Goal: Task Accomplishment & Management: Manage account settings

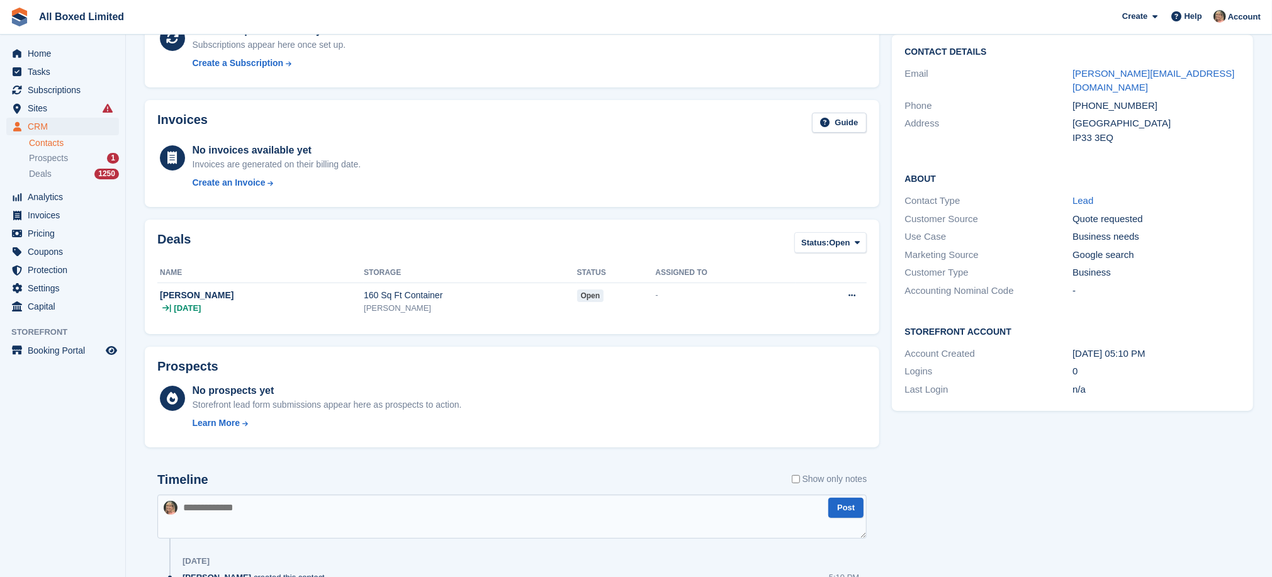
scroll to position [168, 0]
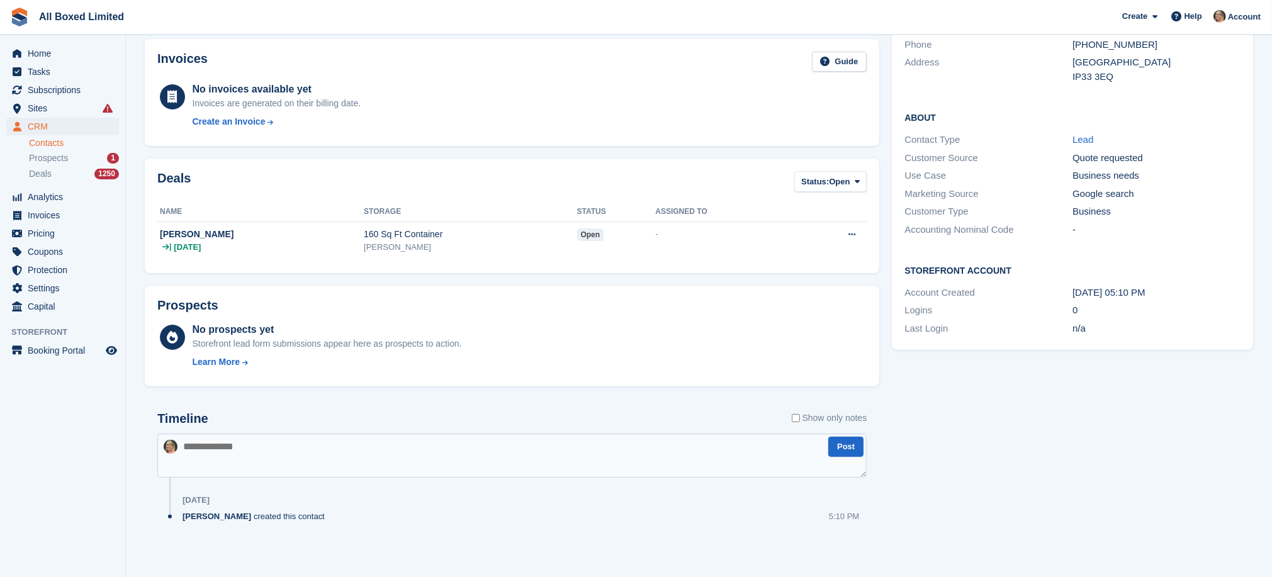
click at [297, 451] on textarea at bounding box center [512, 456] width 710 height 44
type textarea "**********"
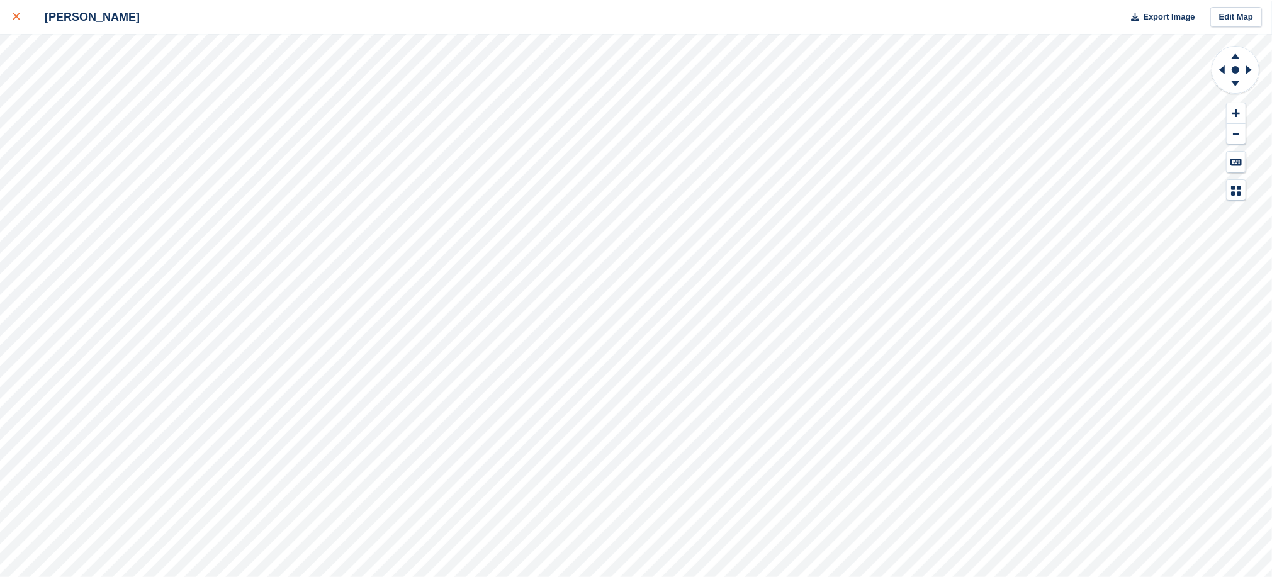
drag, startPoint x: 0, startPoint y: 0, endPoint x: 16, endPoint y: 18, distance: 23.6
click at [16, 18] on icon at bounding box center [17, 17] width 8 height 8
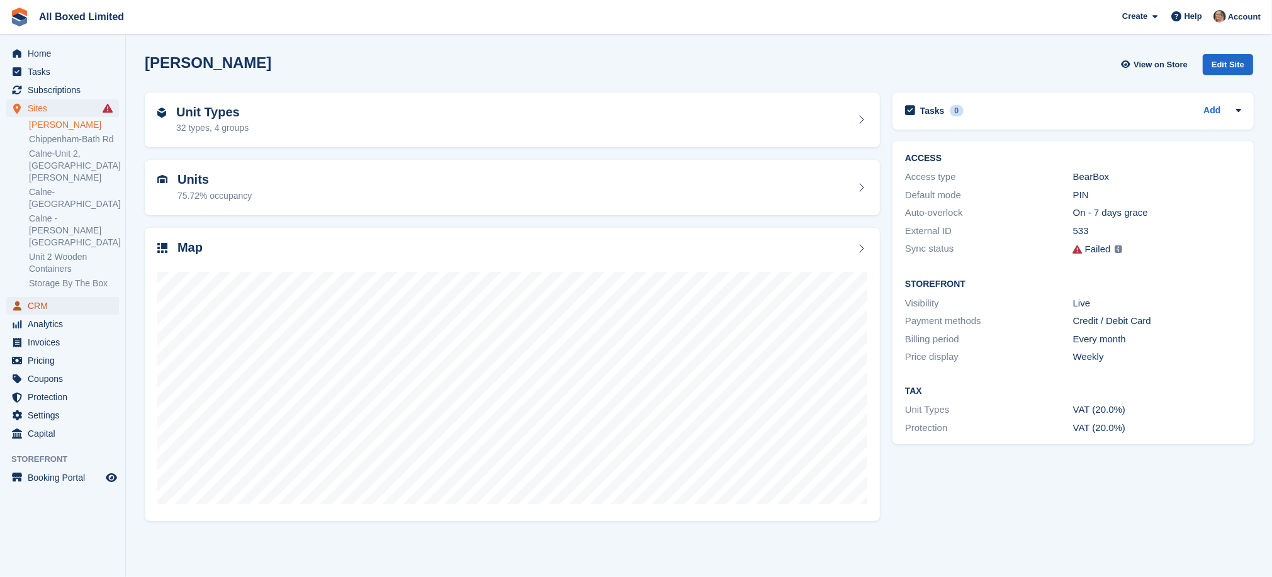
click at [38, 297] on span "CRM" at bounding box center [66, 306] width 76 height 18
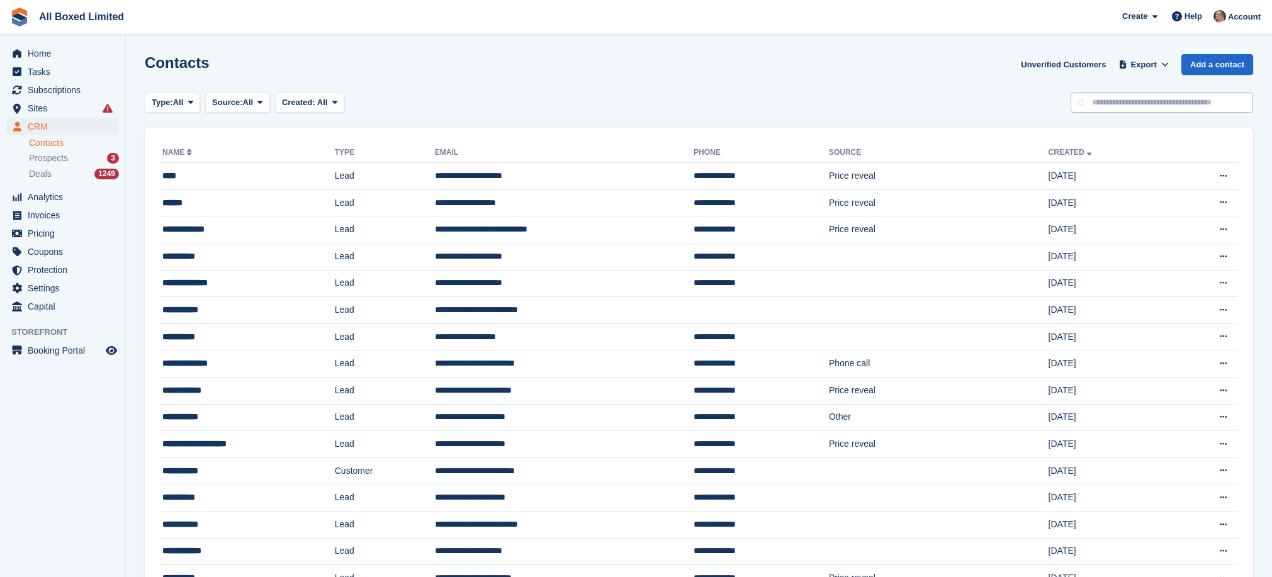
click at [1131, 105] on input "text" at bounding box center [1162, 103] width 183 height 21
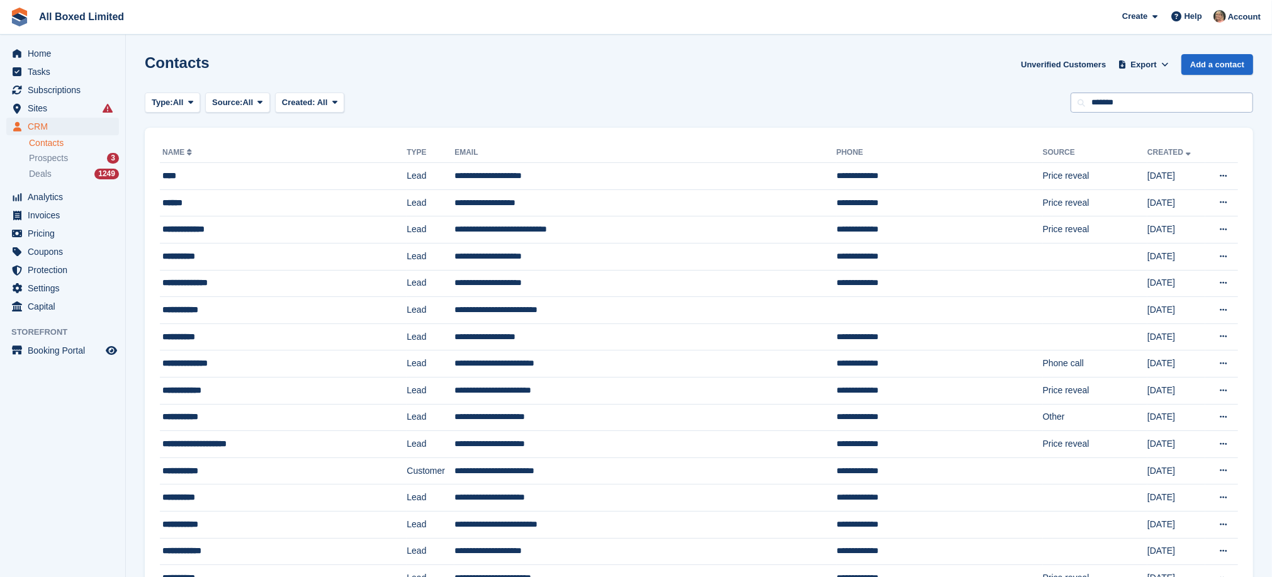
type input "*******"
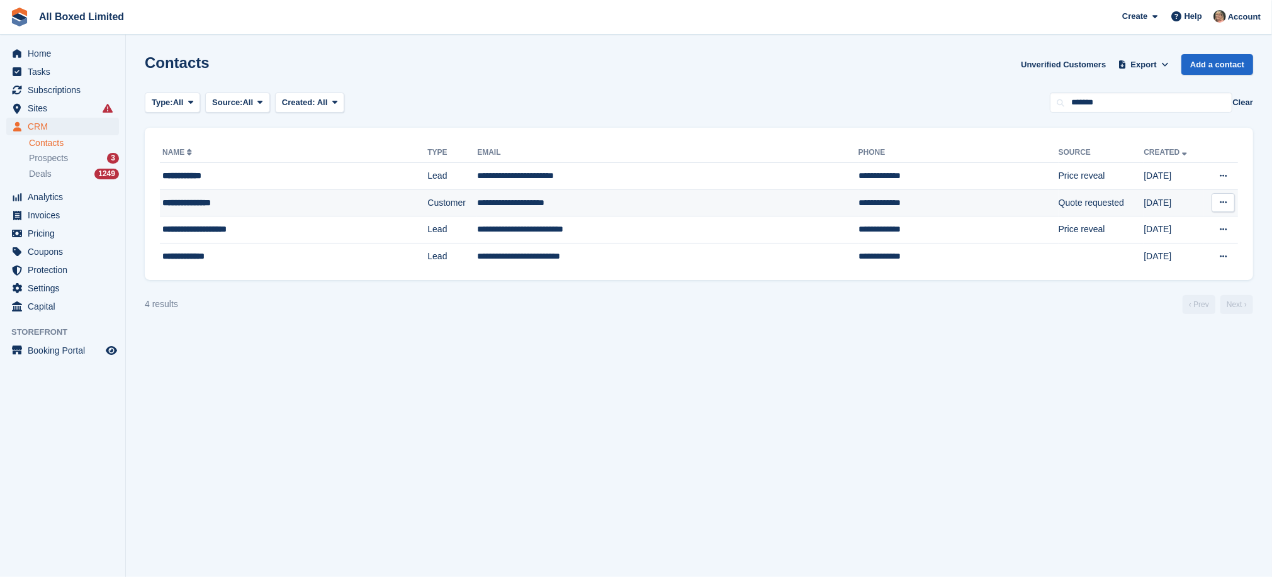
click at [477, 206] on td "**********" at bounding box center [668, 202] width 382 height 27
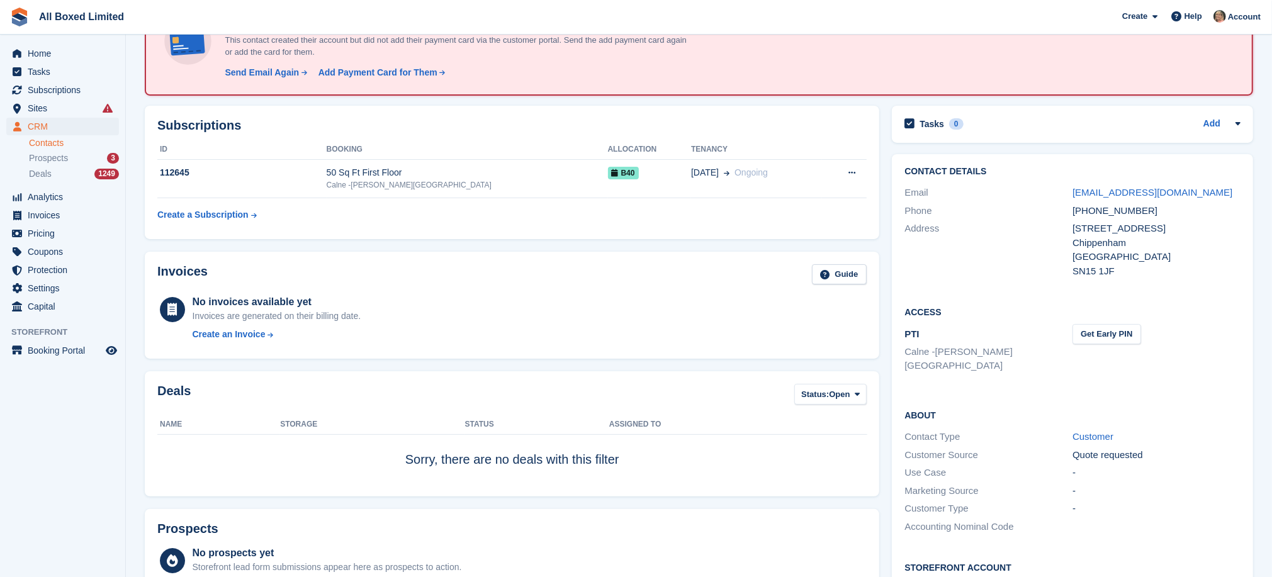
scroll to position [94, 0]
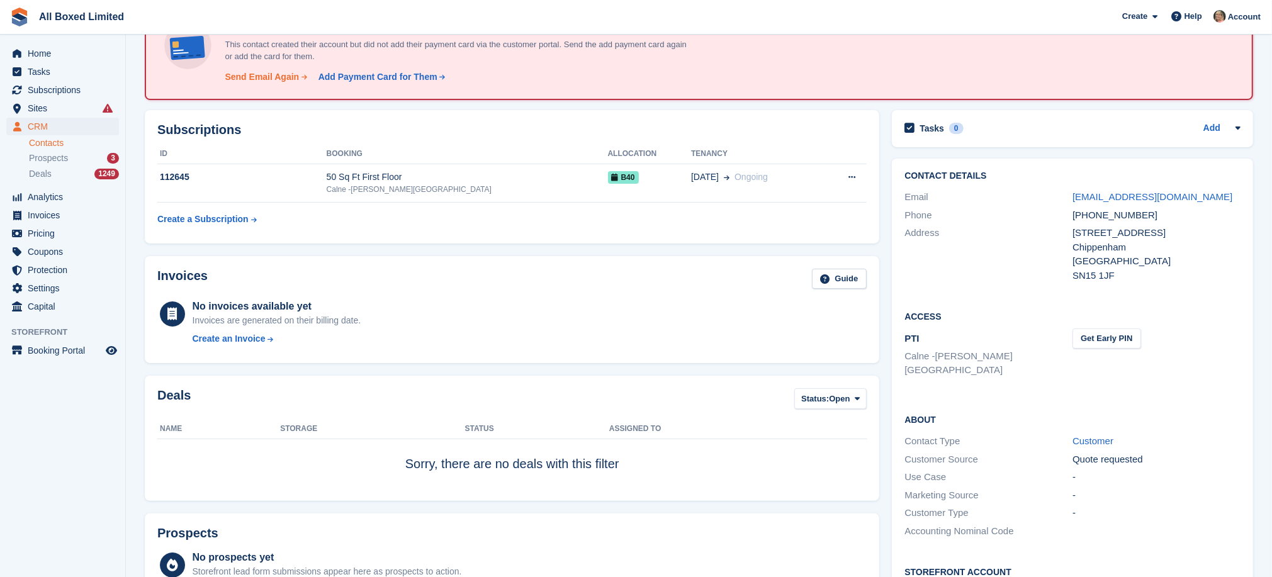
click at [274, 73] on div "Send Email Again" at bounding box center [262, 77] width 74 height 13
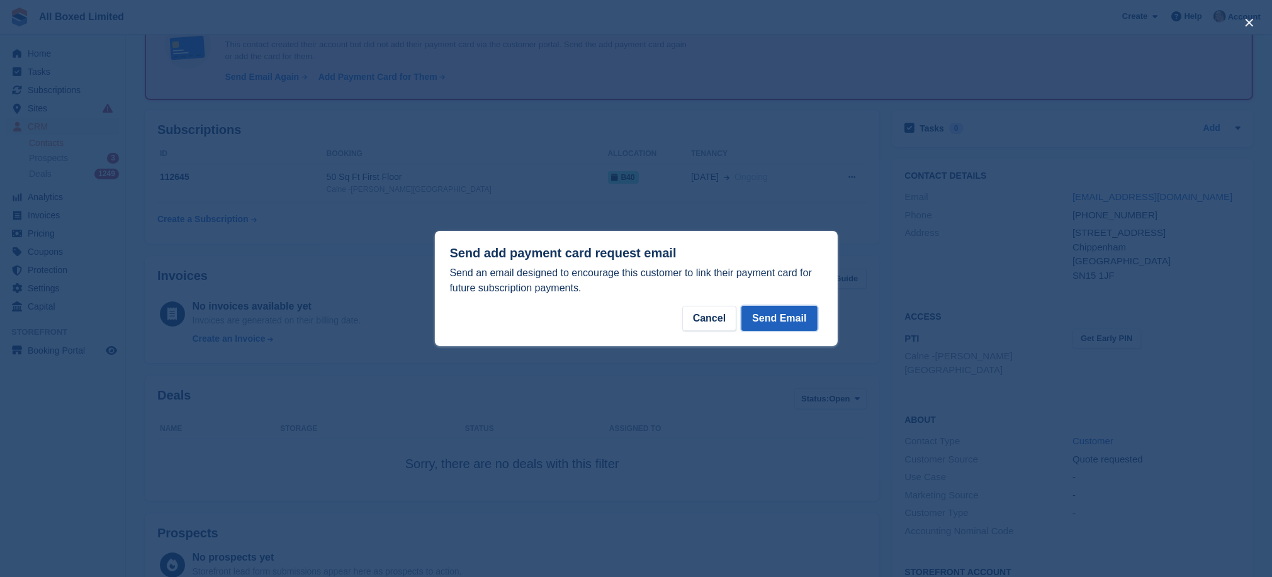
click at [796, 320] on button "Send Email" at bounding box center [780, 318] width 76 height 25
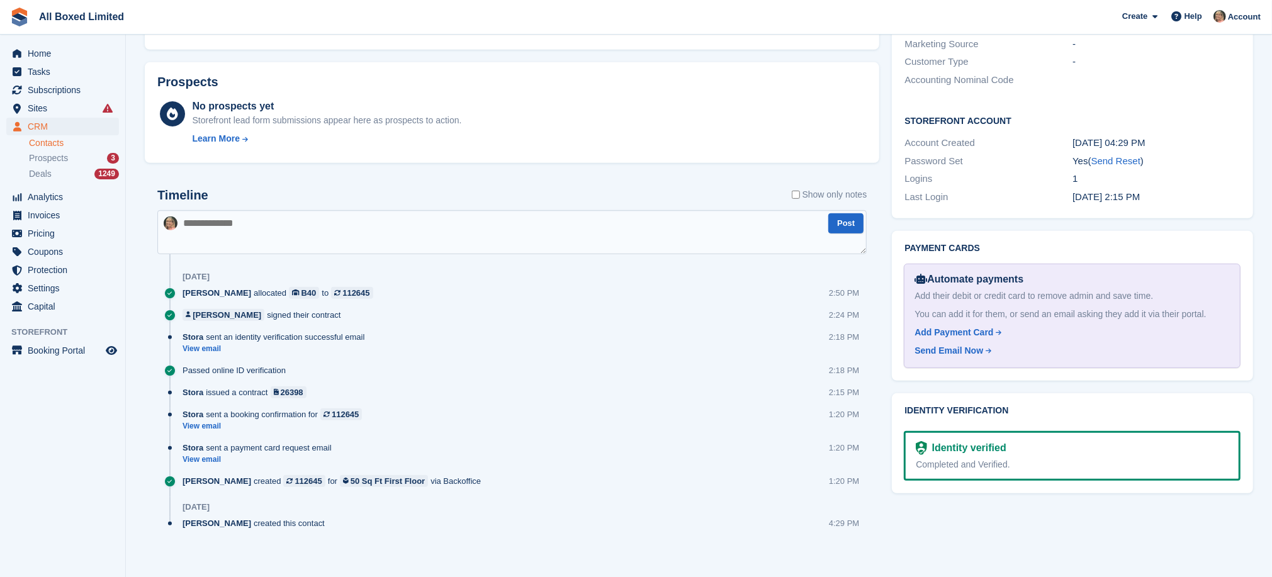
scroll to position [551, 0]
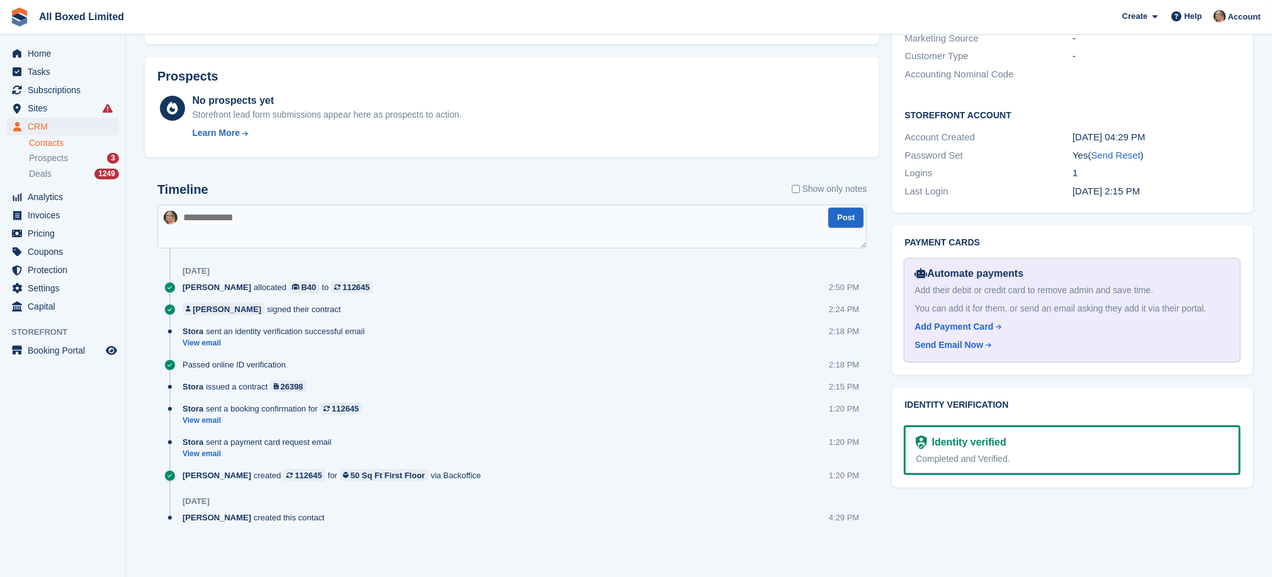
click at [243, 219] on textarea at bounding box center [512, 227] width 710 height 44
type textarea "**********"
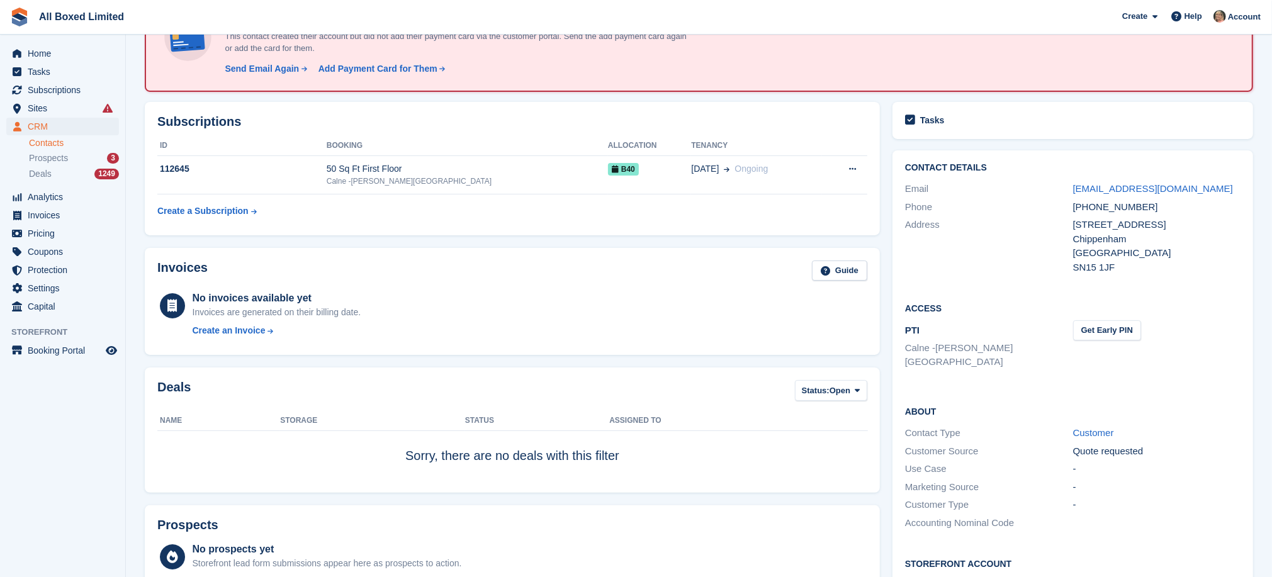
scroll to position [79, 0]
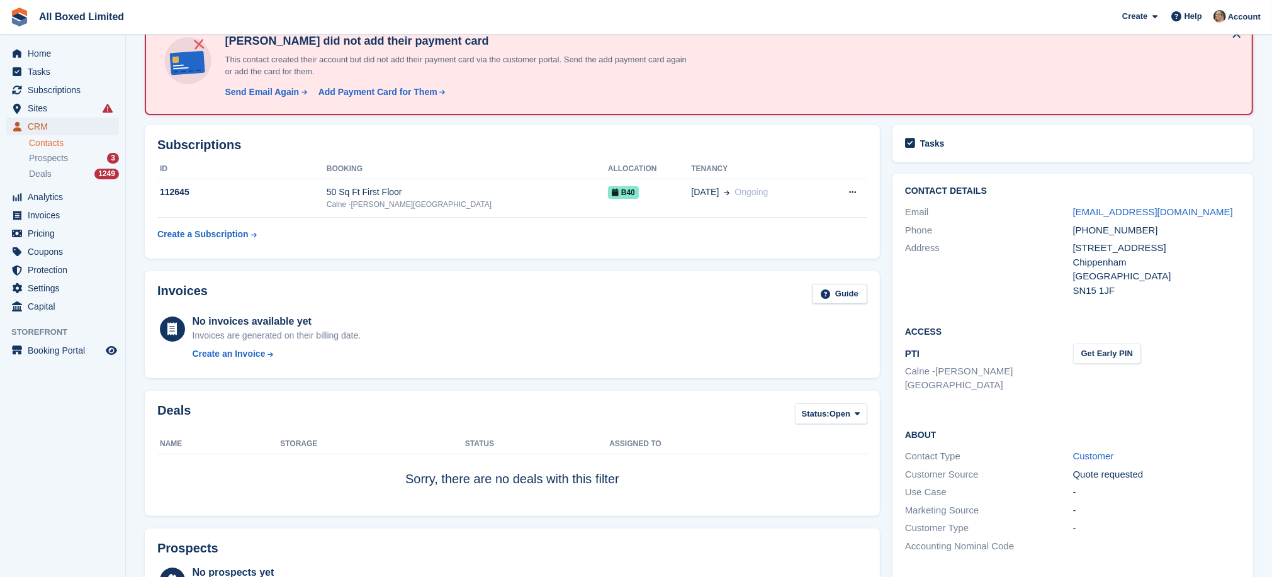
click at [43, 124] on span "CRM" at bounding box center [66, 127] width 76 height 18
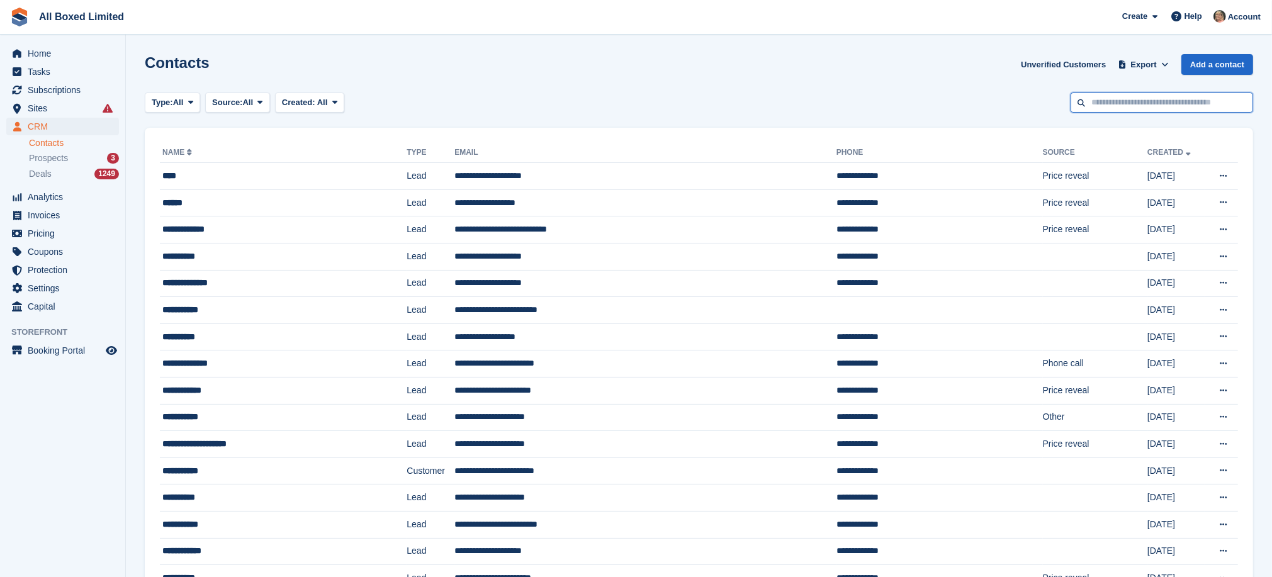
click at [1094, 98] on input "text" at bounding box center [1162, 103] width 183 height 21
type input "******"
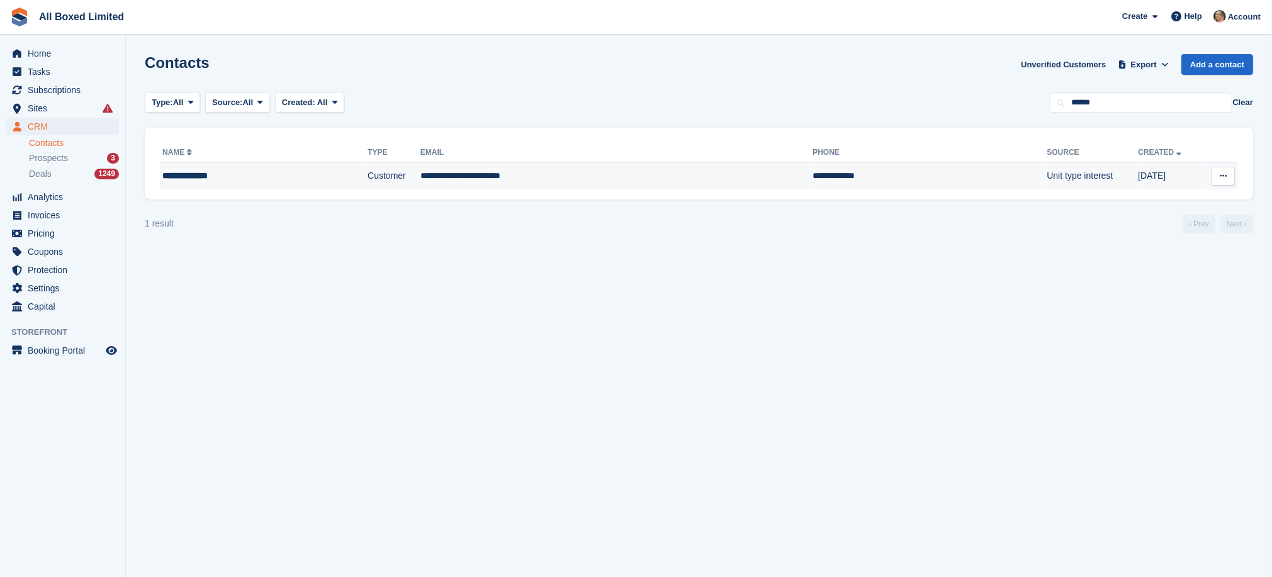
click at [497, 174] on td "**********" at bounding box center [617, 176] width 393 height 26
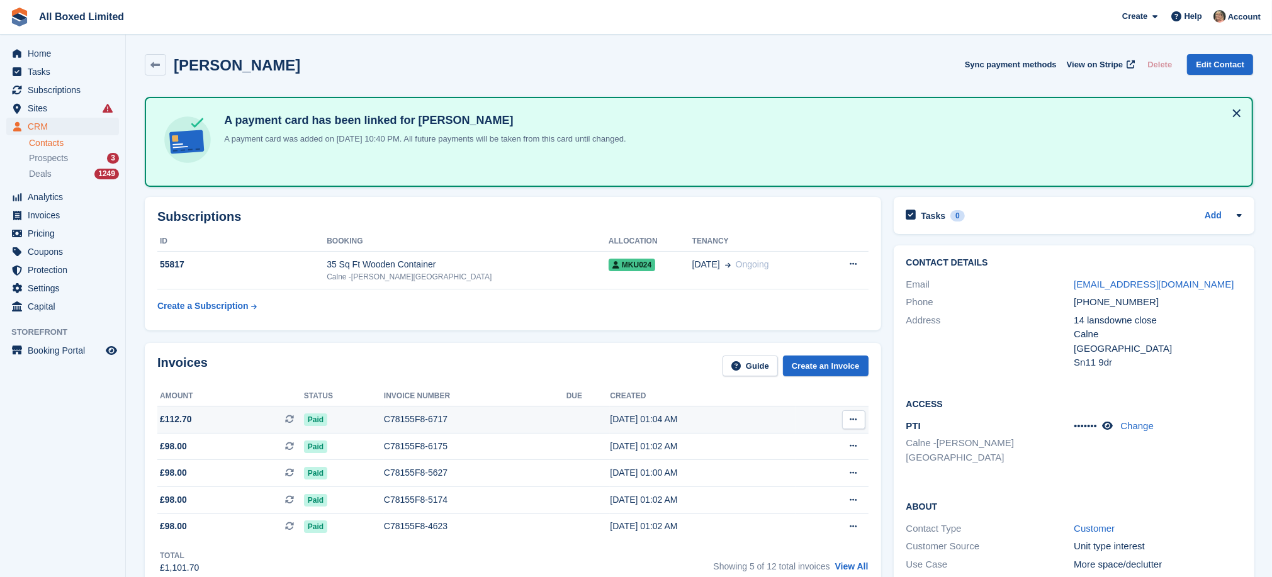
click at [393, 419] on div "C78155F8-6717" at bounding box center [475, 419] width 183 height 13
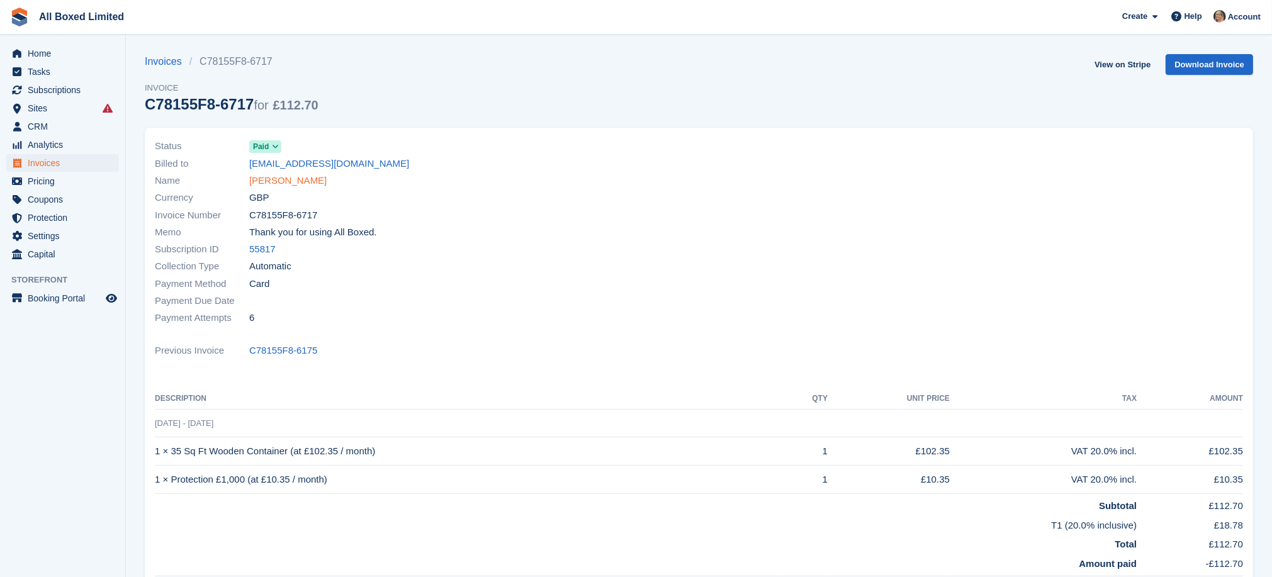
click at [285, 180] on link "[PERSON_NAME]" at bounding box center [287, 181] width 77 height 14
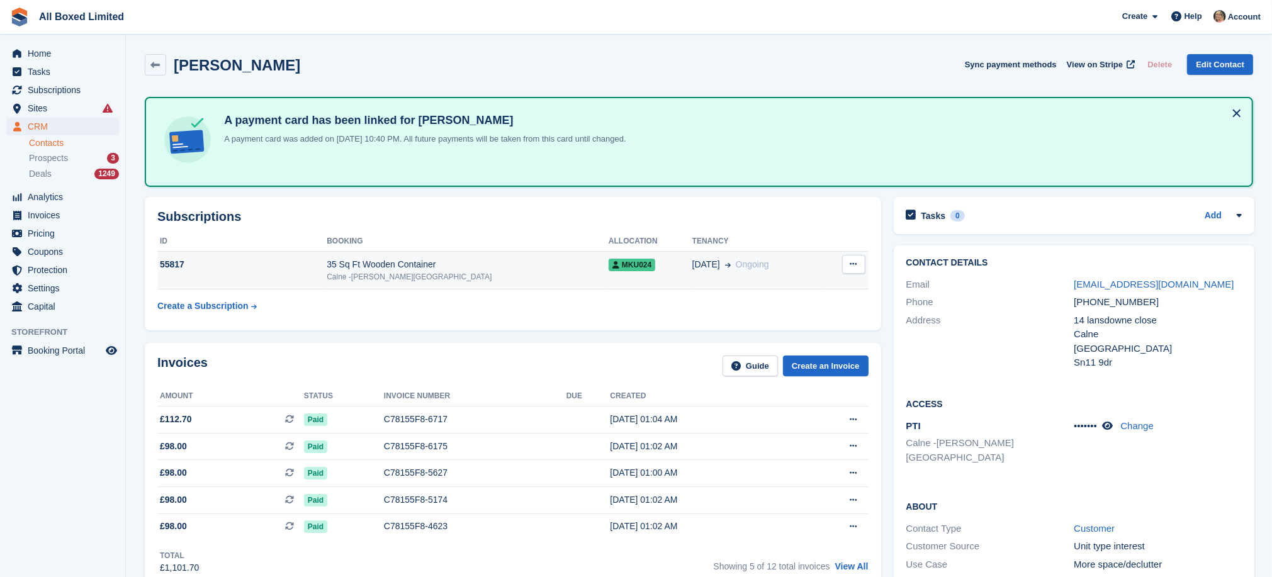
click at [851, 263] on icon at bounding box center [854, 264] width 7 height 8
click at [815, 285] on p "Cancel subscription" at bounding box center [805, 289] width 110 height 16
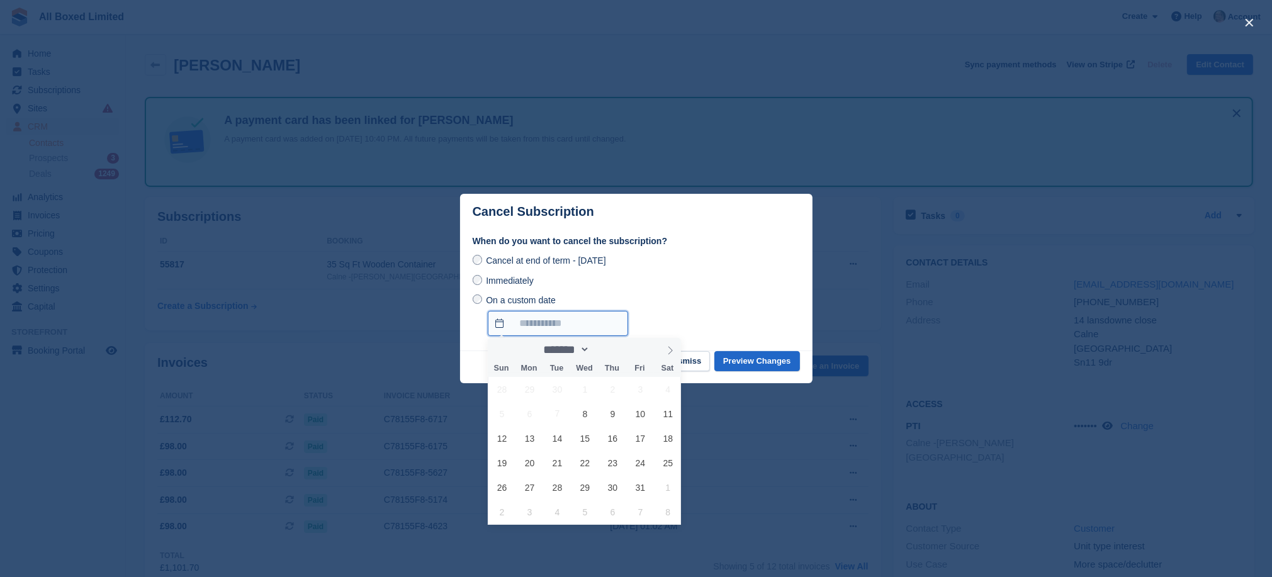
click at [528, 327] on input "On a custom date" at bounding box center [558, 323] width 140 height 25
click at [529, 441] on span "13" at bounding box center [530, 438] width 25 height 25
type input "**********"
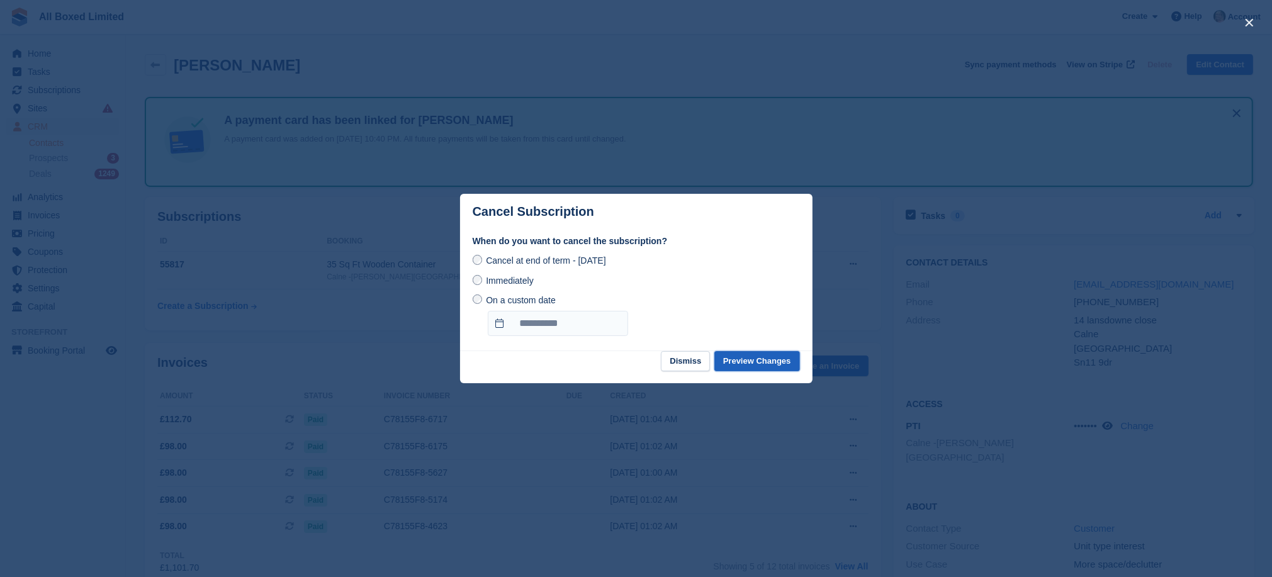
click at [765, 360] on button "Preview Changes" at bounding box center [758, 361] width 86 height 21
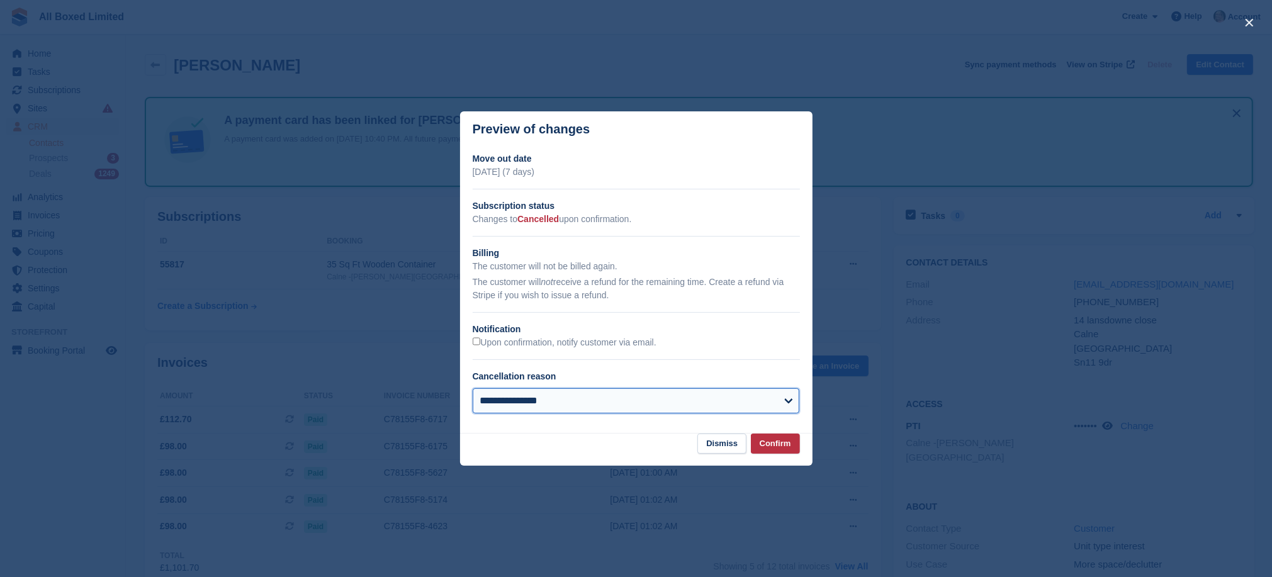
click at [545, 397] on select "**********" at bounding box center [636, 400] width 327 height 25
select select "**********"
click at [473, 389] on select "**********" at bounding box center [636, 400] width 327 height 25
click at [774, 442] on button "Confirm" at bounding box center [775, 444] width 49 height 21
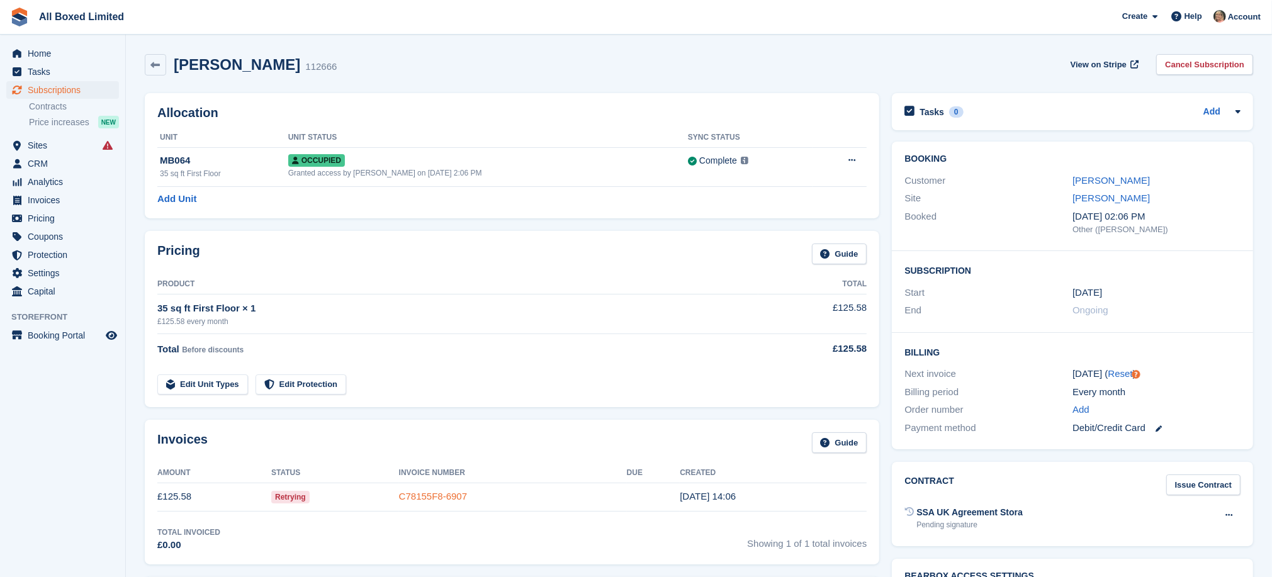
click at [426, 498] on link "C78155F8-6907" at bounding box center [433, 496] width 68 height 11
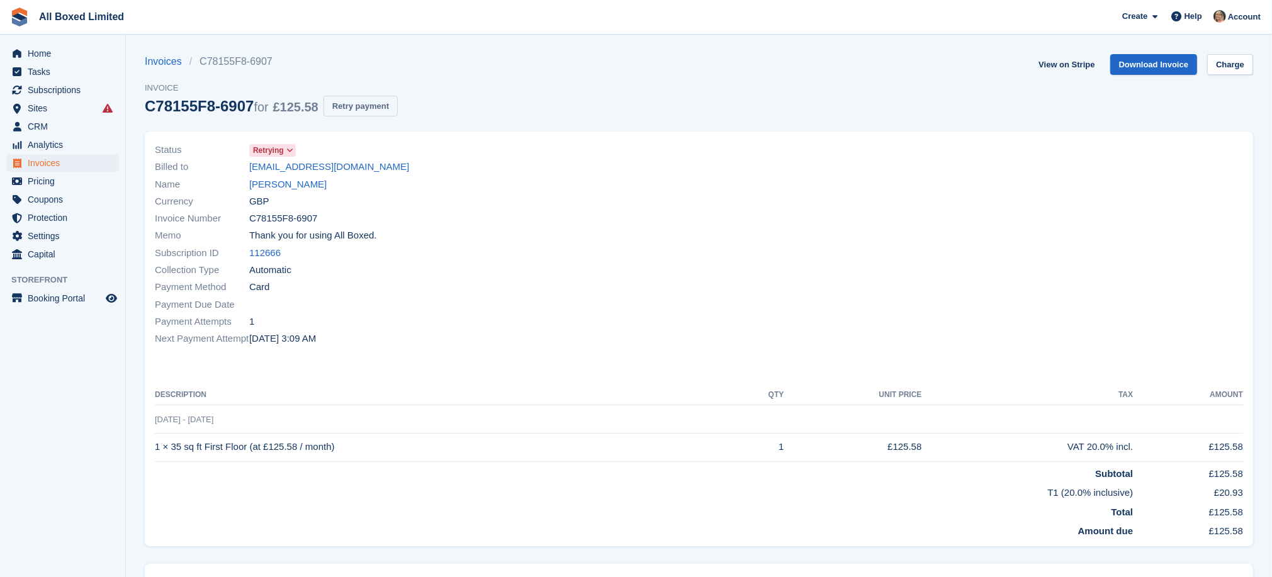
click at [370, 106] on button "Retry payment" at bounding box center [361, 106] width 74 height 21
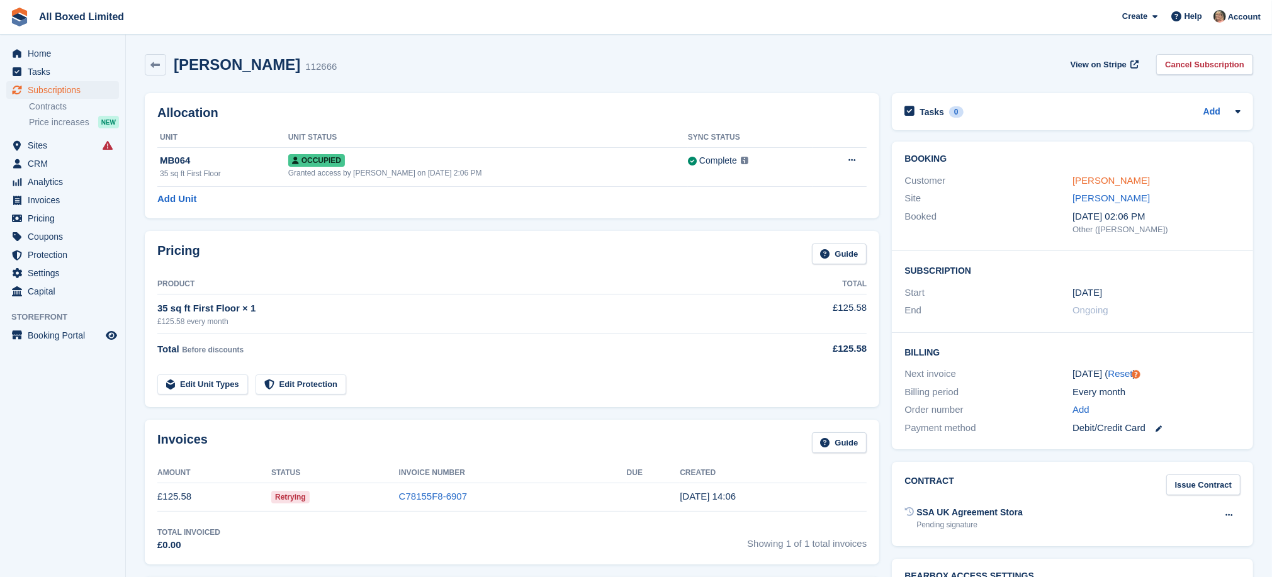
click at [1081, 180] on link "[PERSON_NAME]" at bounding box center [1111, 180] width 77 height 11
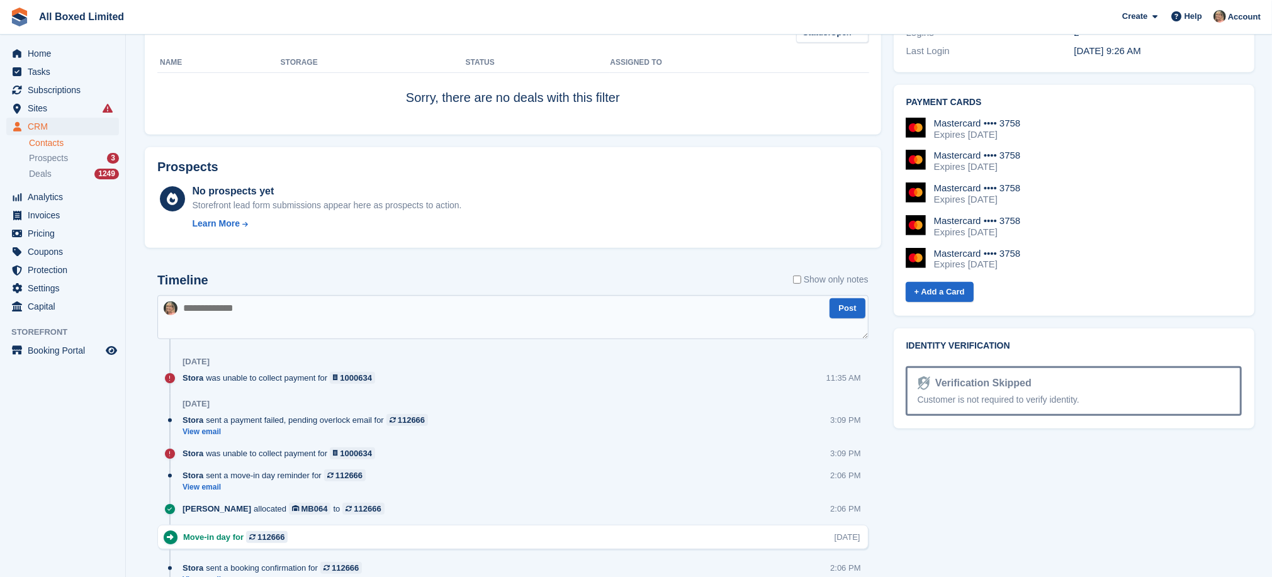
scroll to position [661, 0]
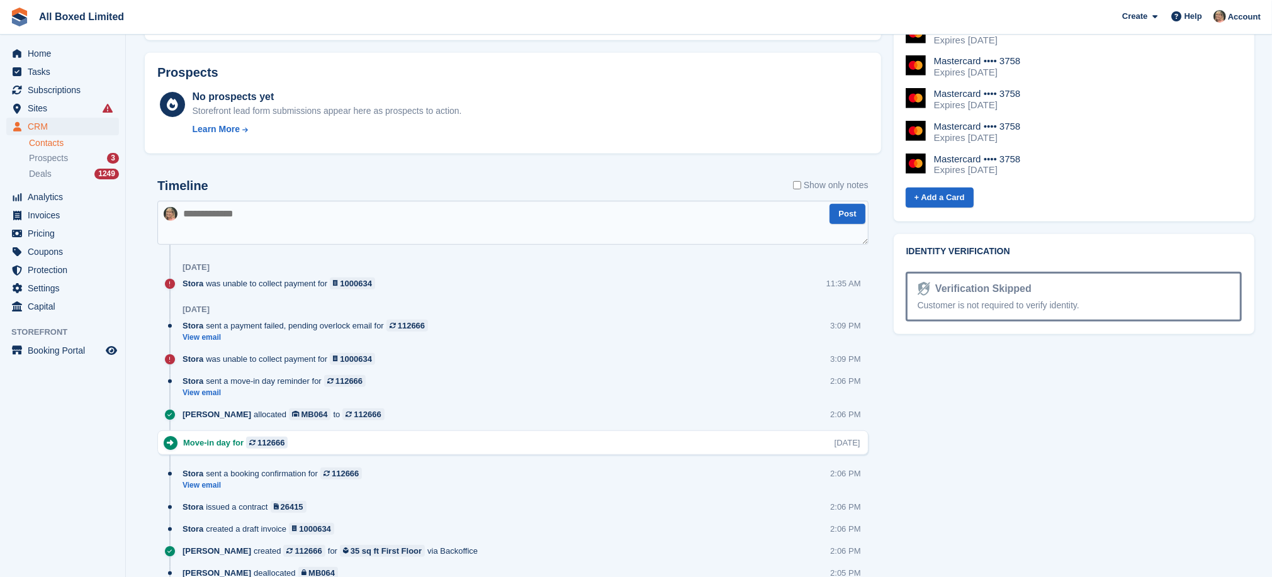
click at [397, 230] on textarea at bounding box center [512, 223] width 711 height 44
type textarea "**********"
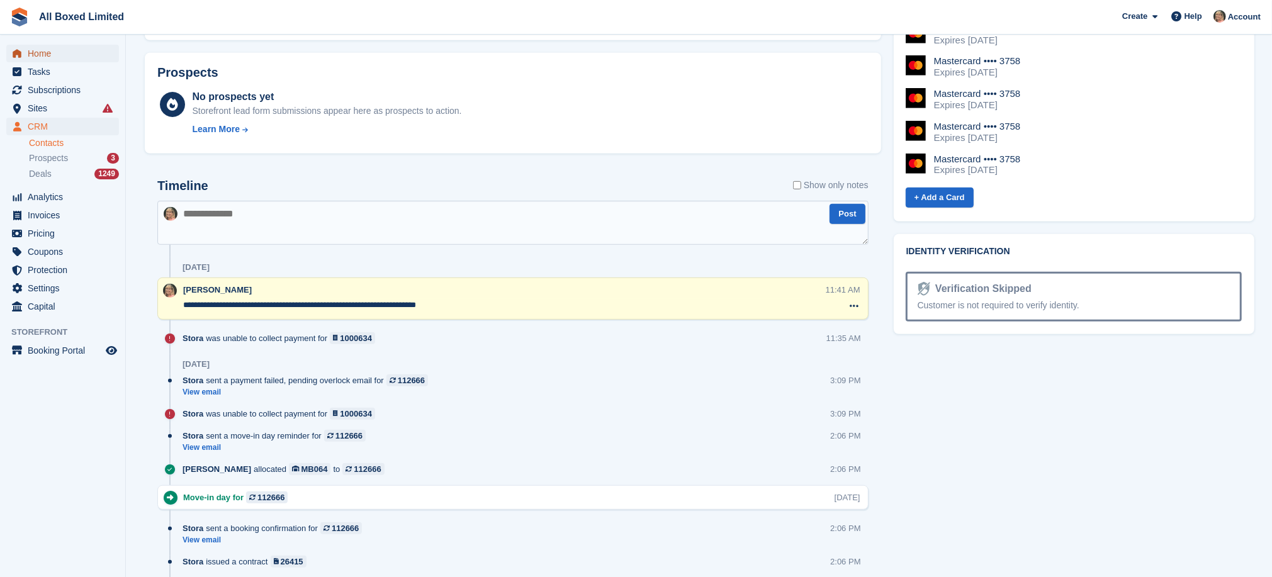
click at [40, 48] on span "Home" at bounding box center [66, 54] width 76 height 18
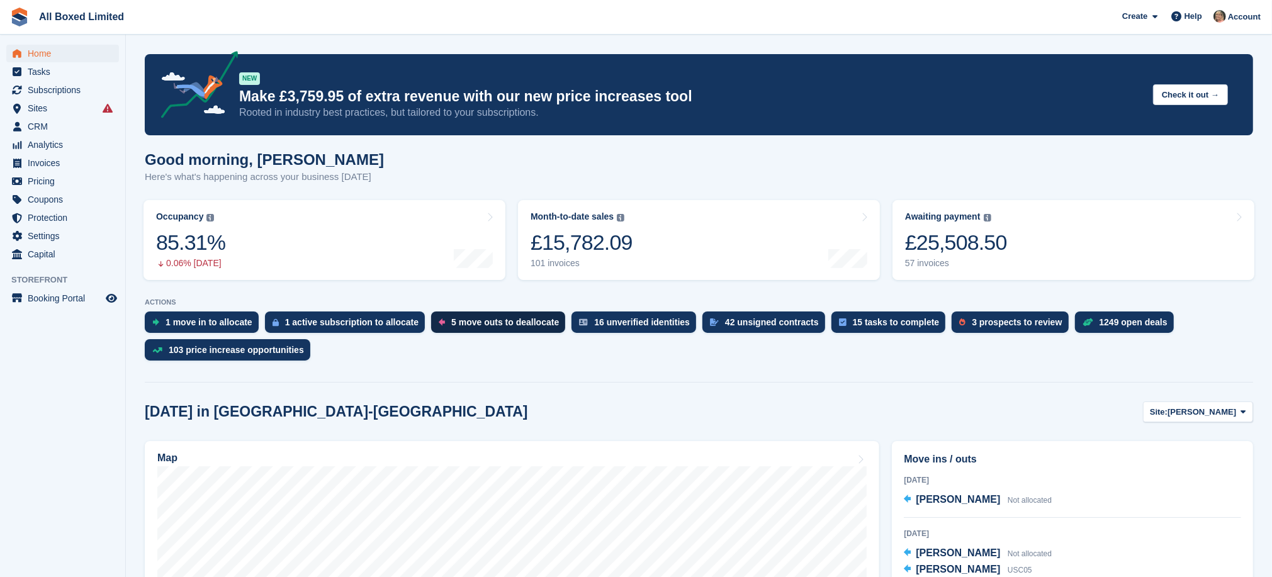
click at [470, 320] on div "5 move outs to deallocate" at bounding box center [505, 322] width 108 height 10
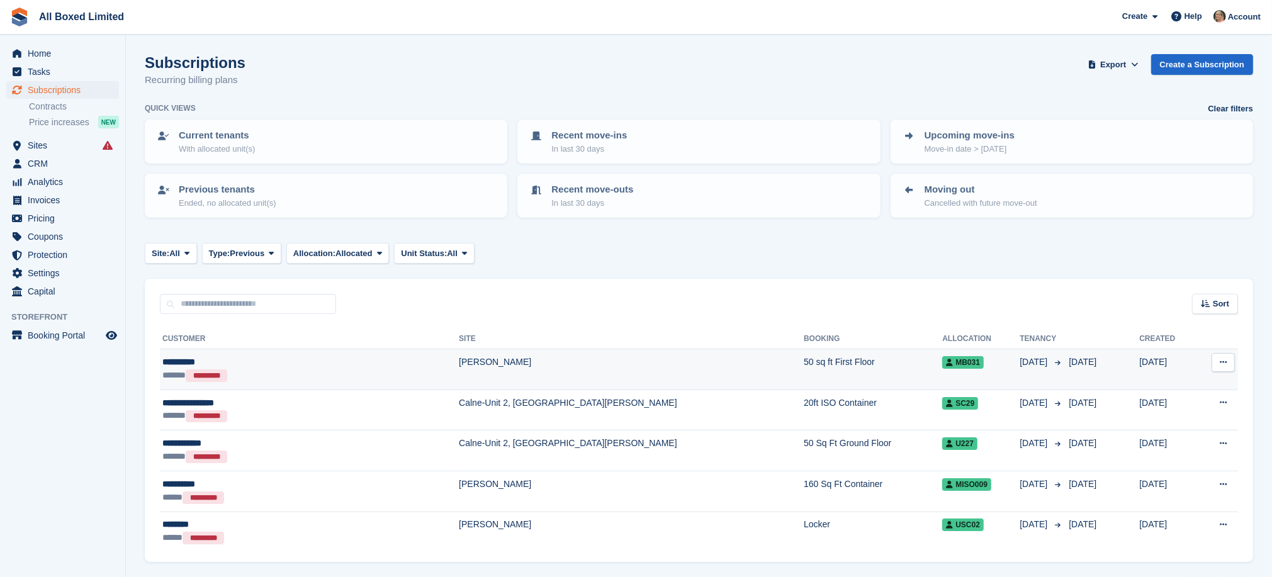
click at [459, 361] on td "[PERSON_NAME]" at bounding box center [631, 369] width 345 height 41
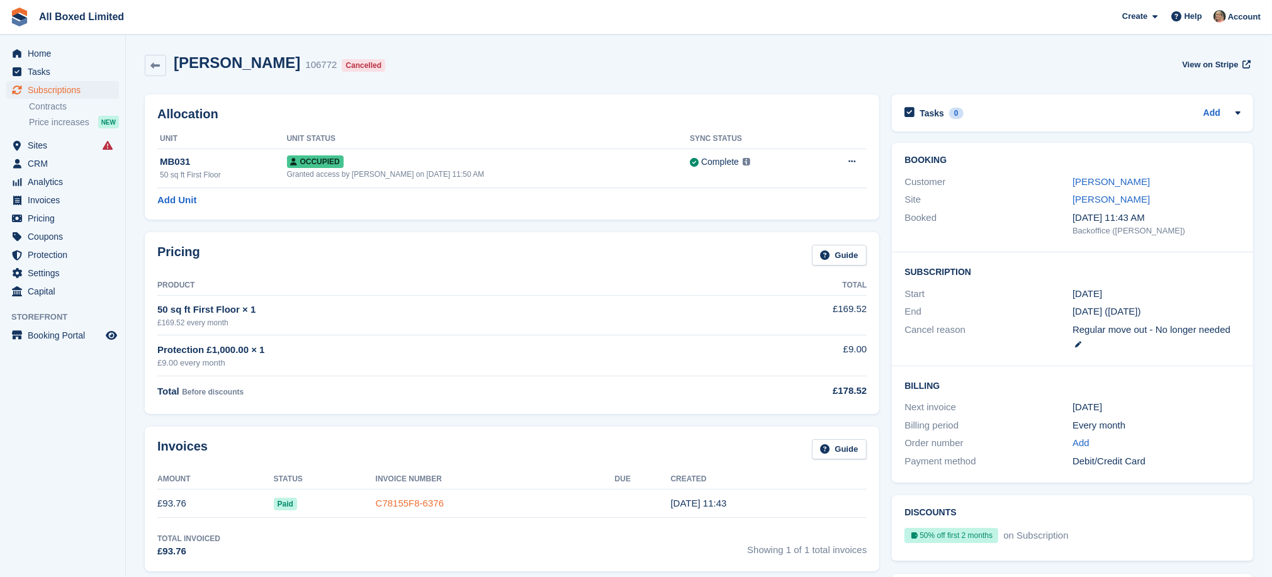
click at [427, 499] on link "C78155F8-6376" at bounding box center [410, 503] width 68 height 11
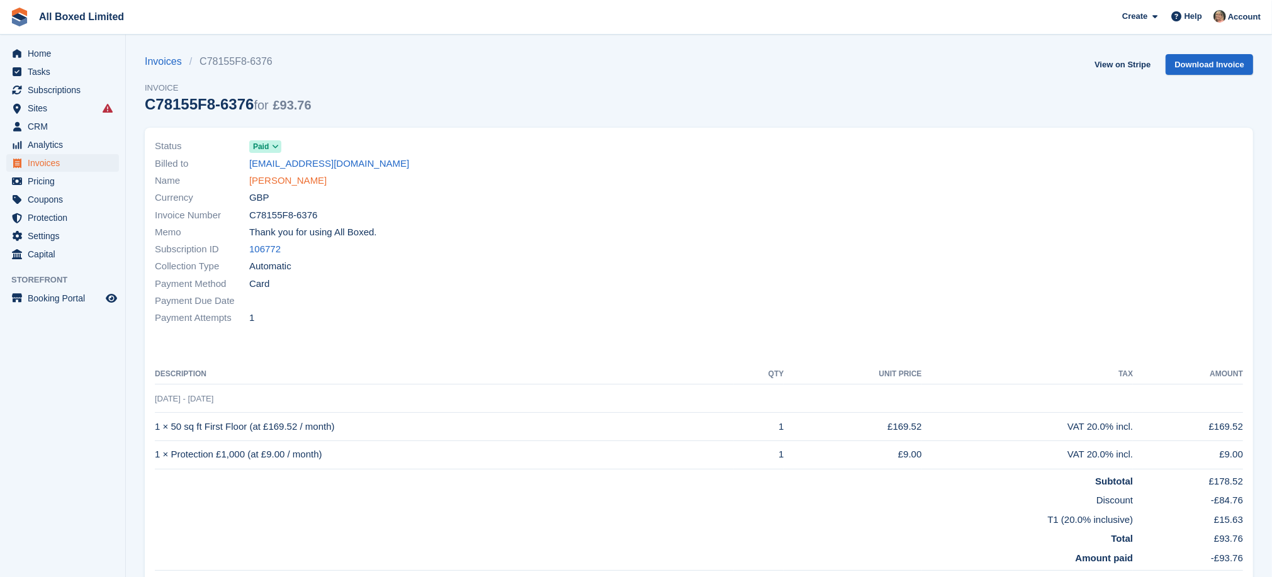
click at [275, 178] on link "Aaron Hill" at bounding box center [287, 181] width 77 height 14
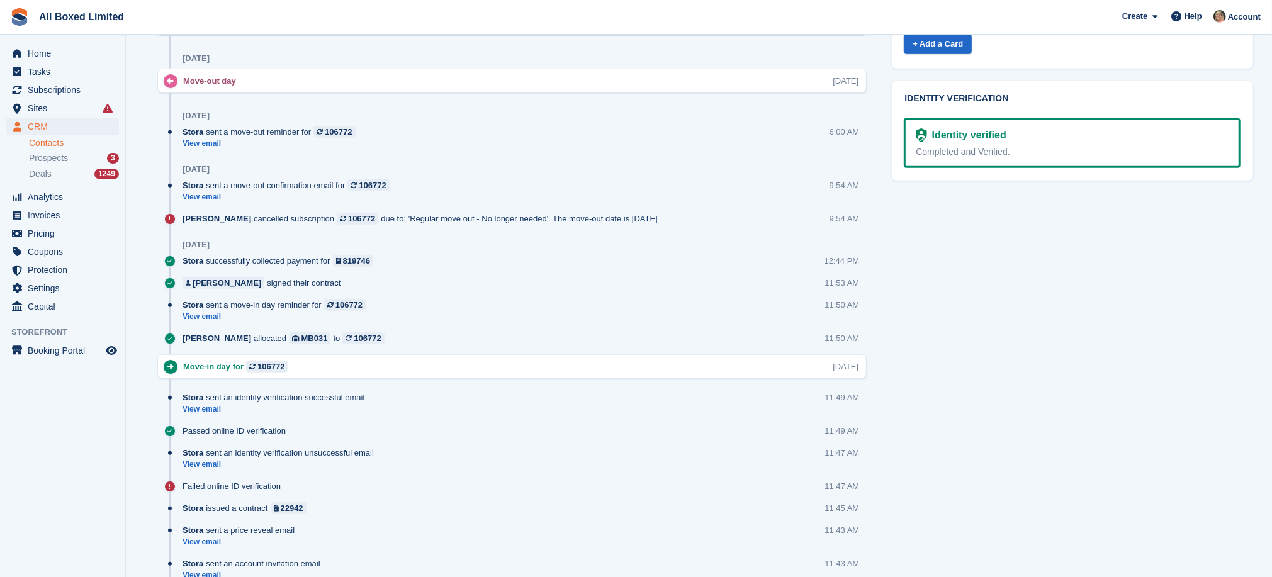
scroll to position [677, 0]
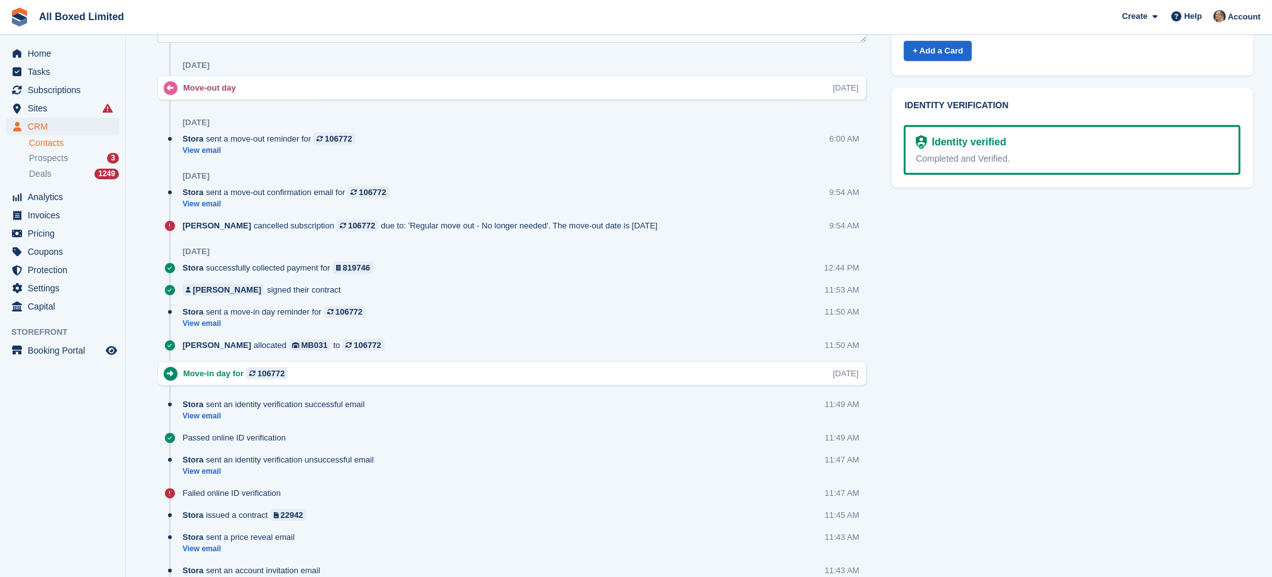
click at [51, 143] on link "Contacts" at bounding box center [74, 143] width 90 height 12
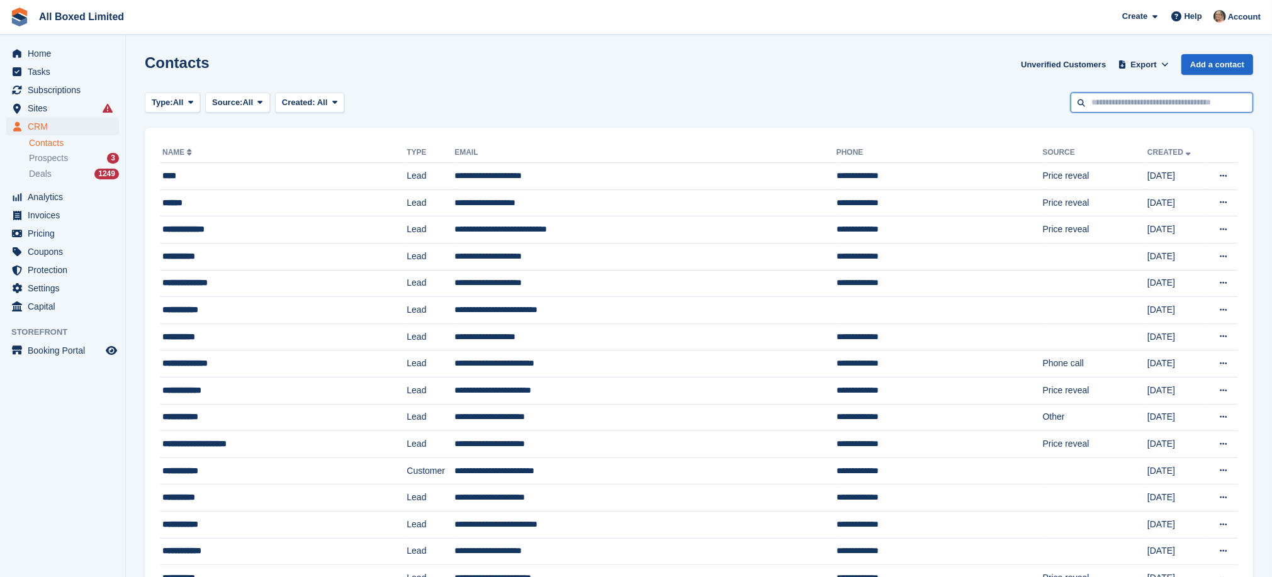
click at [1094, 105] on input "text" at bounding box center [1162, 103] width 183 height 21
type input "**********"
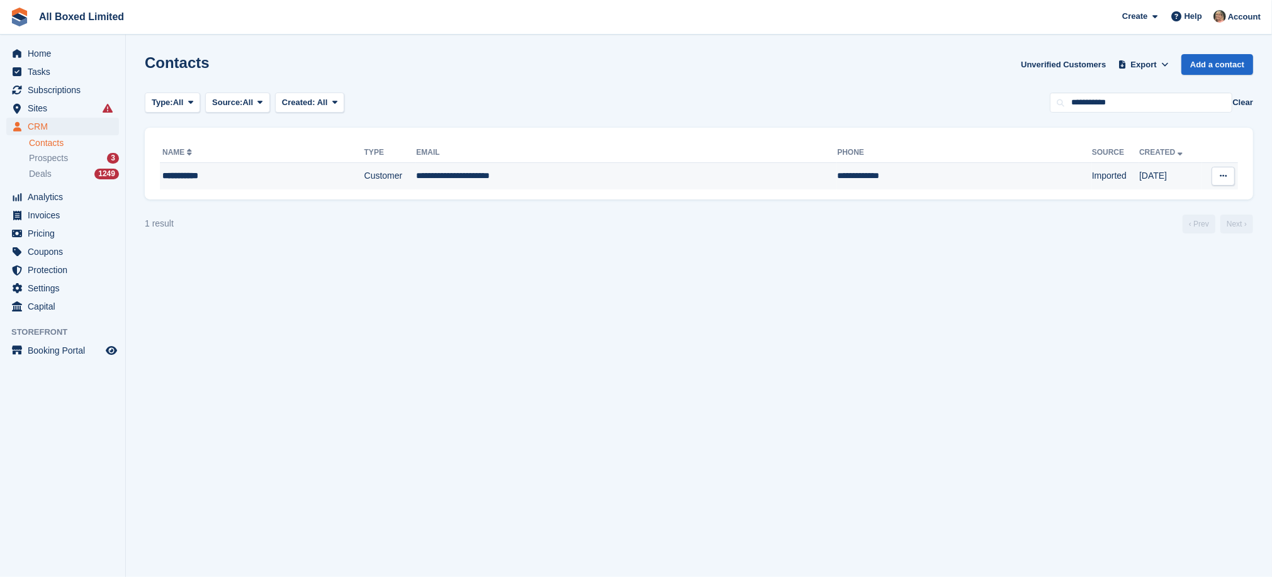
click at [499, 176] on td "**********" at bounding box center [626, 176] width 421 height 26
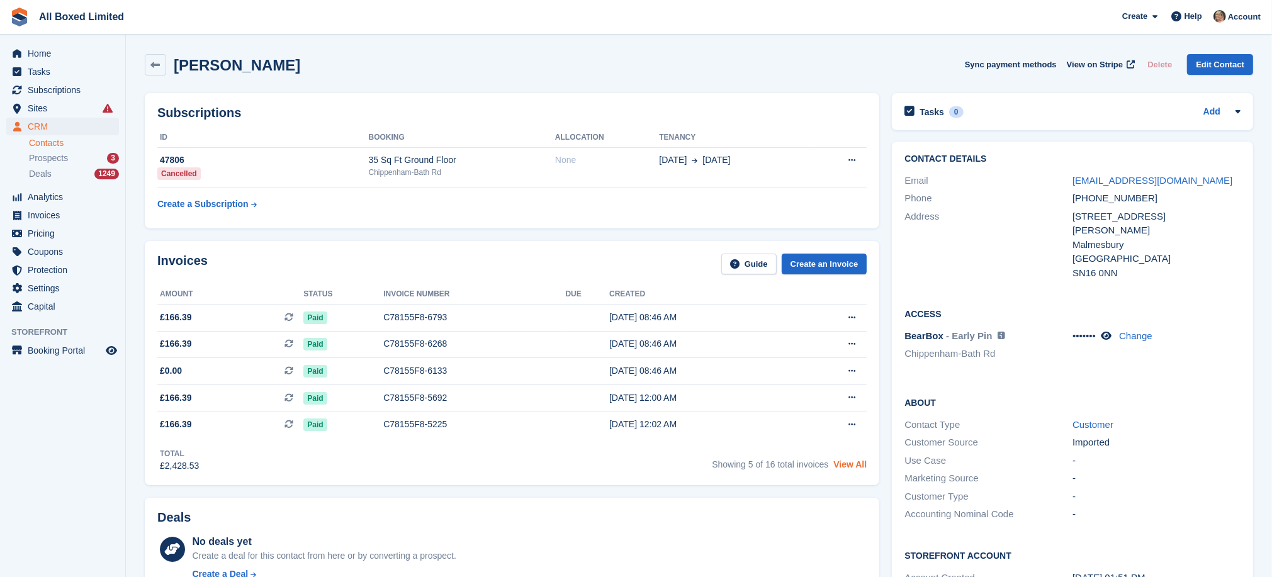
click at [852, 467] on link "View All" at bounding box center [850, 465] width 33 height 10
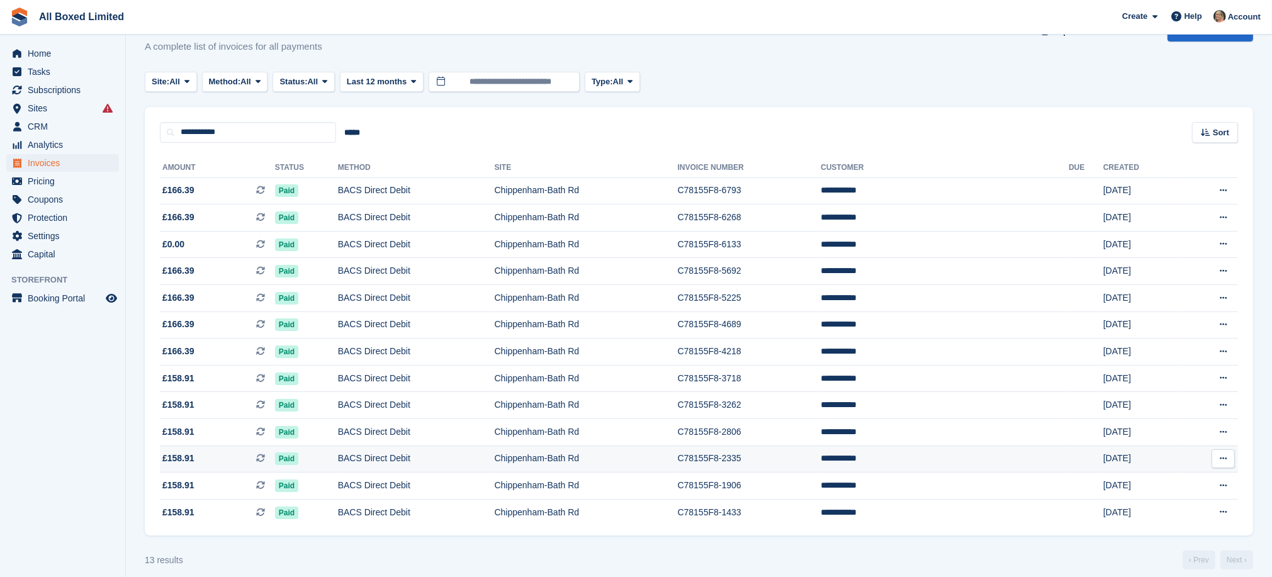
scroll to position [55, 0]
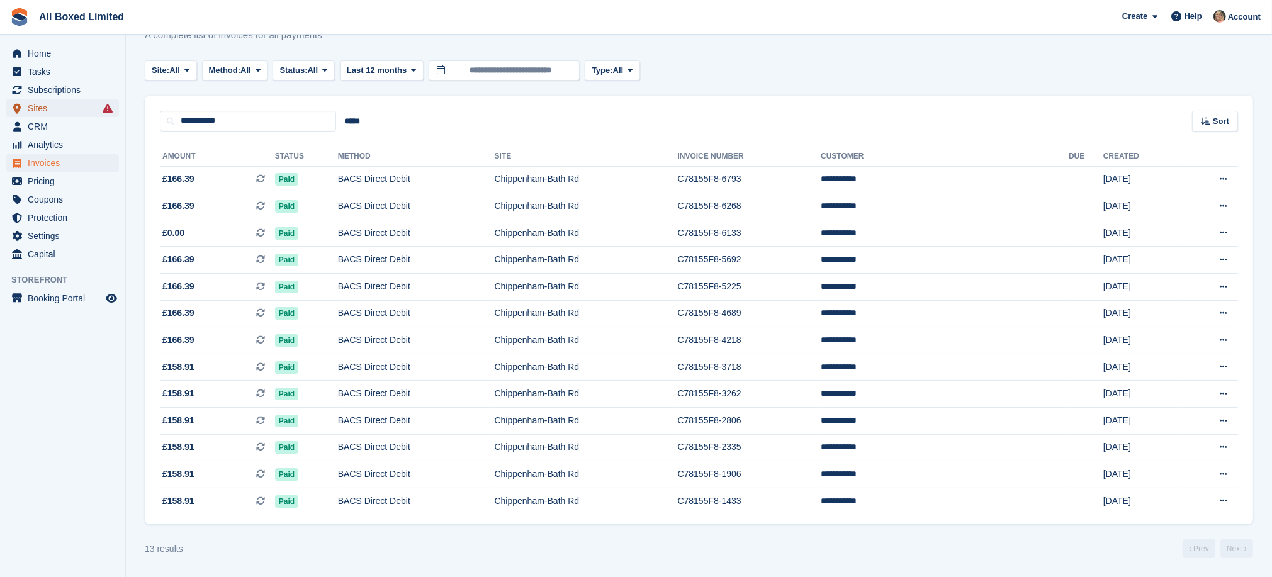
click at [36, 109] on span "Sites" at bounding box center [66, 108] width 76 height 18
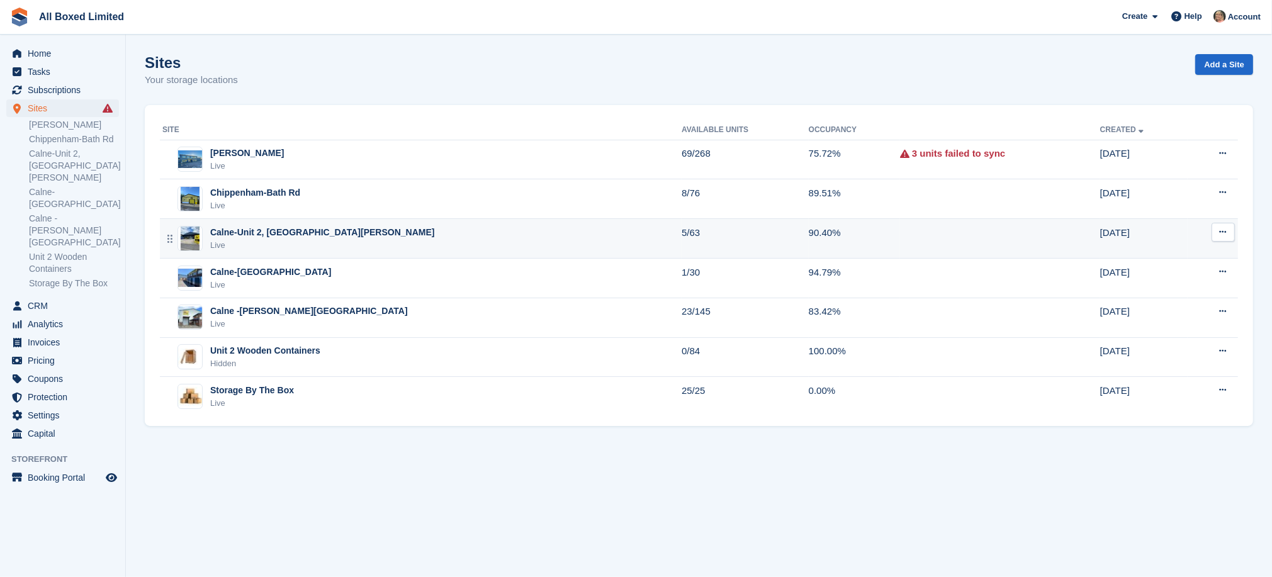
click at [278, 237] on div "Calne-Unit 2, [GEOGRAPHIC_DATA][PERSON_NAME]" at bounding box center [322, 232] width 225 height 13
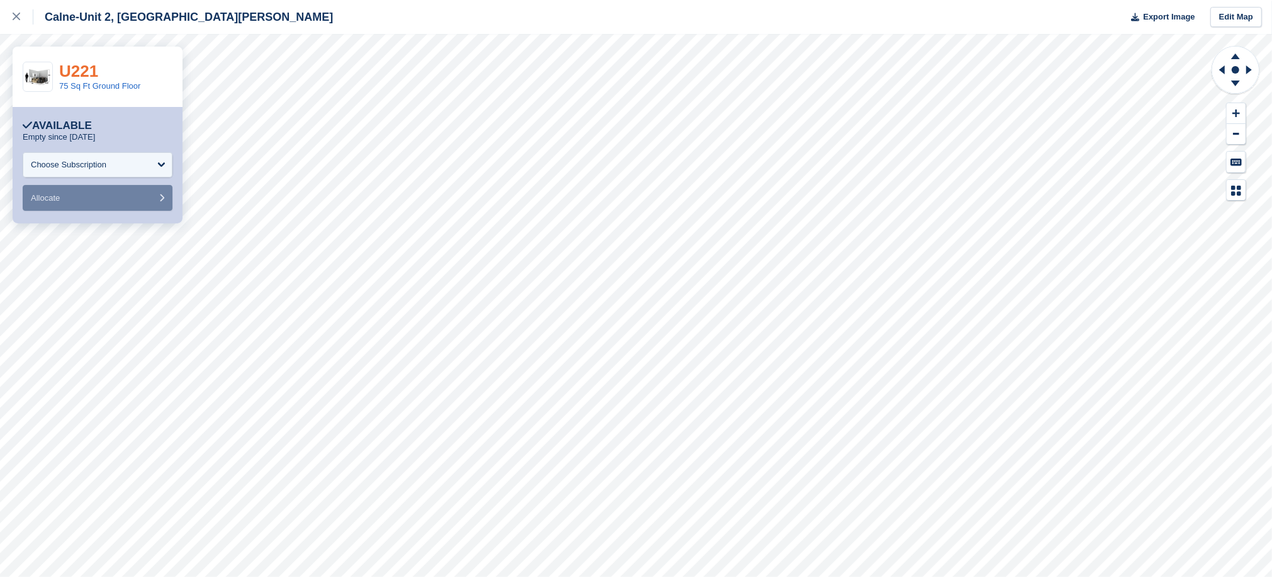
click at [79, 67] on link "U221" at bounding box center [78, 71] width 39 height 19
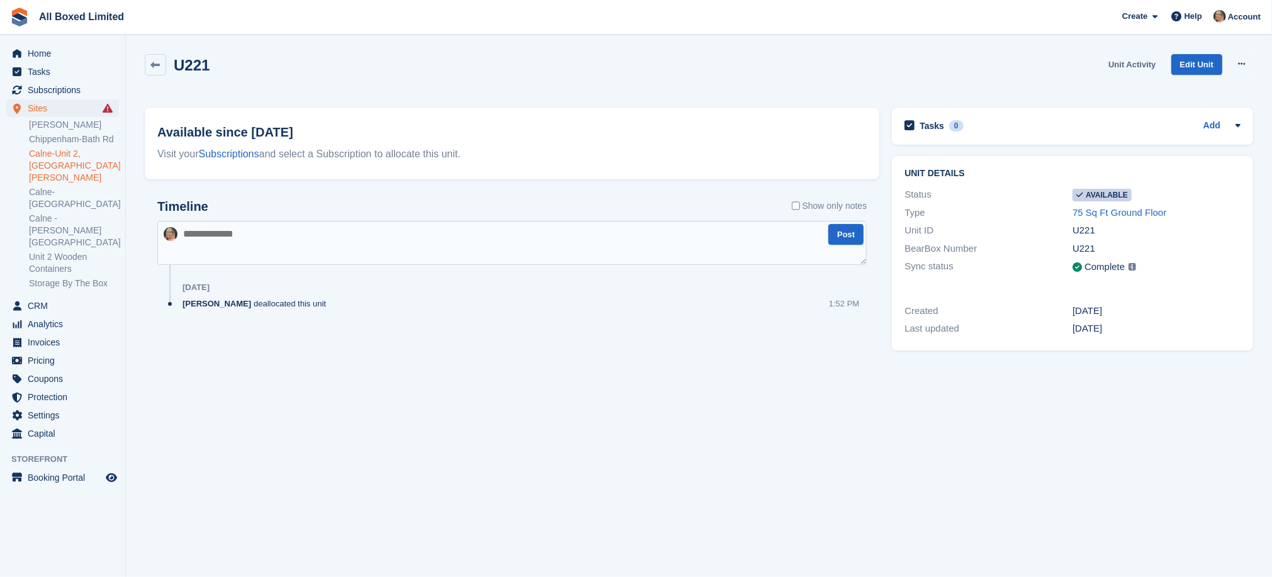
click at [1130, 63] on link "Unit Activity" at bounding box center [1132, 64] width 57 height 21
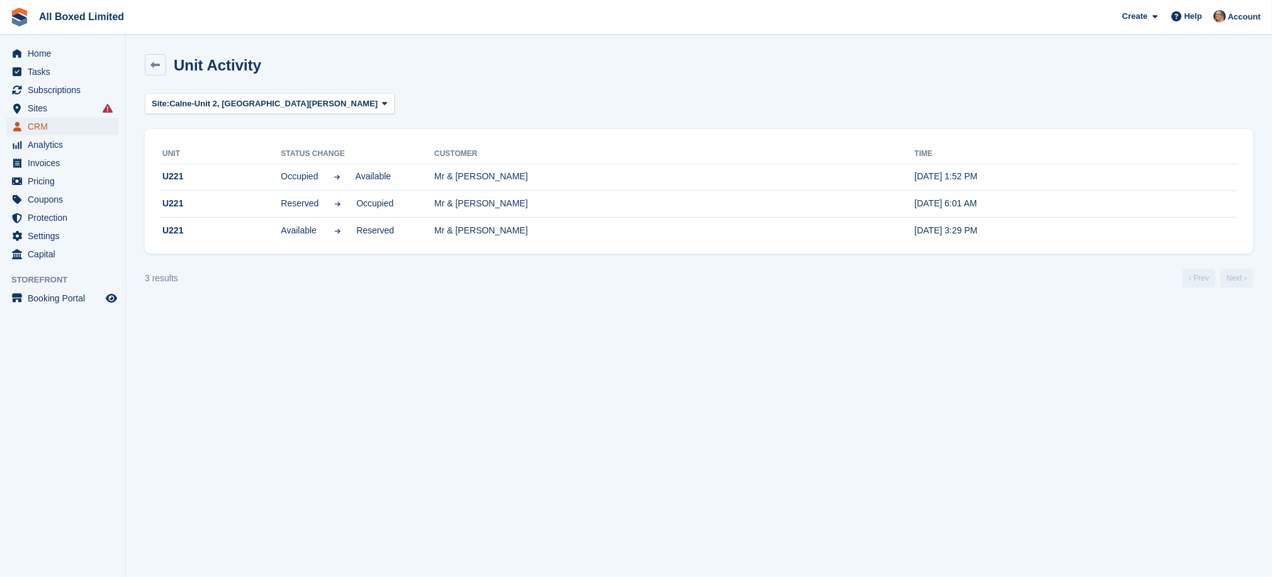
click at [42, 124] on span "CRM" at bounding box center [66, 127] width 76 height 18
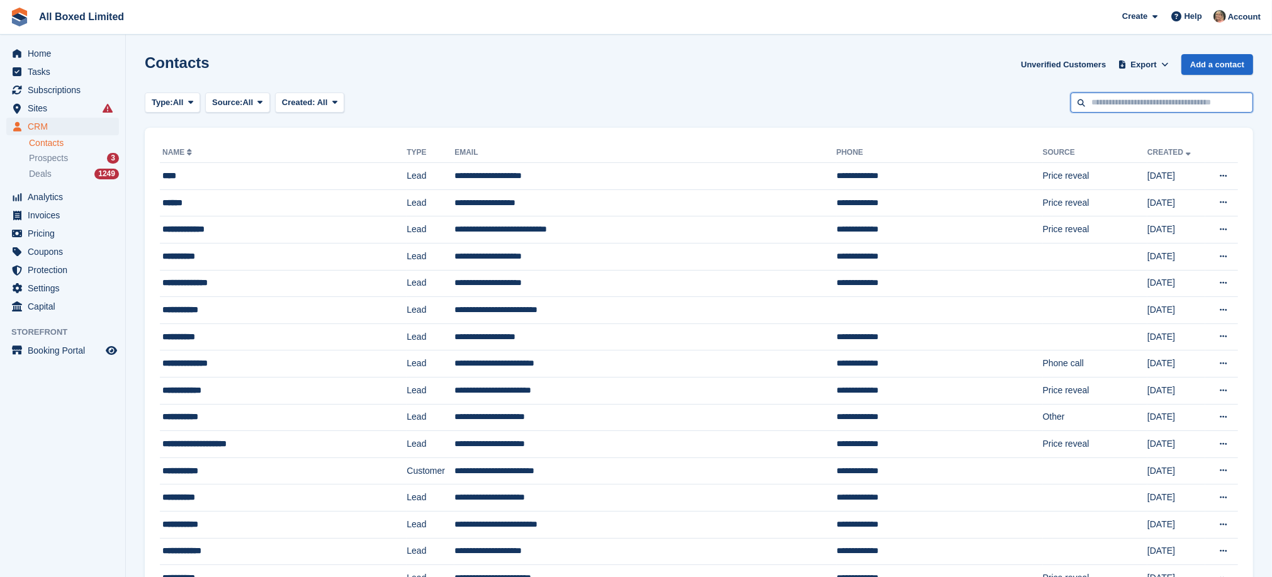
click at [1134, 108] on input "text" at bounding box center [1162, 103] width 183 height 21
type input "******"
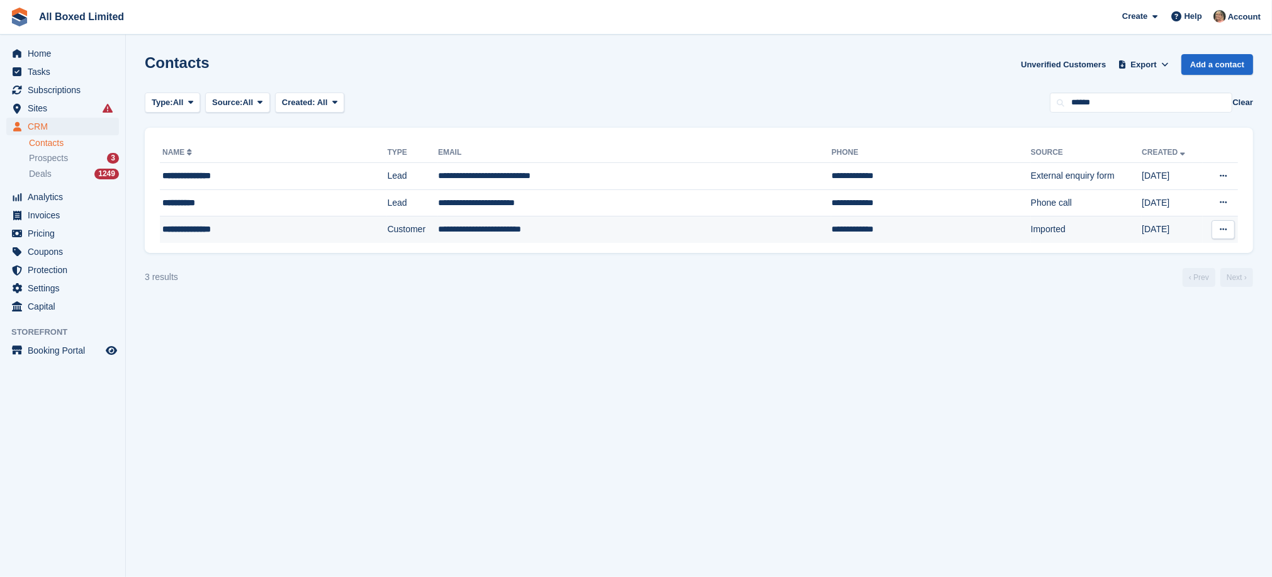
click at [449, 230] on td "**********" at bounding box center [634, 230] width 393 height 26
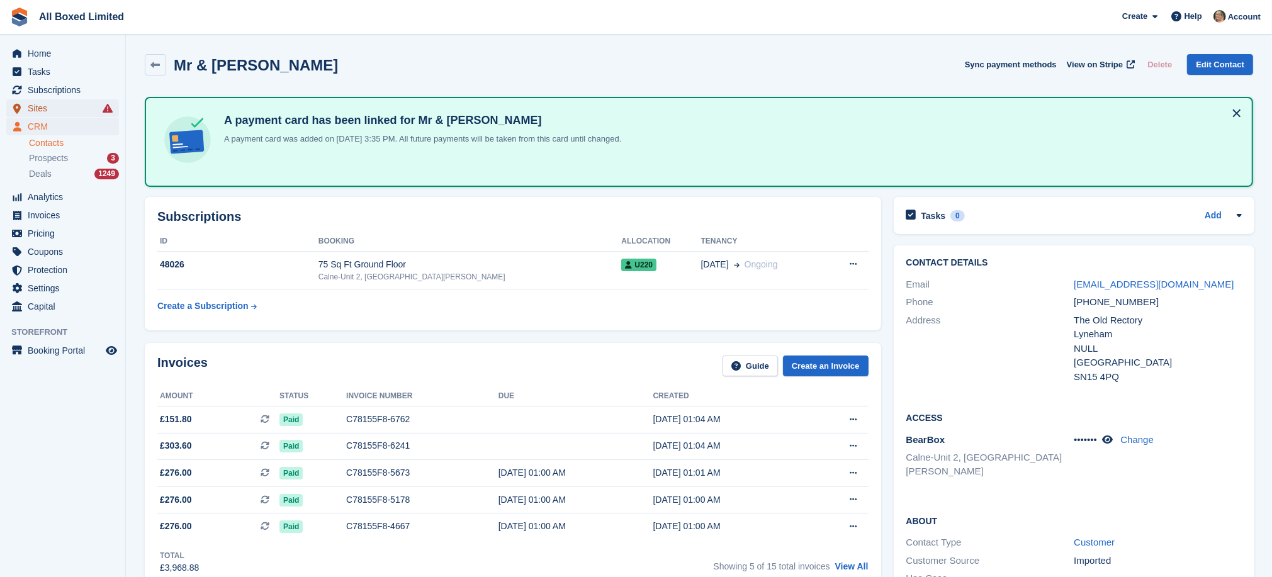
click at [35, 108] on span "Sites" at bounding box center [66, 108] width 76 height 18
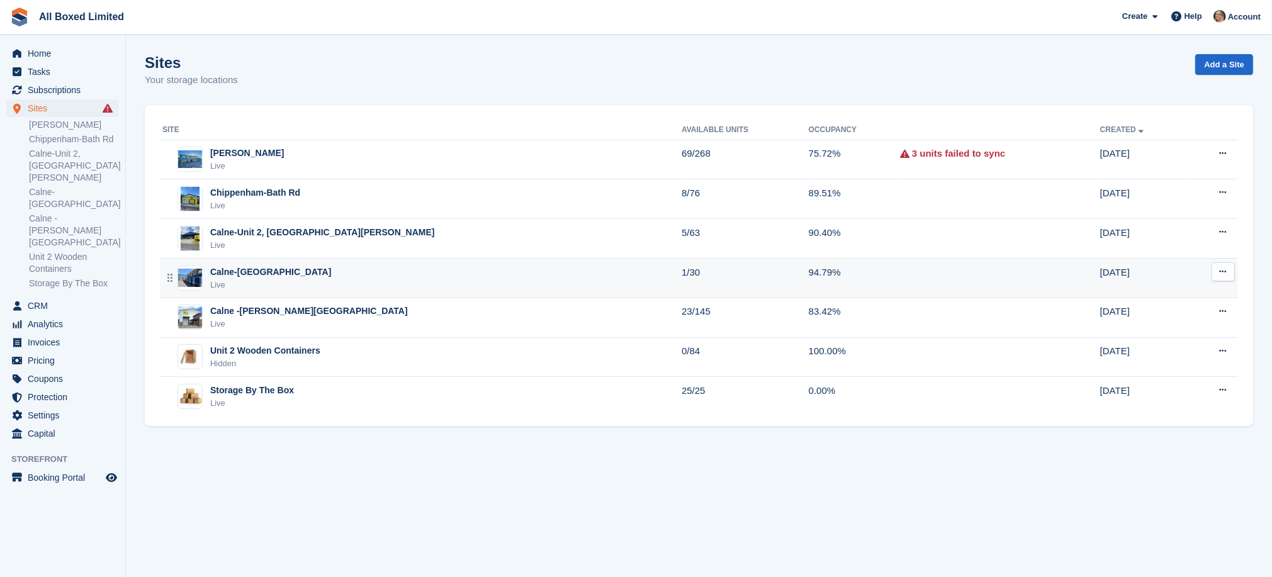
click at [270, 271] on div "Calne-[GEOGRAPHIC_DATA]" at bounding box center [270, 272] width 121 height 13
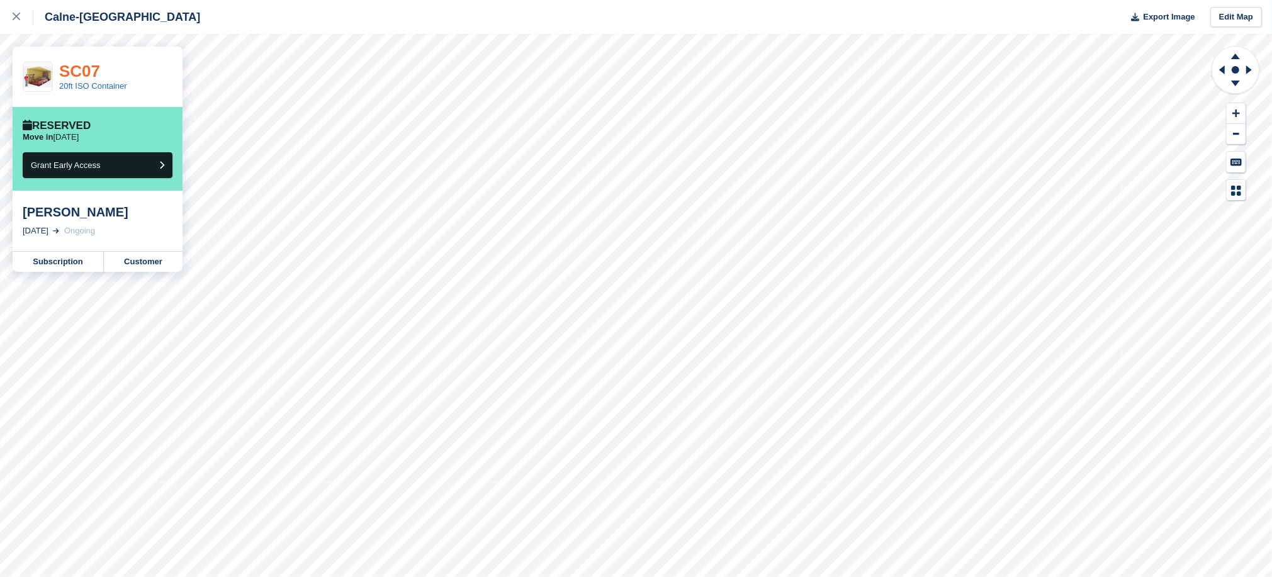
click at [84, 69] on link "SC07" at bounding box center [79, 71] width 41 height 19
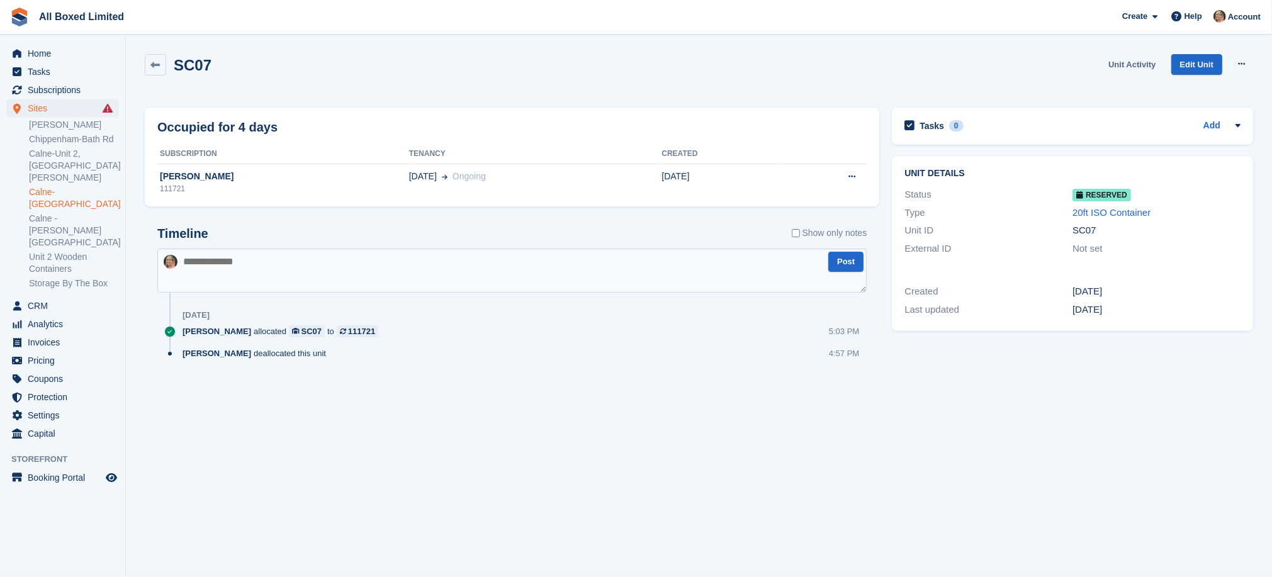
click at [1133, 64] on link "Unit Activity" at bounding box center [1132, 64] width 57 height 21
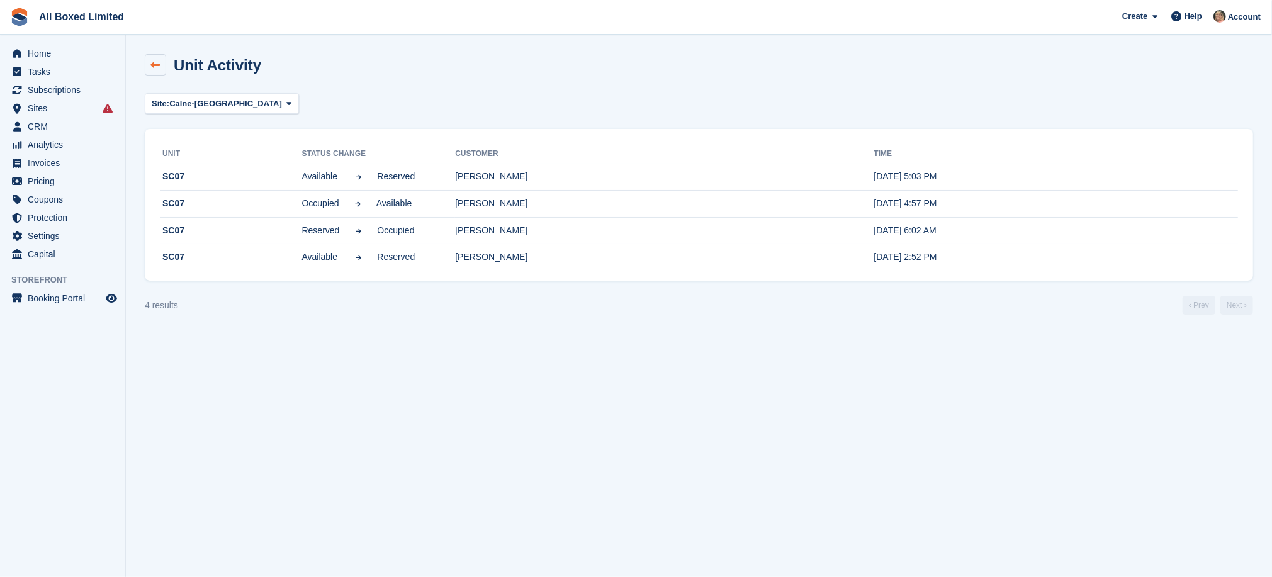
click at [156, 63] on icon at bounding box center [155, 64] width 9 height 9
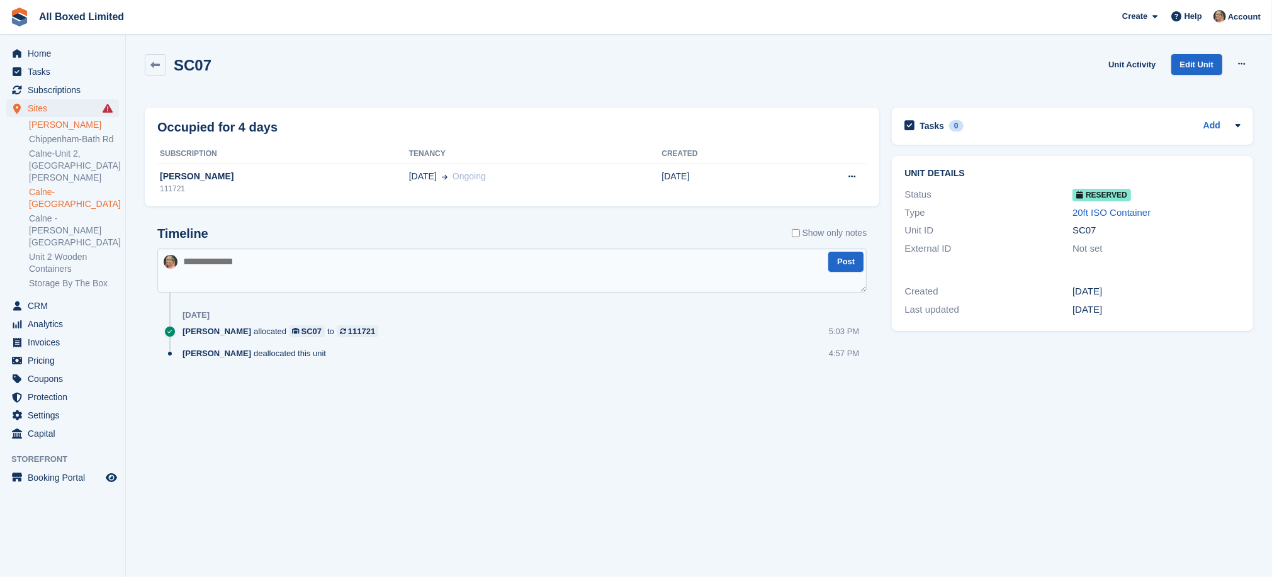
click at [55, 124] on link "[PERSON_NAME]" at bounding box center [74, 125] width 90 height 12
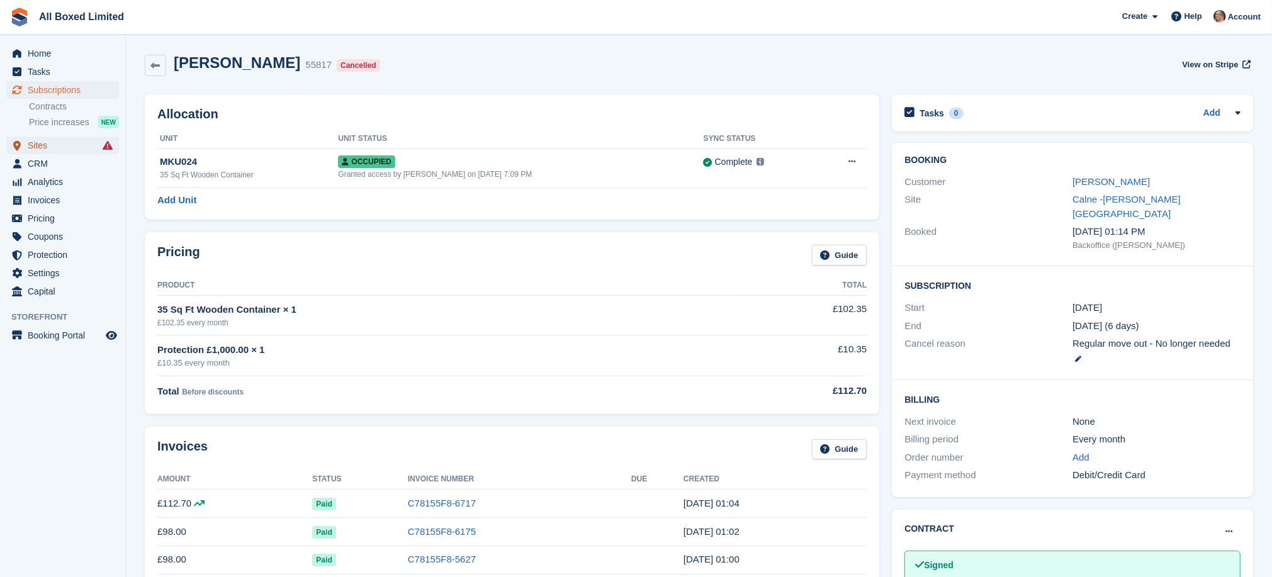
click at [33, 143] on span "Sites" at bounding box center [66, 146] width 76 height 18
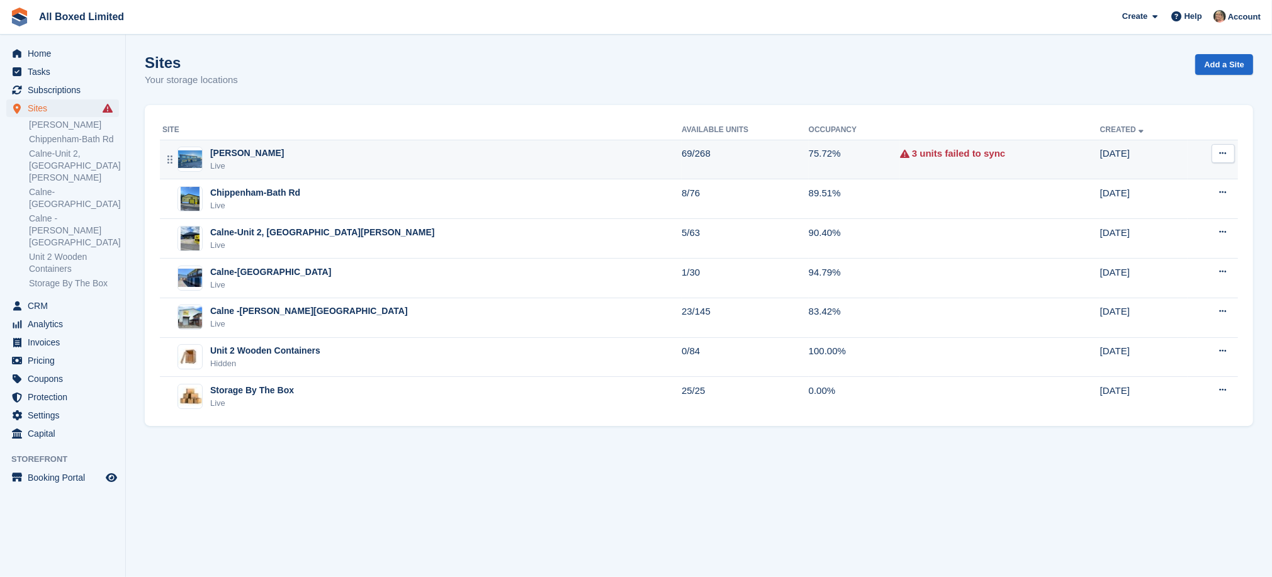
click at [255, 151] on div "[PERSON_NAME]" at bounding box center [247, 153] width 74 height 13
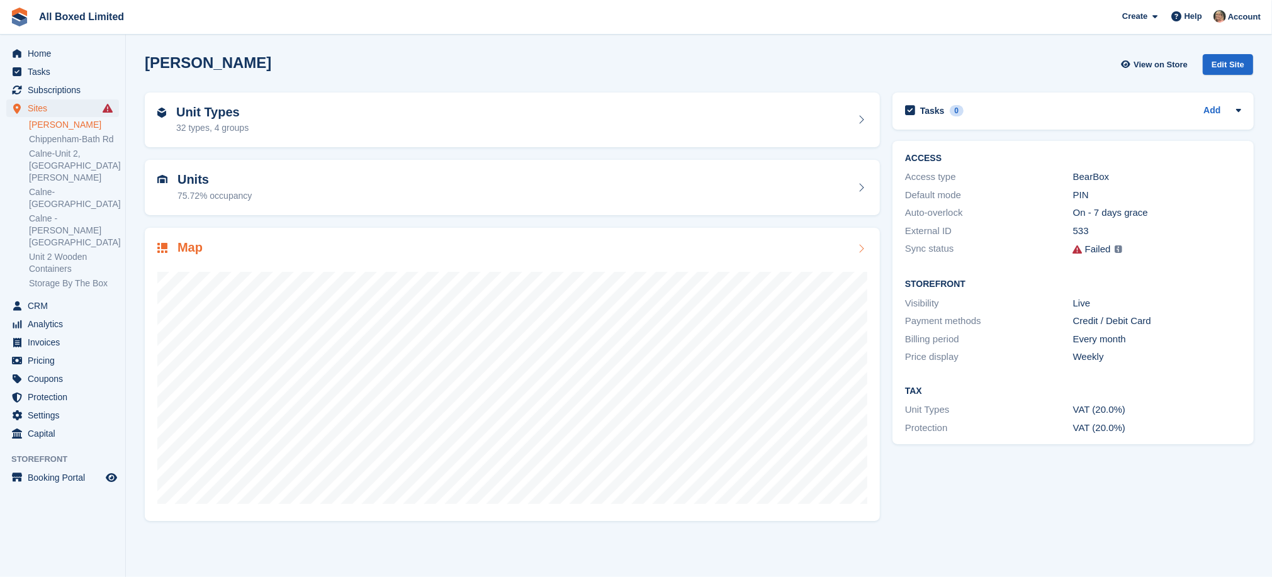
click at [271, 263] on div at bounding box center [512, 383] width 710 height 252
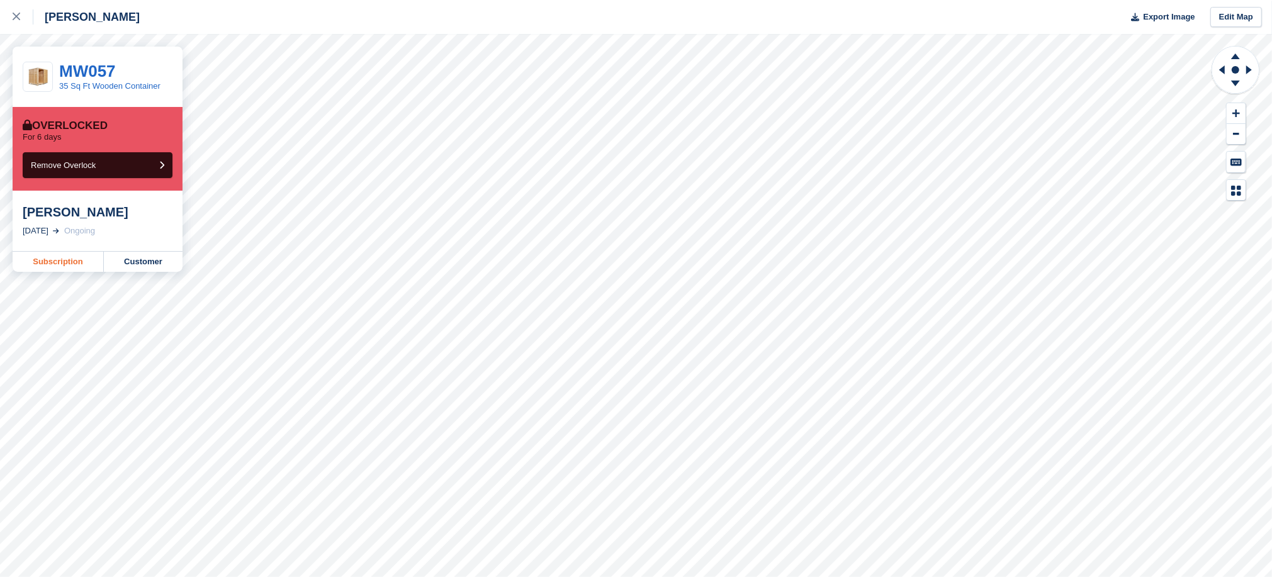
click at [38, 264] on link "Subscription" at bounding box center [58, 262] width 91 height 20
click at [41, 259] on link "Subscription" at bounding box center [58, 262] width 91 height 20
click at [59, 261] on link "Subscription" at bounding box center [58, 262] width 91 height 20
click at [17, 16] on icon at bounding box center [17, 17] width 8 height 8
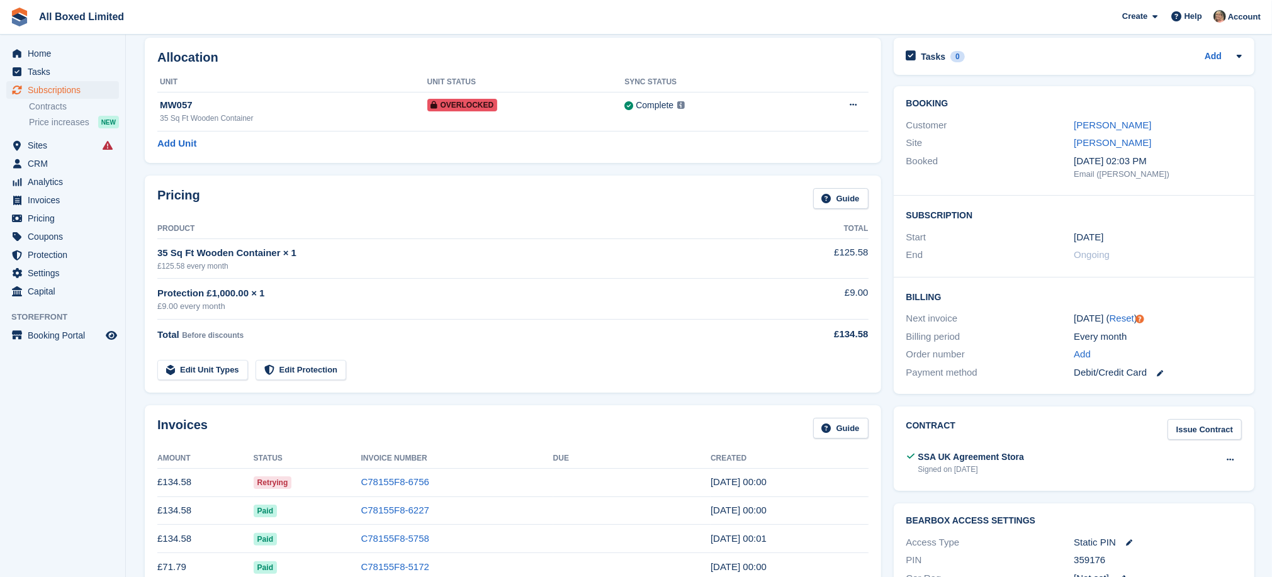
scroll to position [94, 0]
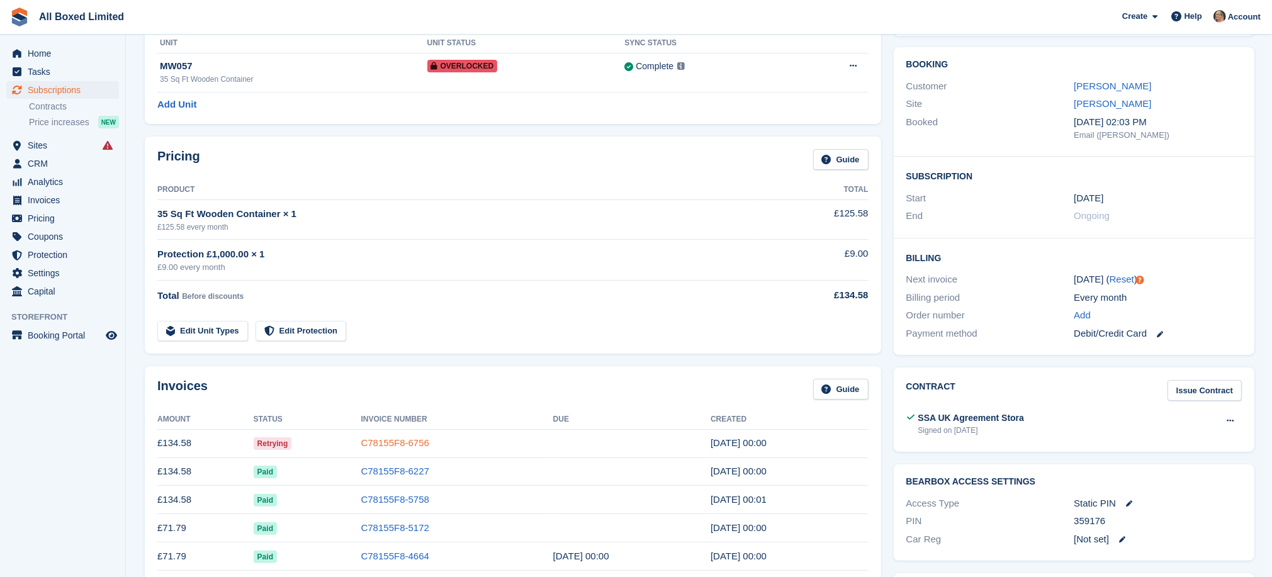
click at [383, 444] on link "C78155F8-6756" at bounding box center [395, 443] width 68 height 11
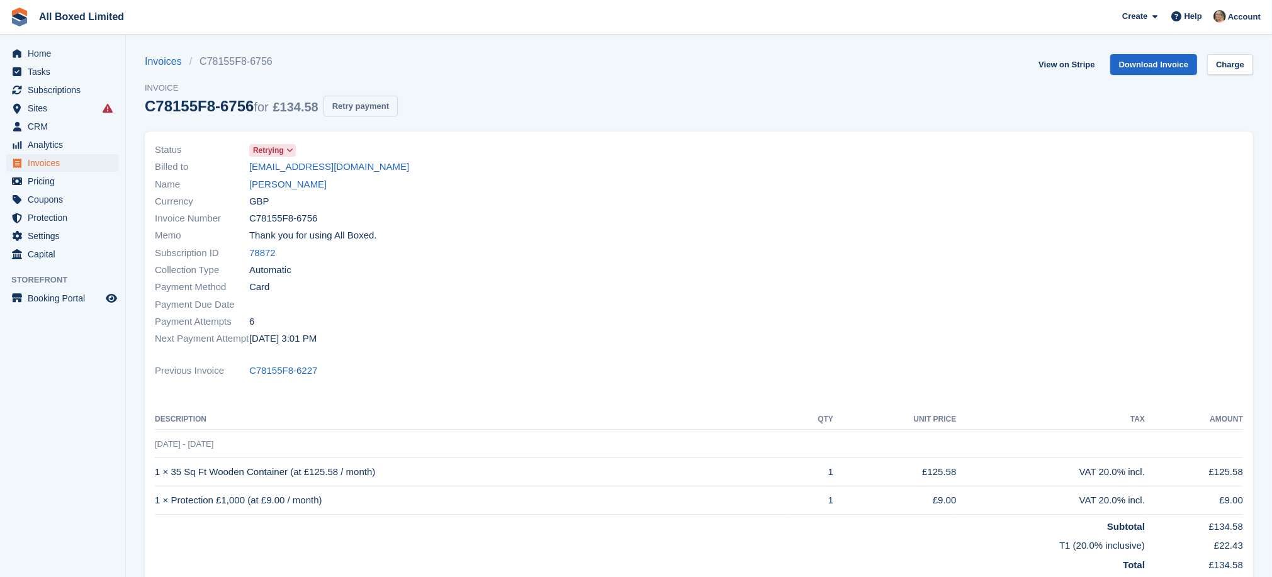
click at [361, 105] on button "Retry payment" at bounding box center [361, 106] width 74 height 21
click at [288, 182] on link "Sara Lea Ward" at bounding box center [287, 185] width 77 height 14
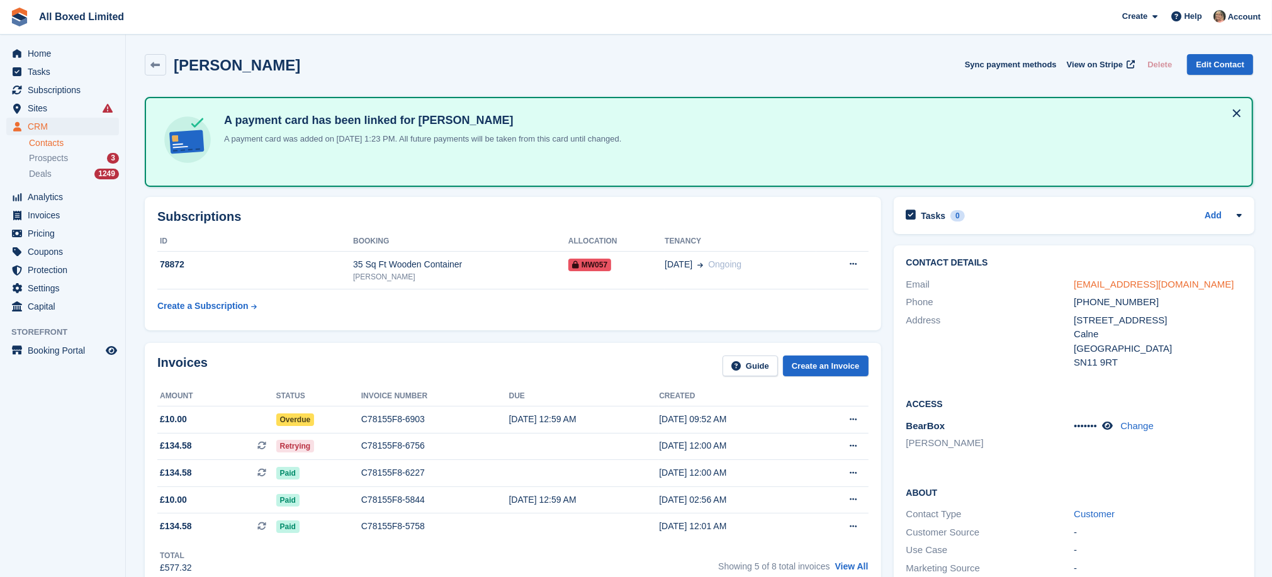
click at [1093, 280] on link "mrsward2012@hotmail.co.uk" at bounding box center [1154, 284] width 160 height 11
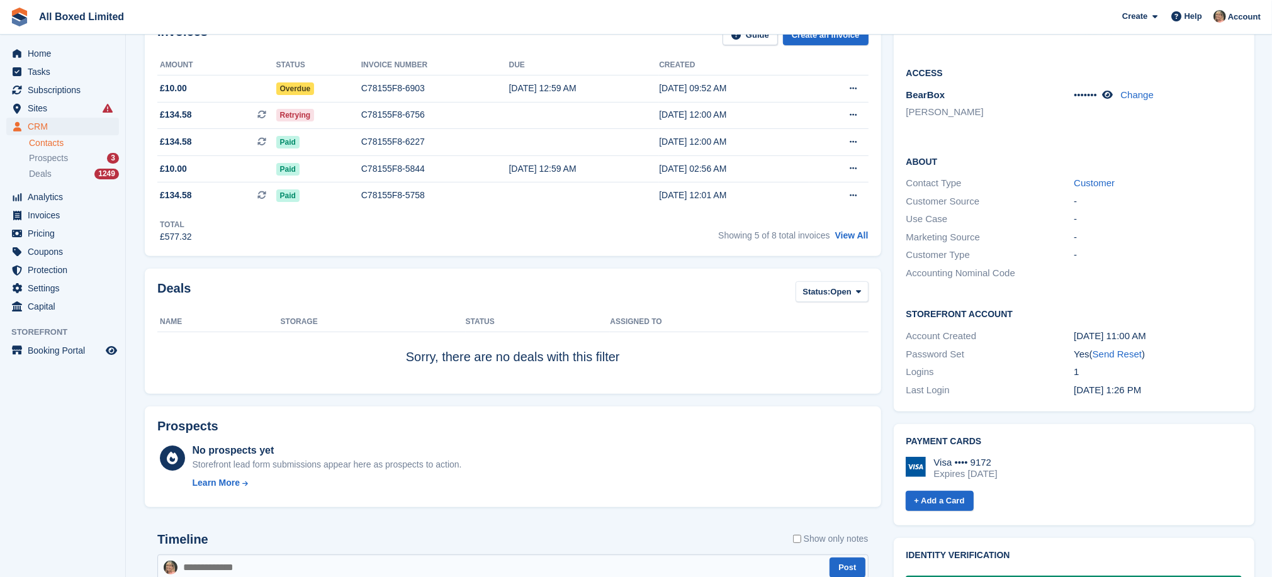
scroll to position [378, 0]
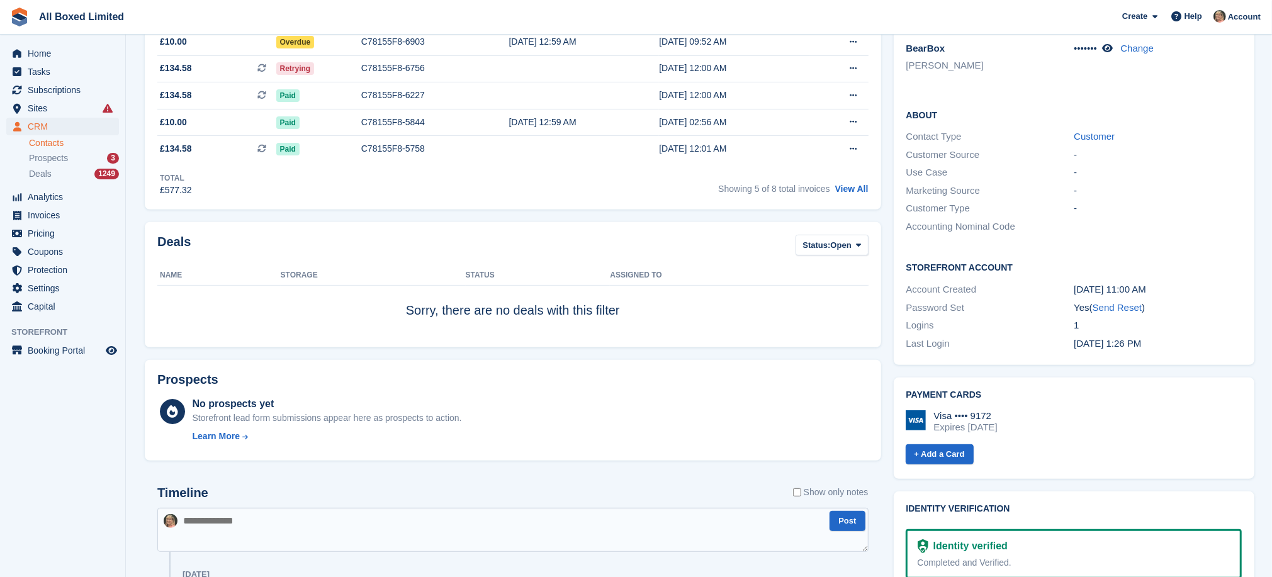
click at [371, 532] on textarea at bounding box center [512, 530] width 711 height 44
paste textarea "**********"
type textarea "**********"
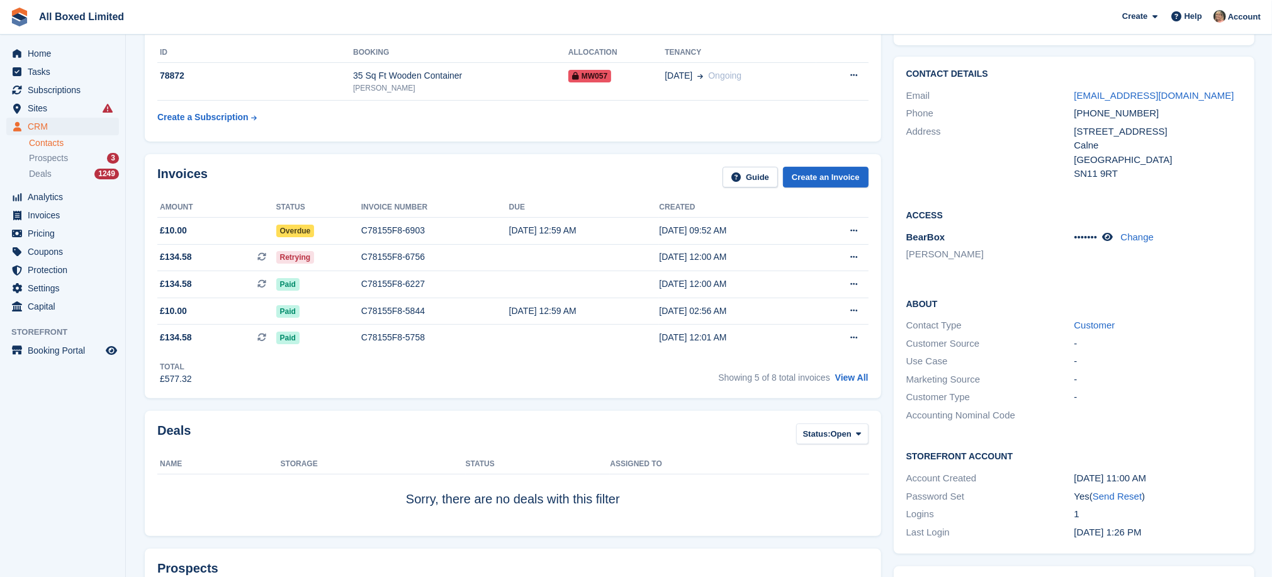
scroll to position [0, 0]
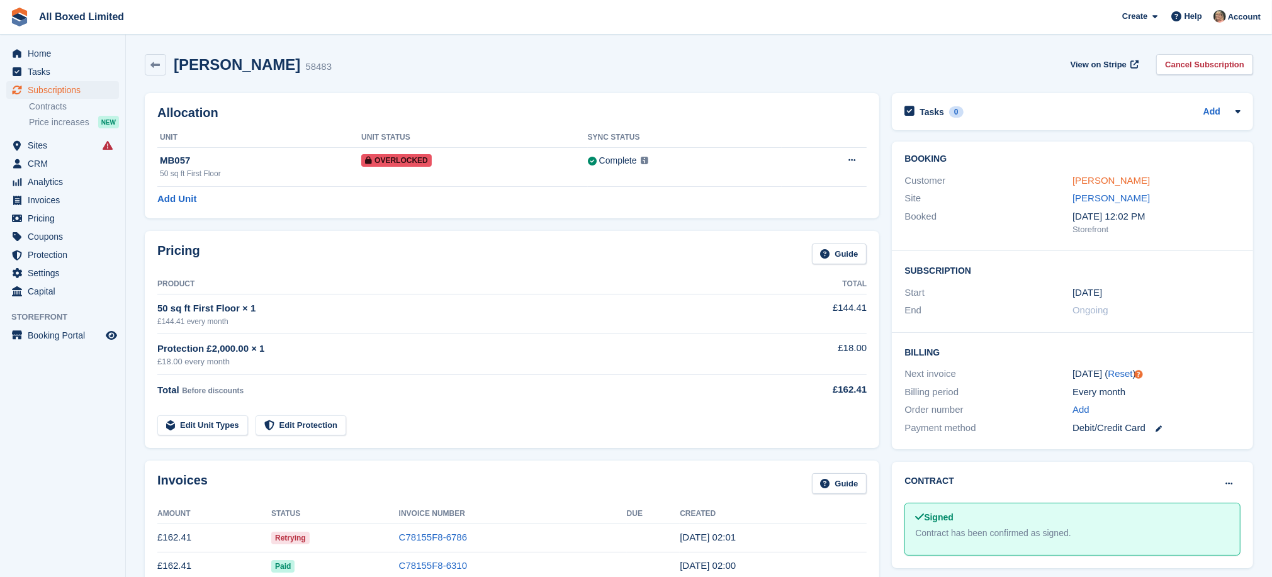
click at [1088, 183] on link "Emma Wilson" at bounding box center [1111, 180] width 77 height 11
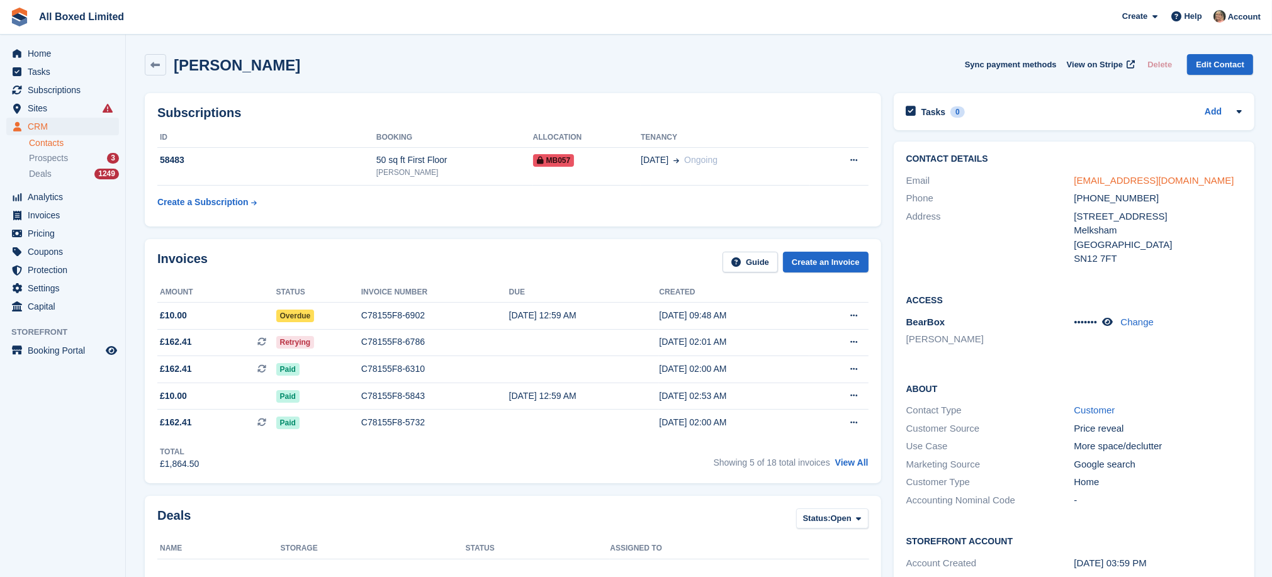
click at [1114, 183] on link "emmswilson06@yahoo.com" at bounding box center [1154, 180] width 160 height 11
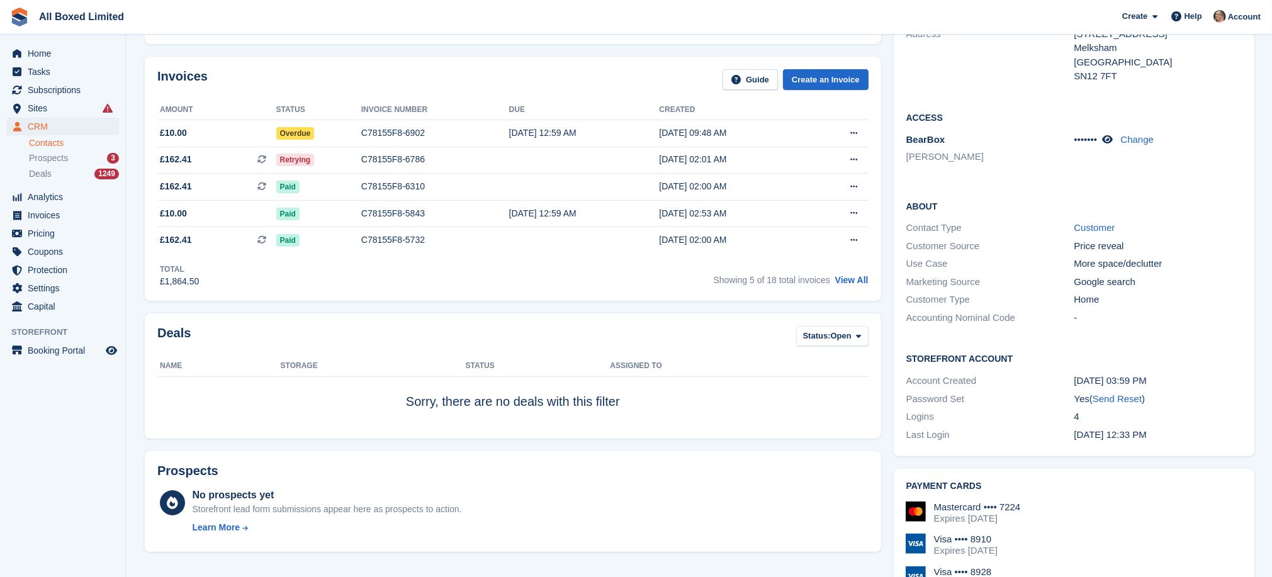
scroll to position [378, 0]
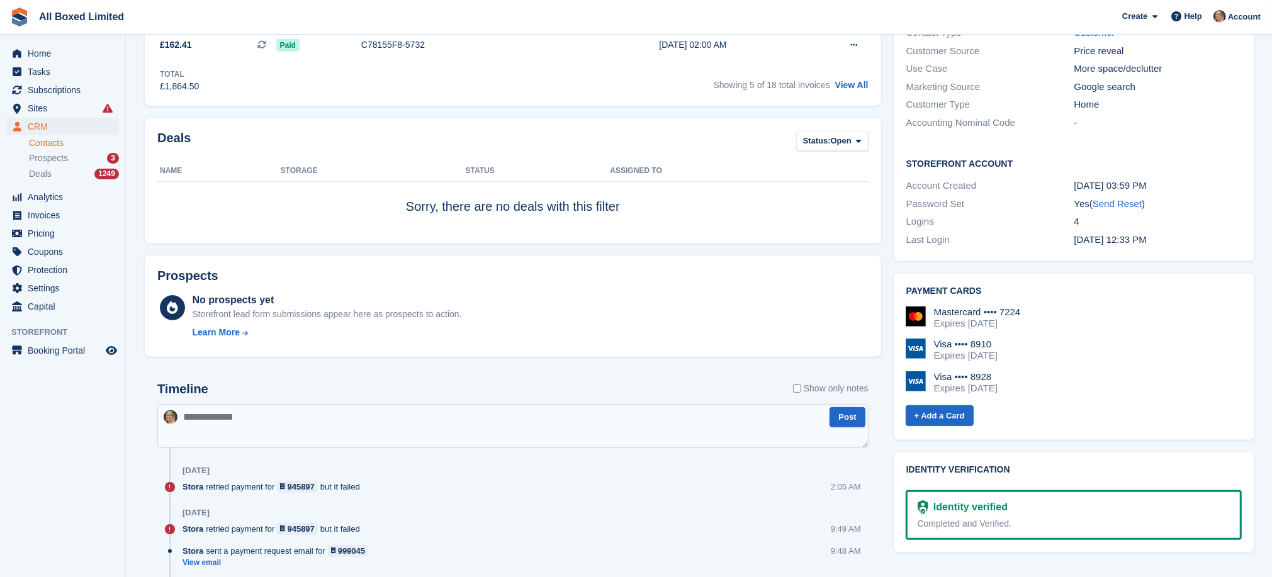
click at [341, 432] on textarea at bounding box center [512, 426] width 711 height 44
paste textarea "**********"
type textarea "**********"
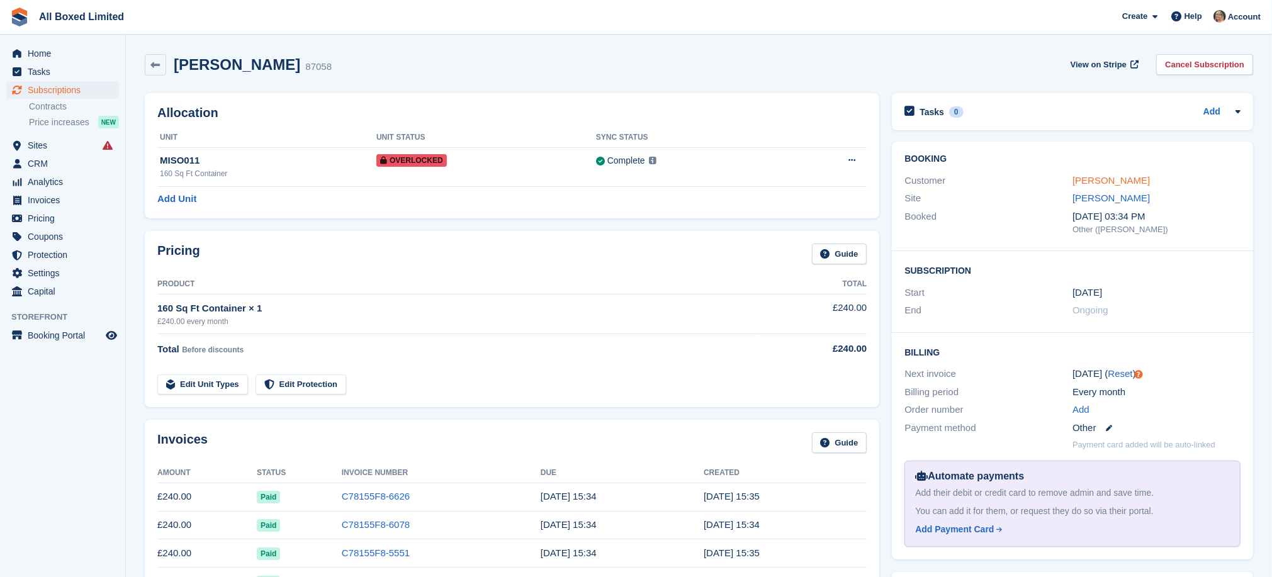
click at [1126, 181] on link "[PERSON_NAME]" at bounding box center [1111, 180] width 77 height 11
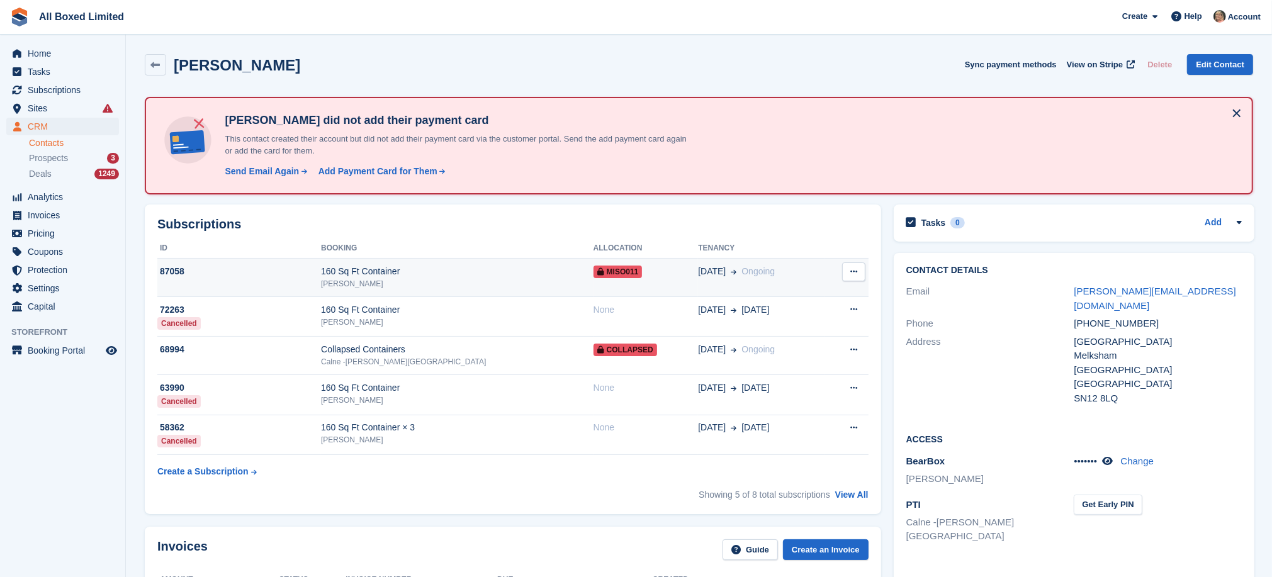
click at [852, 269] on icon at bounding box center [854, 272] width 7 height 8
click at [162, 269] on div "87058" at bounding box center [239, 271] width 164 height 13
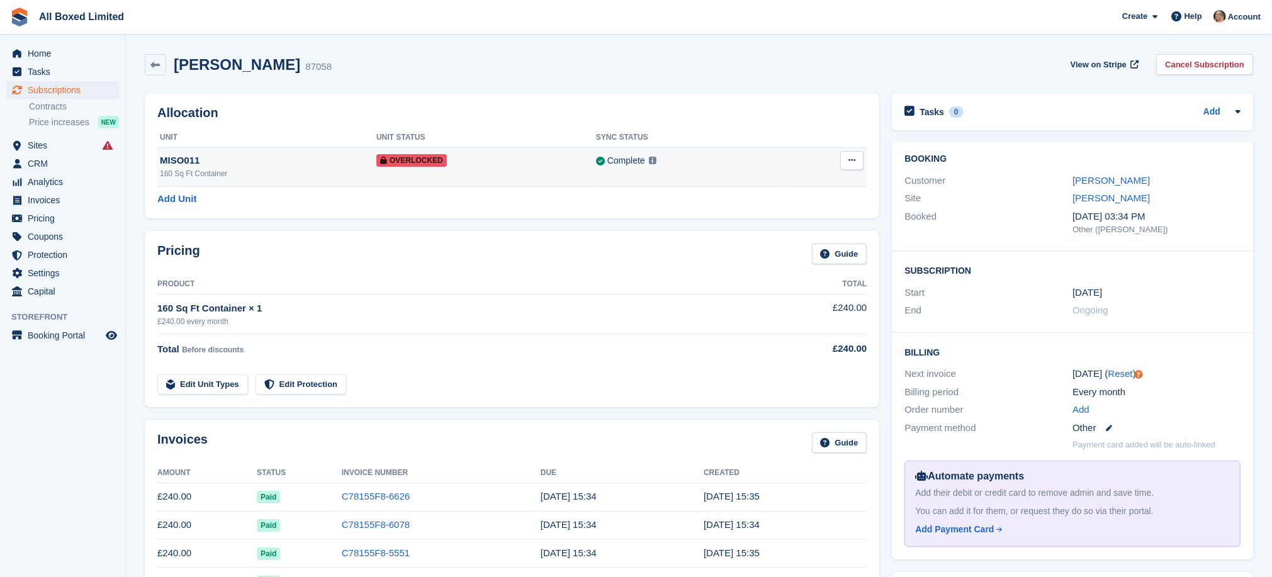
click at [847, 157] on button at bounding box center [851, 160] width 23 height 19
click at [813, 186] on p "Remove Overlock" at bounding box center [804, 185] width 110 height 16
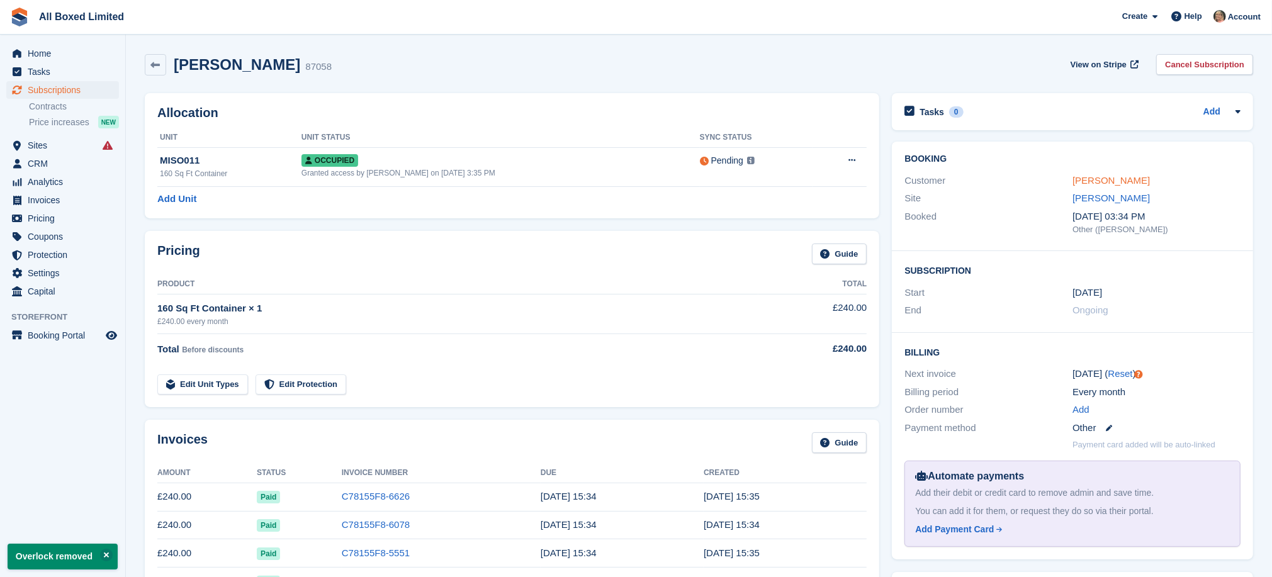
click at [1079, 179] on link "[PERSON_NAME]" at bounding box center [1111, 180] width 77 height 11
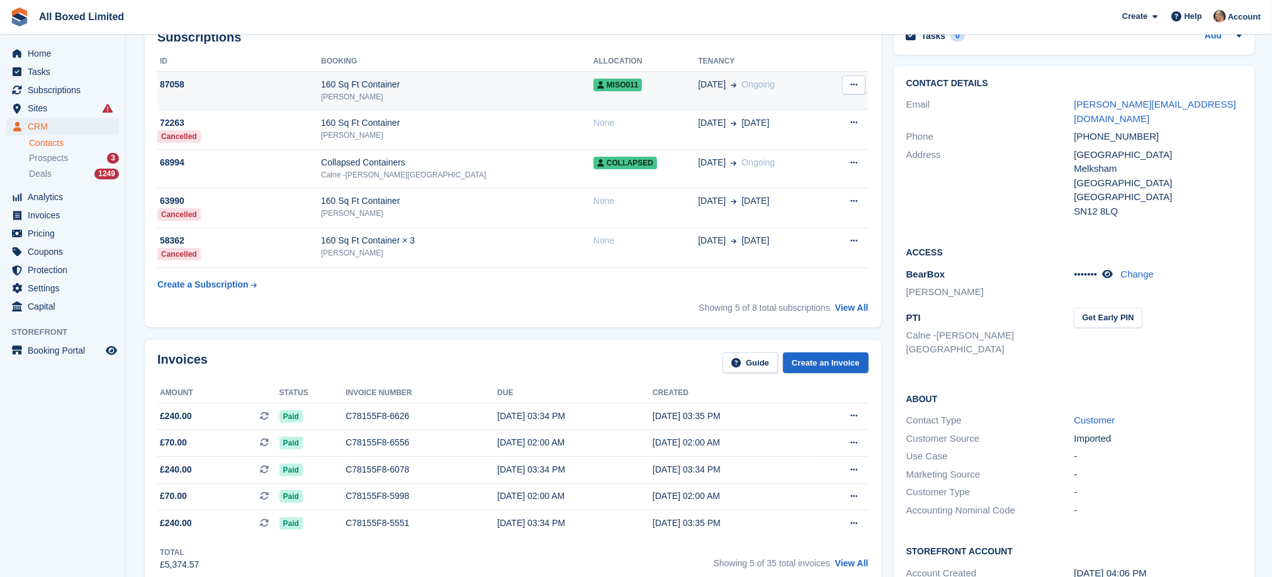
scroll to position [283, 0]
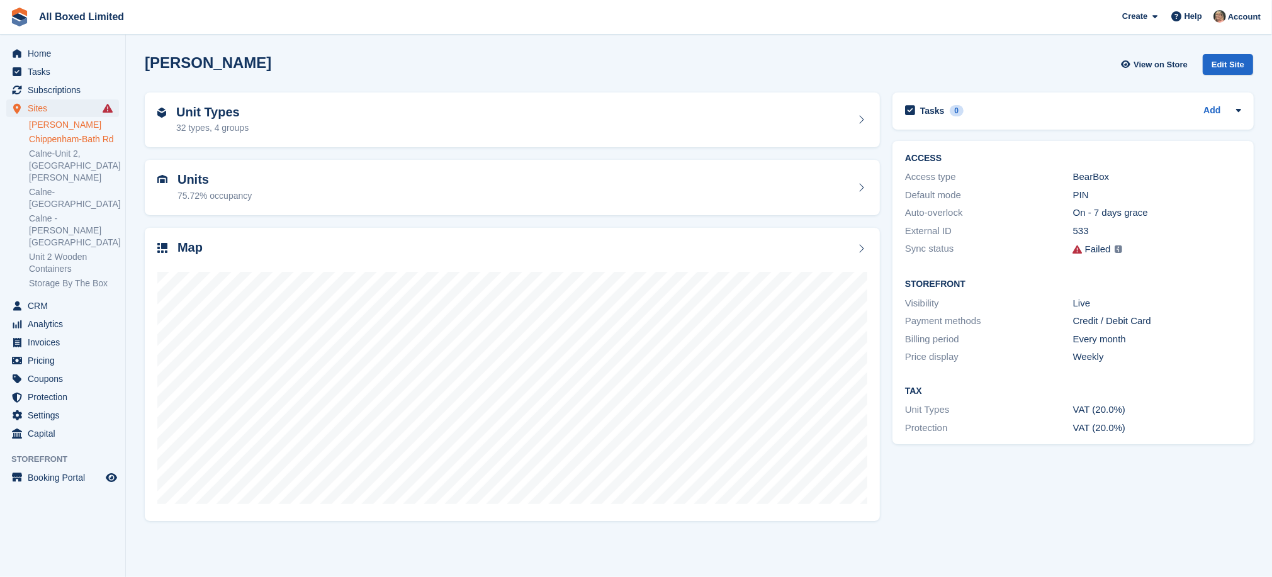
click at [57, 140] on link "Chippenham-Bath Rd" at bounding box center [74, 139] width 90 height 12
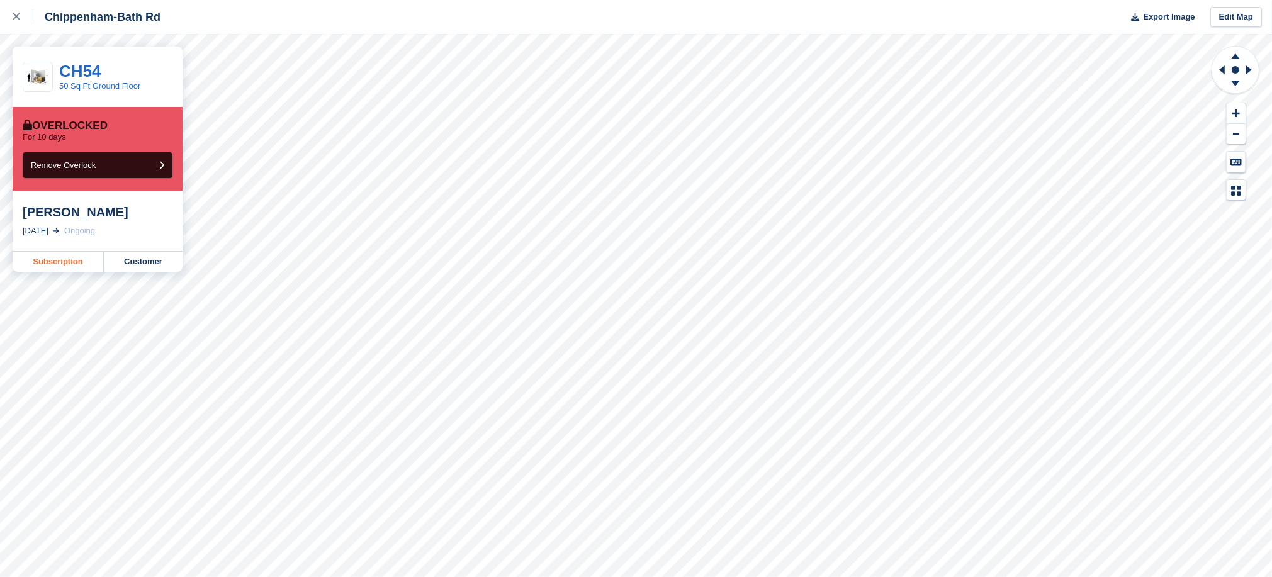
click at [50, 259] on link "Subscription" at bounding box center [58, 262] width 91 height 20
click at [41, 259] on link "Subscription" at bounding box center [58, 262] width 91 height 20
click at [19, 12] on div at bounding box center [23, 16] width 21 height 15
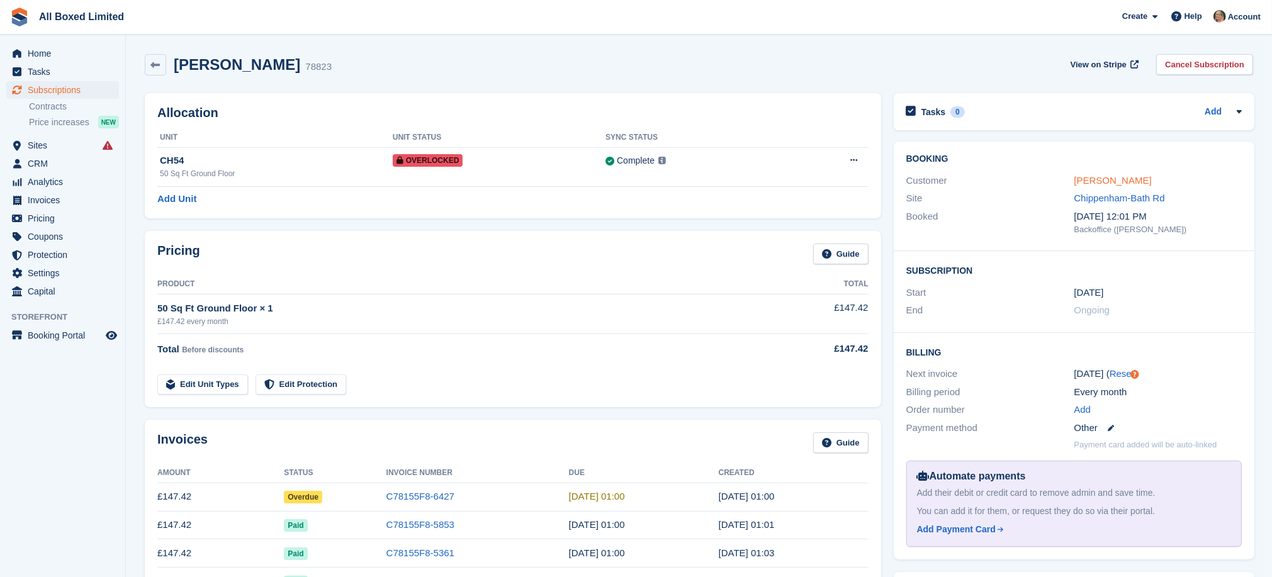
click at [1083, 183] on link "Louise Pierce" at bounding box center [1112, 180] width 77 height 11
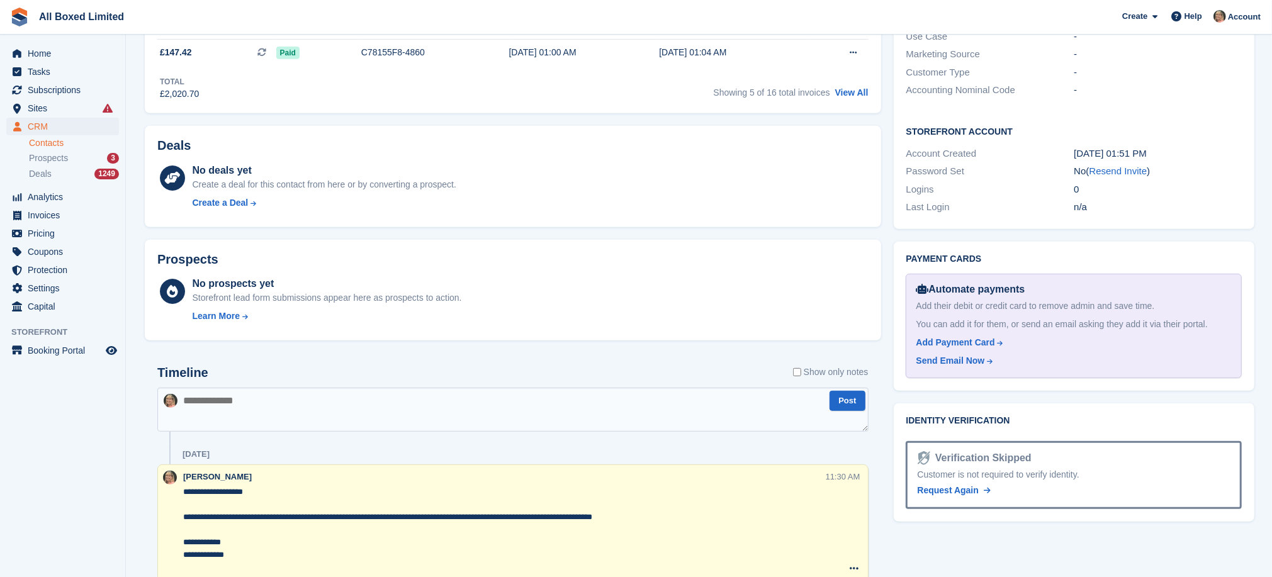
scroll to position [567, 0]
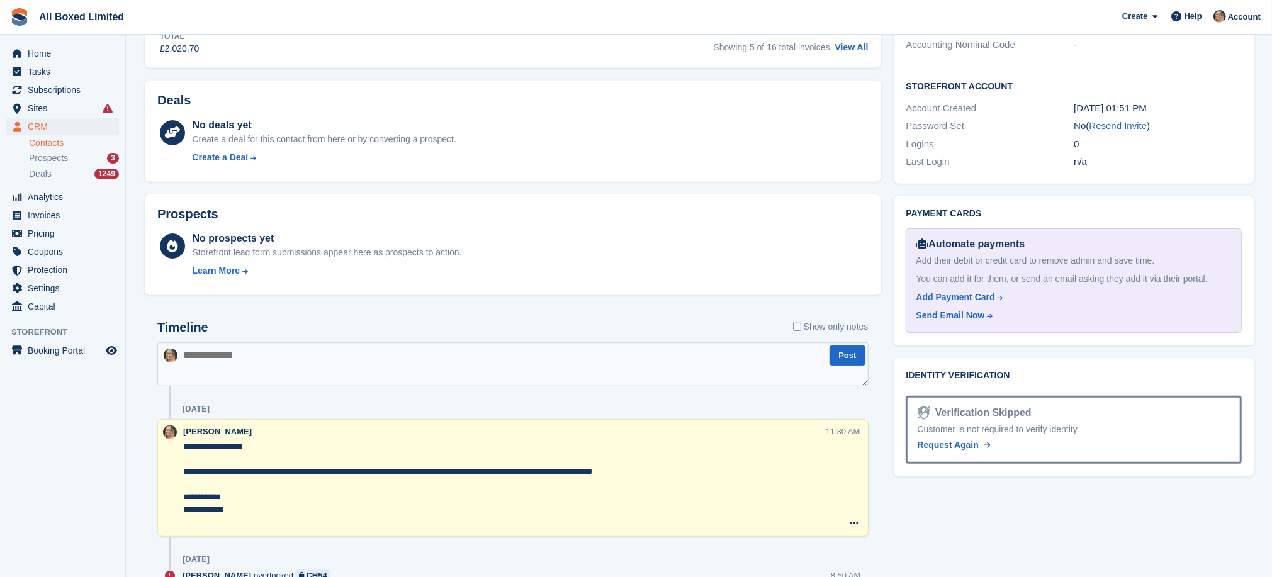
drag, startPoint x: 183, startPoint y: 450, endPoint x: 255, endPoint y: 518, distance: 98.9
click at [255, 519] on textarea "**********" at bounding box center [504, 485] width 642 height 88
click at [250, 371] on textarea at bounding box center [512, 364] width 711 height 44
paste textarea "**********"
type textarea "**********"
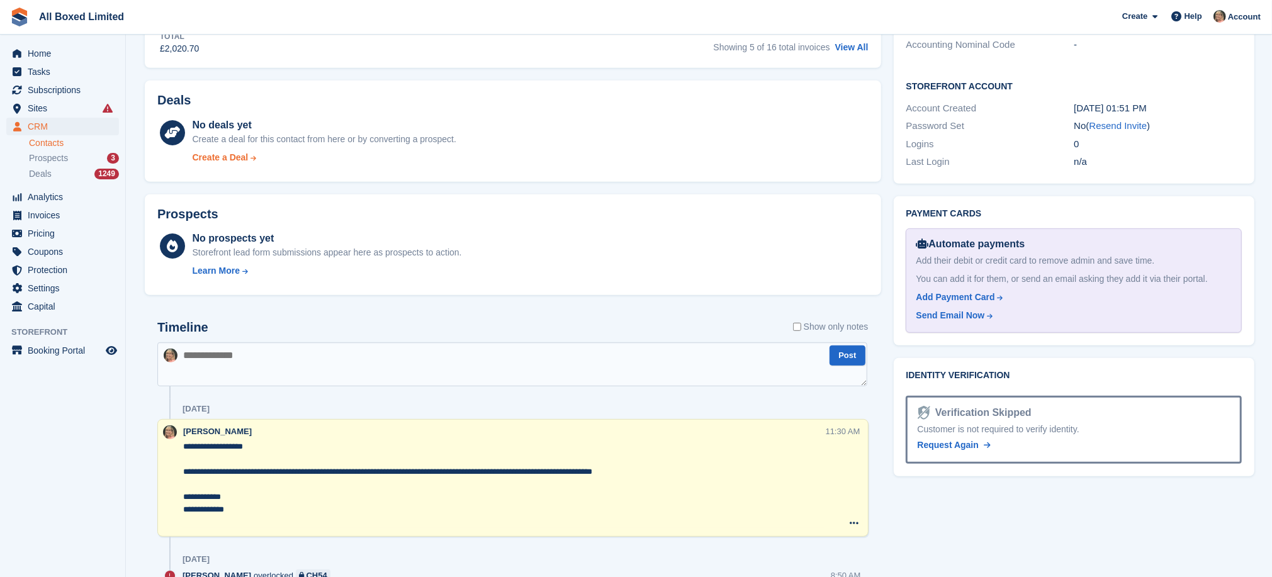
scroll to position [0, 0]
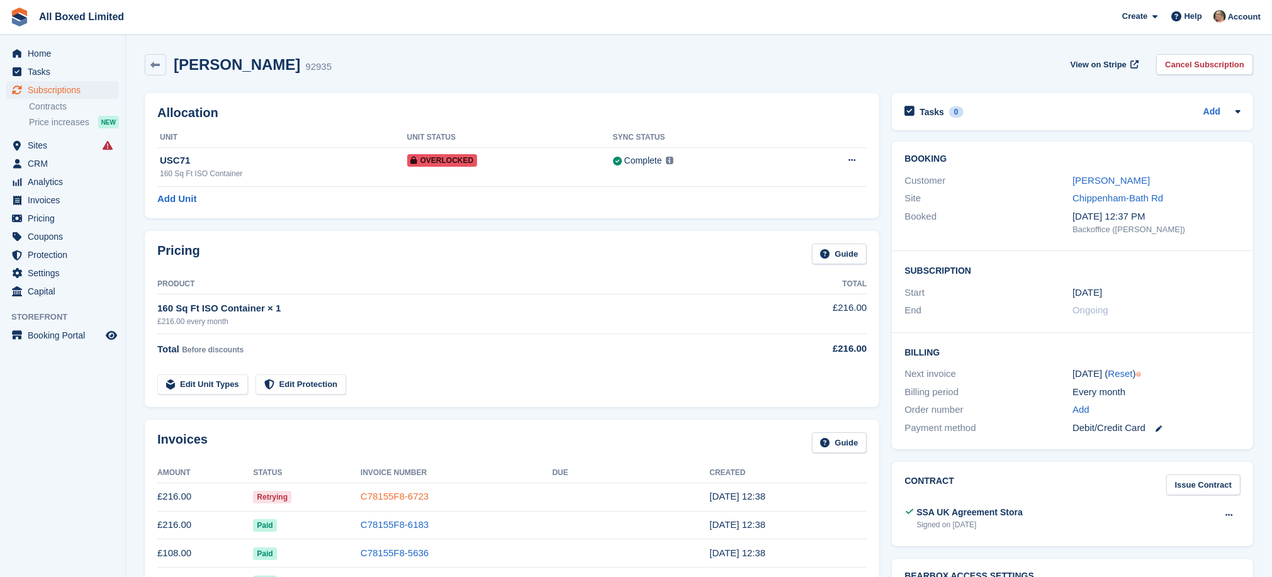
click at [394, 497] on link "C78155F8-6723" at bounding box center [395, 496] width 68 height 11
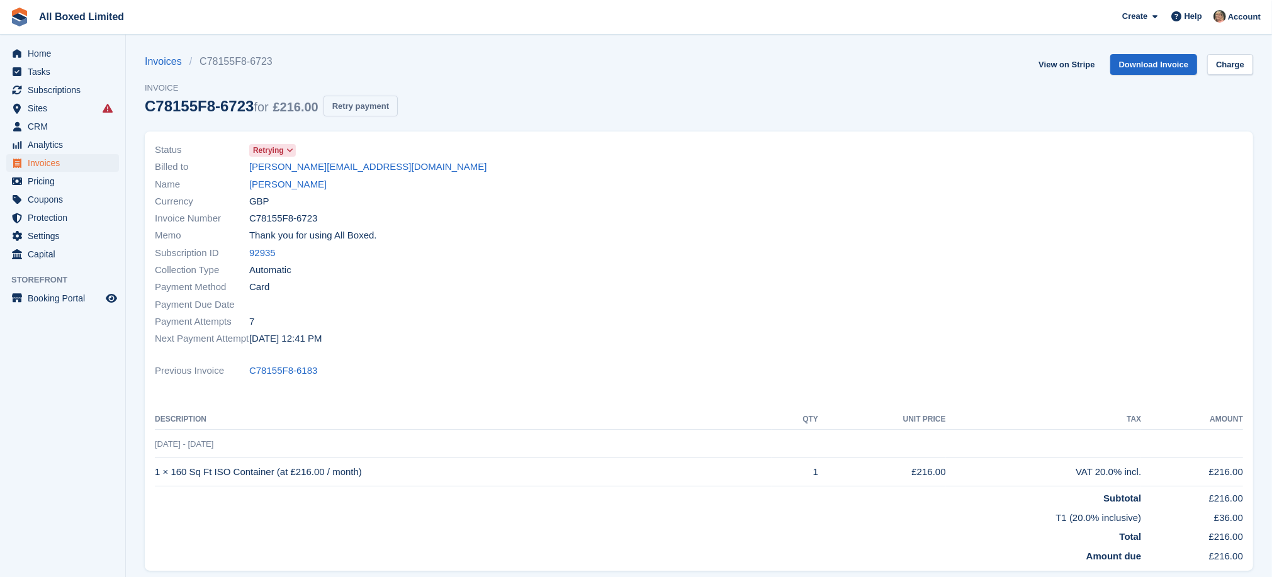
click at [362, 101] on button "Retry payment" at bounding box center [361, 106] width 74 height 21
click at [297, 185] on link "[PERSON_NAME]" at bounding box center [287, 185] width 77 height 14
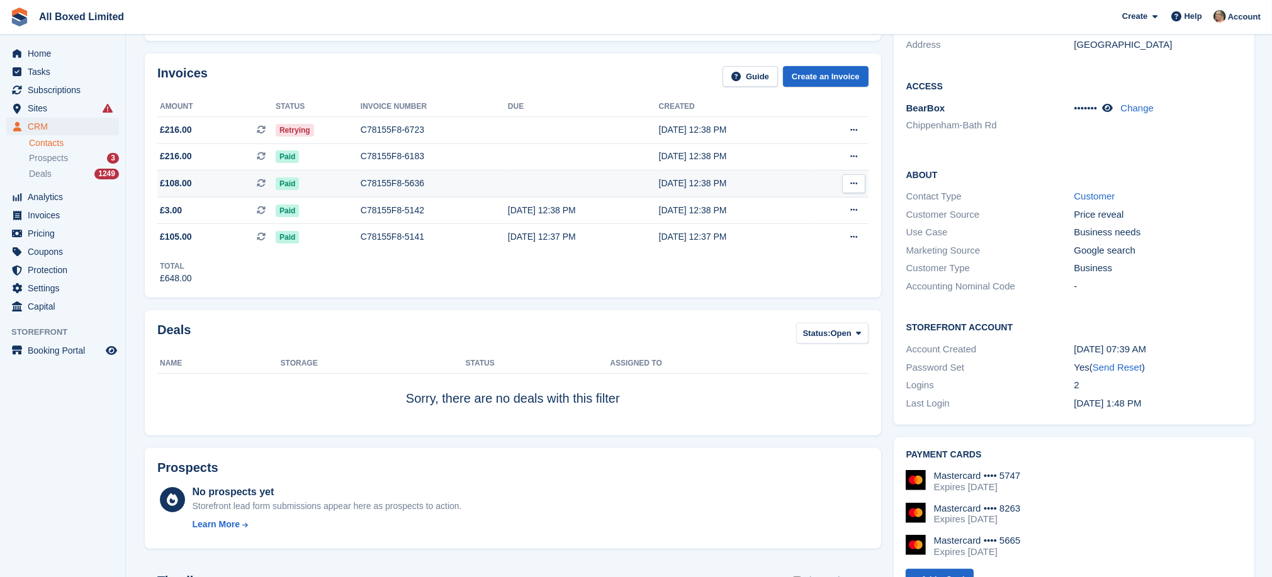
scroll to position [189, 0]
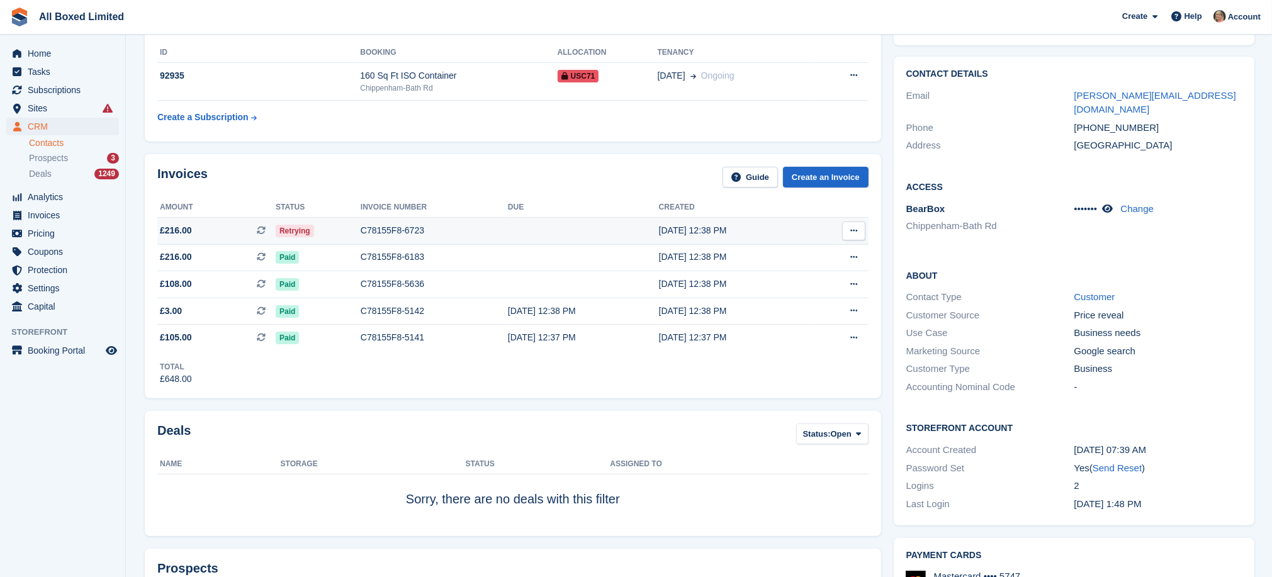
click at [399, 225] on div "C78155F8-6723" at bounding box center [434, 230] width 147 height 13
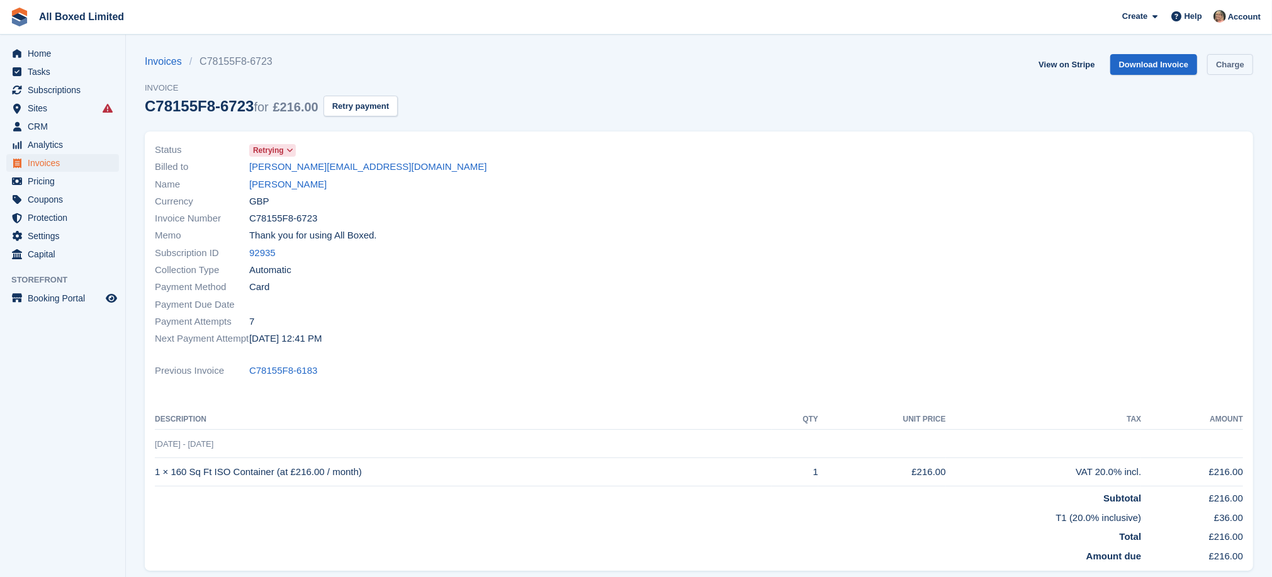
click at [1226, 61] on link "Charge" at bounding box center [1231, 64] width 46 height 21
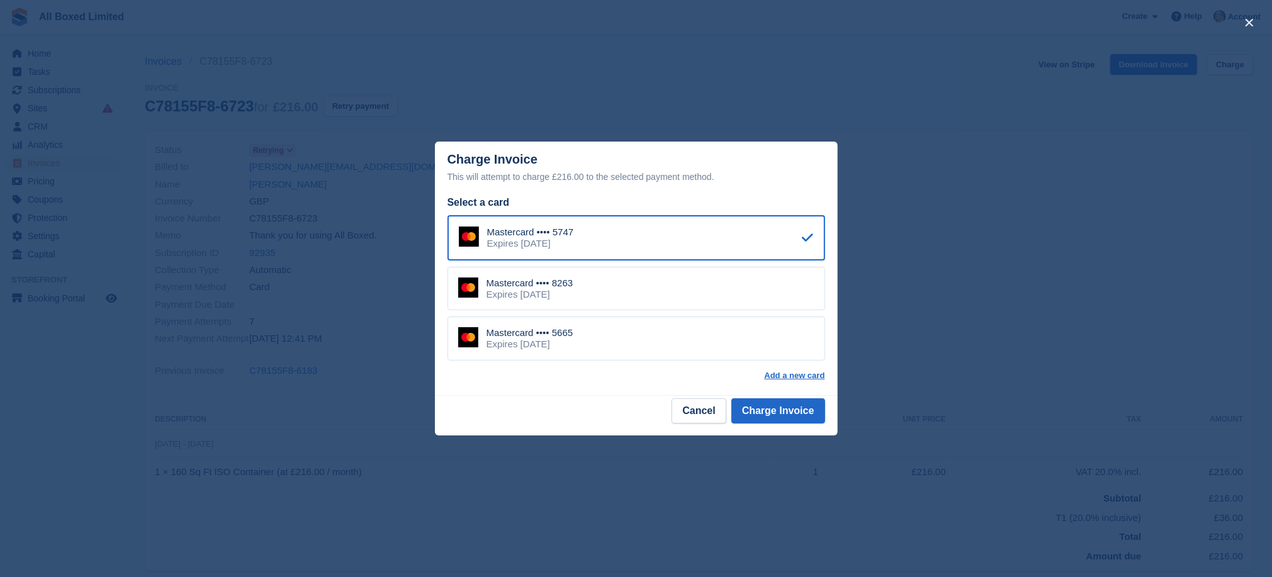
click at [730, 292] on div "Mastercard •••• 8263 Expires August 2028" at bounding box center [637, 289] width 378 height 44
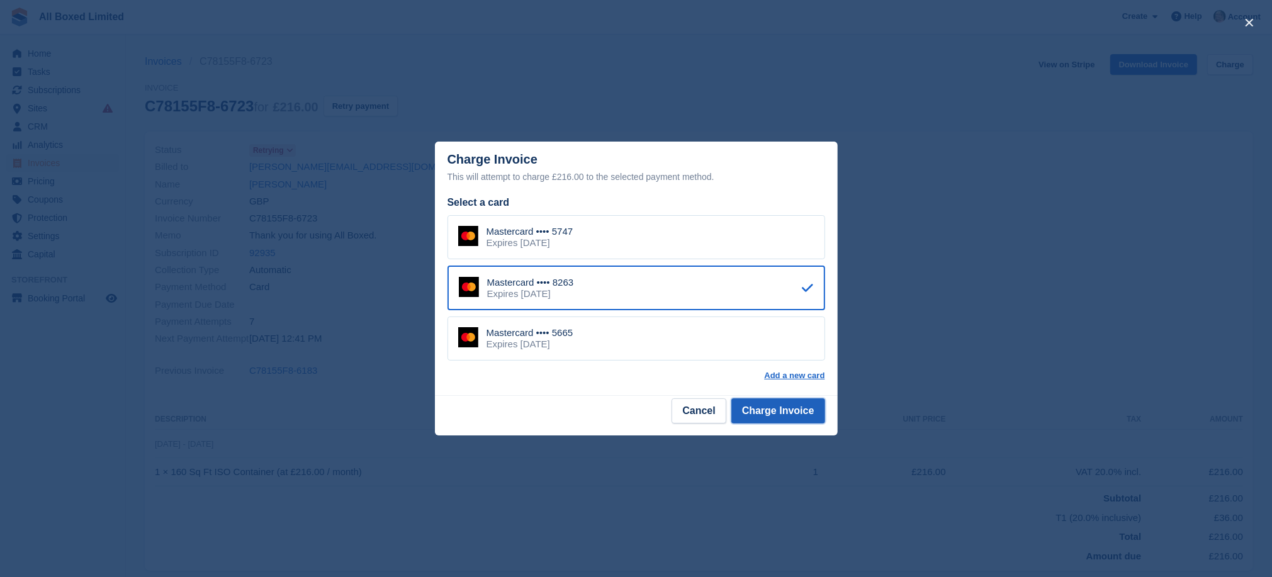
click at [781, 414] on button "Charge Invoice" at bounding box center [779, 411] width 94 height 25
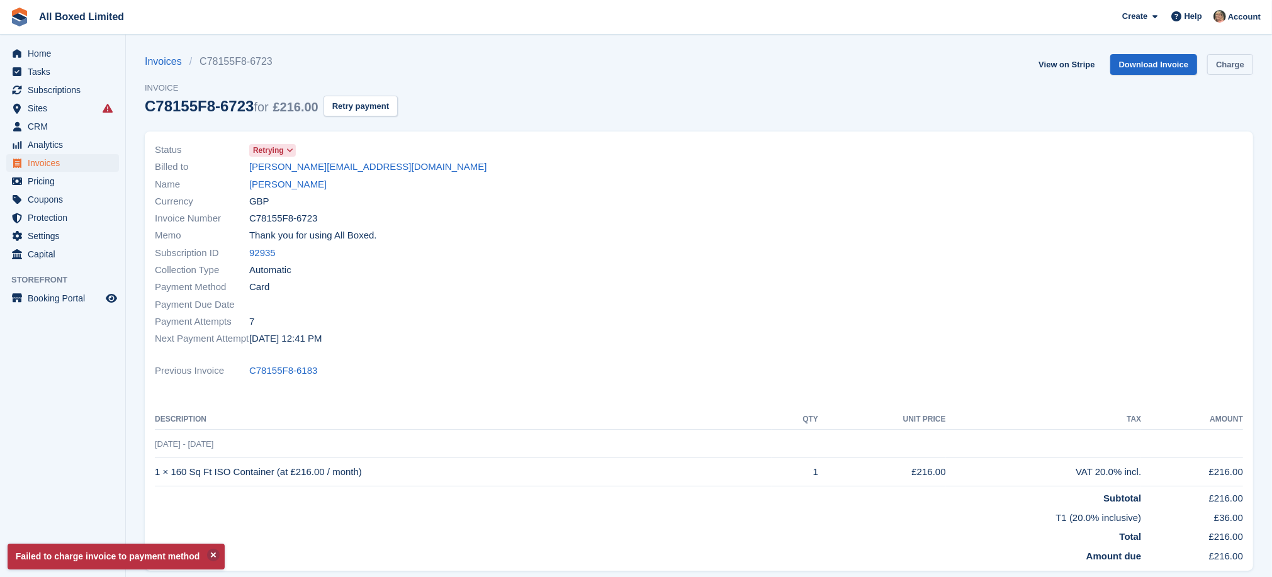
click at [1225, 62] on link "Charge" at bounding box center [1231, 64] width 46 height 21
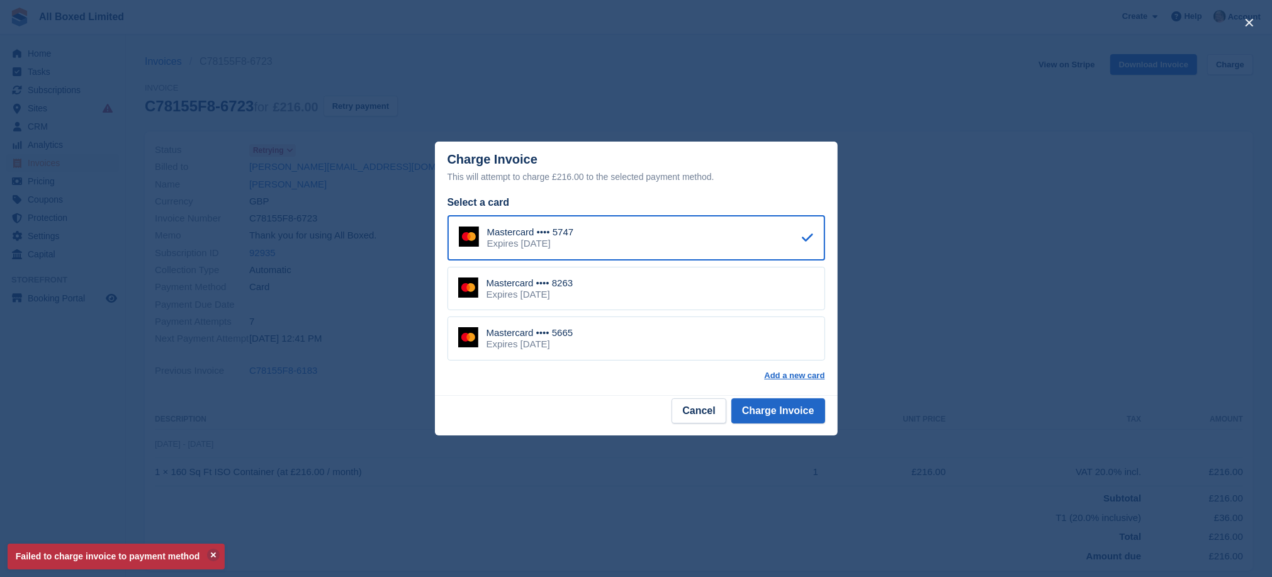
click at [637, 339] on div "Mastercard •••• 5665 Expires September 2030" at bounding box center [637, 339] width 378 height 44
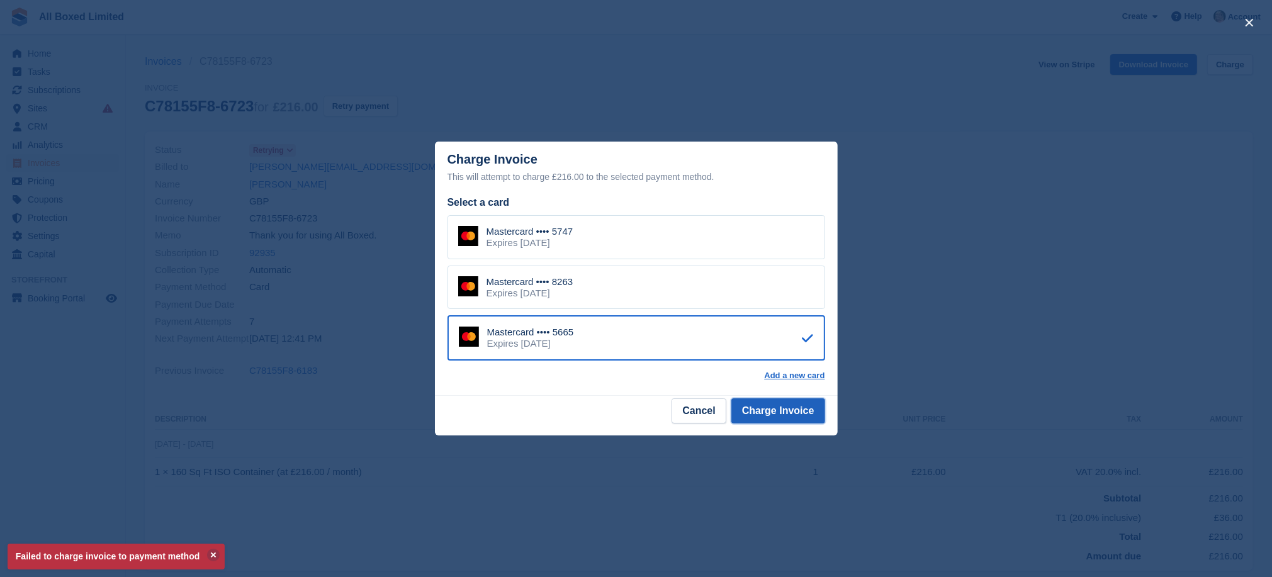
click at [779, 414] on button "Charge Invoice" at bounding box center [779, 411] width 94 height 25
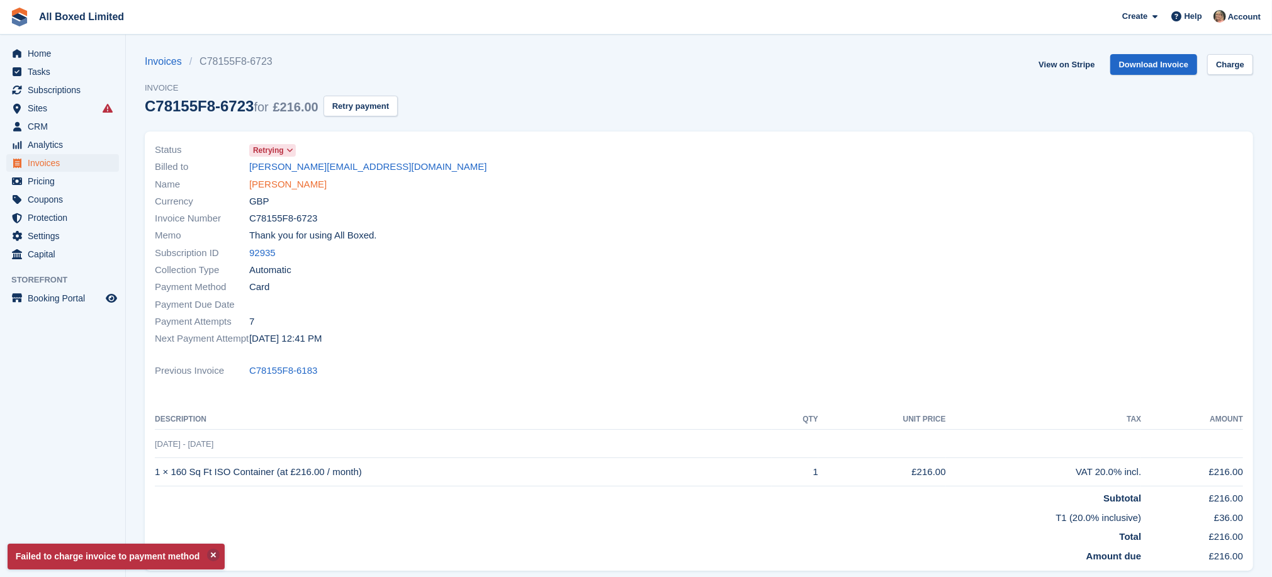
click at [294, 181] on link "Richard Westlake" at bounding box center [287, 185] width 77 height 14
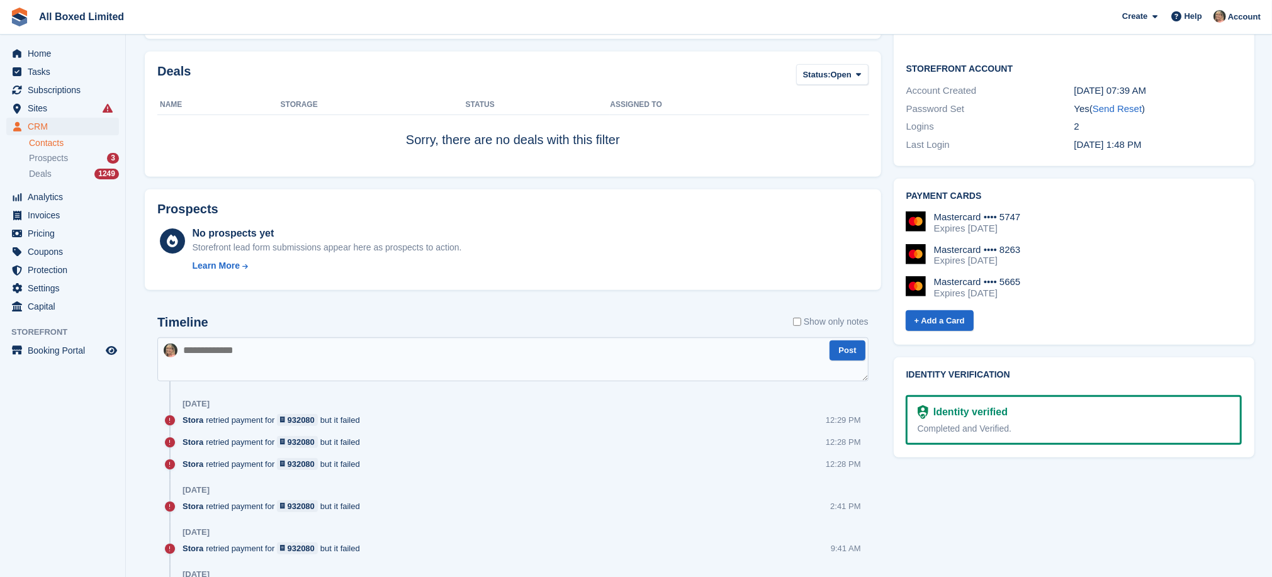
scroll to position [567, 0]
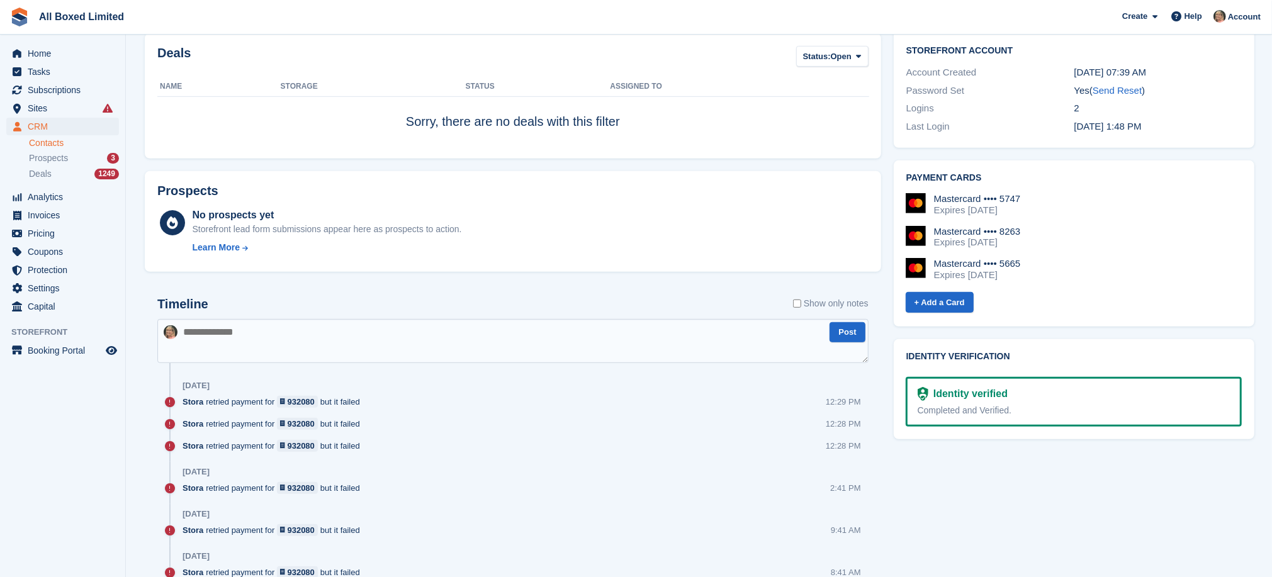
click at [375, 340] on textarea at bounding box center [512, 341] width 711 height 44
type textarea "**********"
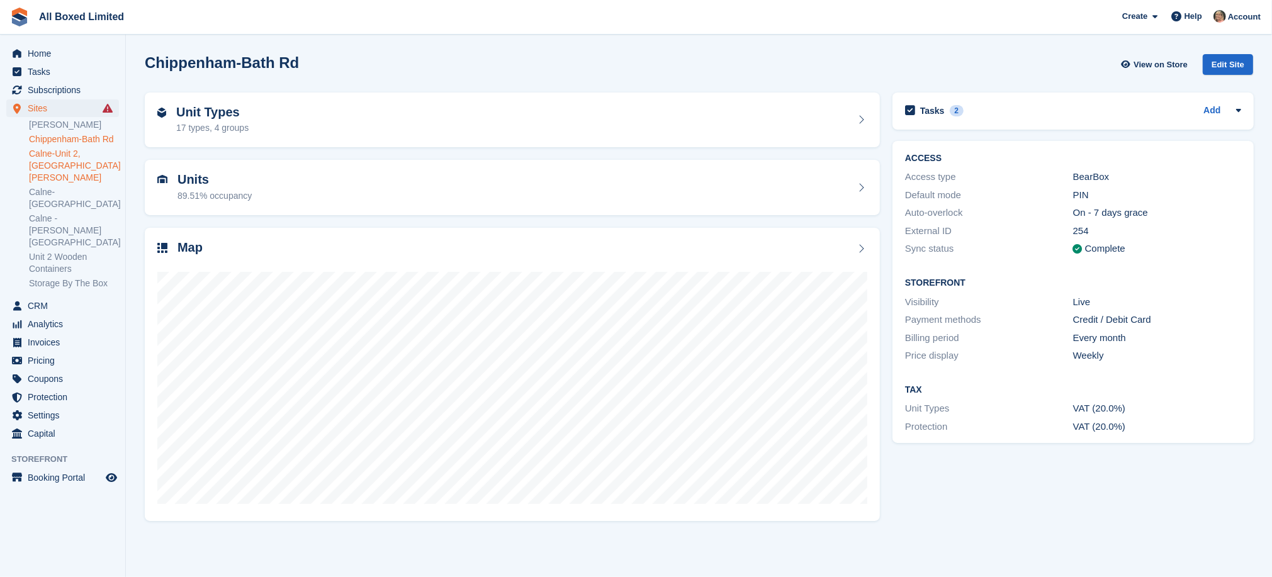
click at [44, 161] on link "Calne-Unit 2, [GEOGRAPHIC_DATA][PERSON_NAME]" at bounding box center [74, 166] width 90 height 36
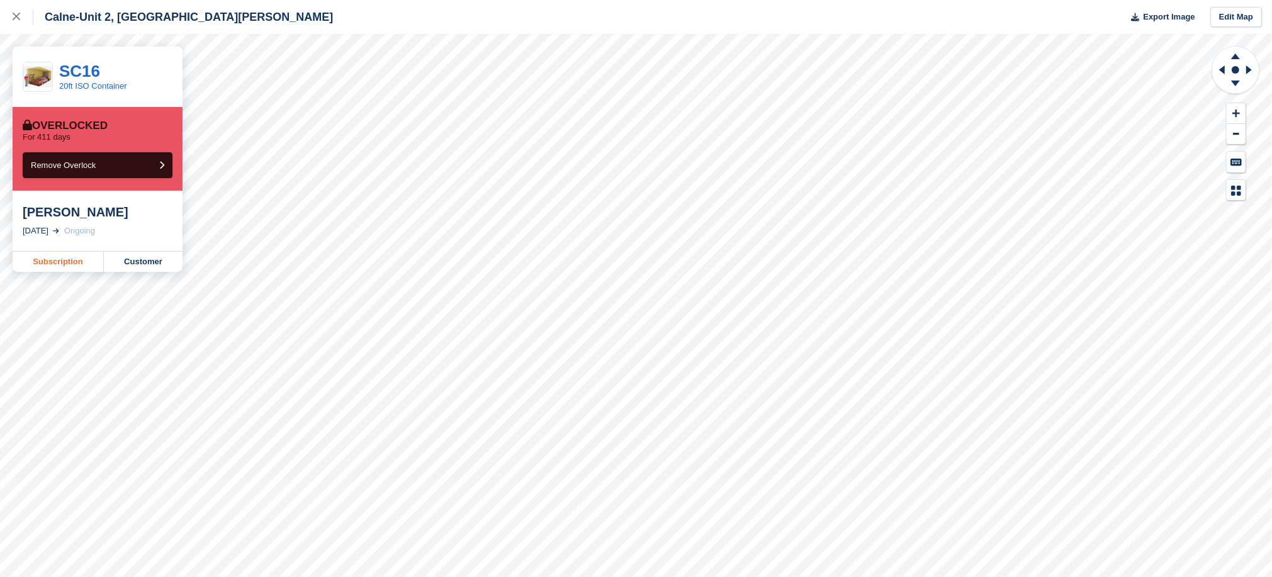
click at [54, 257] on link "Subscription" at bounding box center [58, 262] width 91 height 20
click at [59, 264] on link "Subscription" at bounding box center [58, 262] width 91 height 20
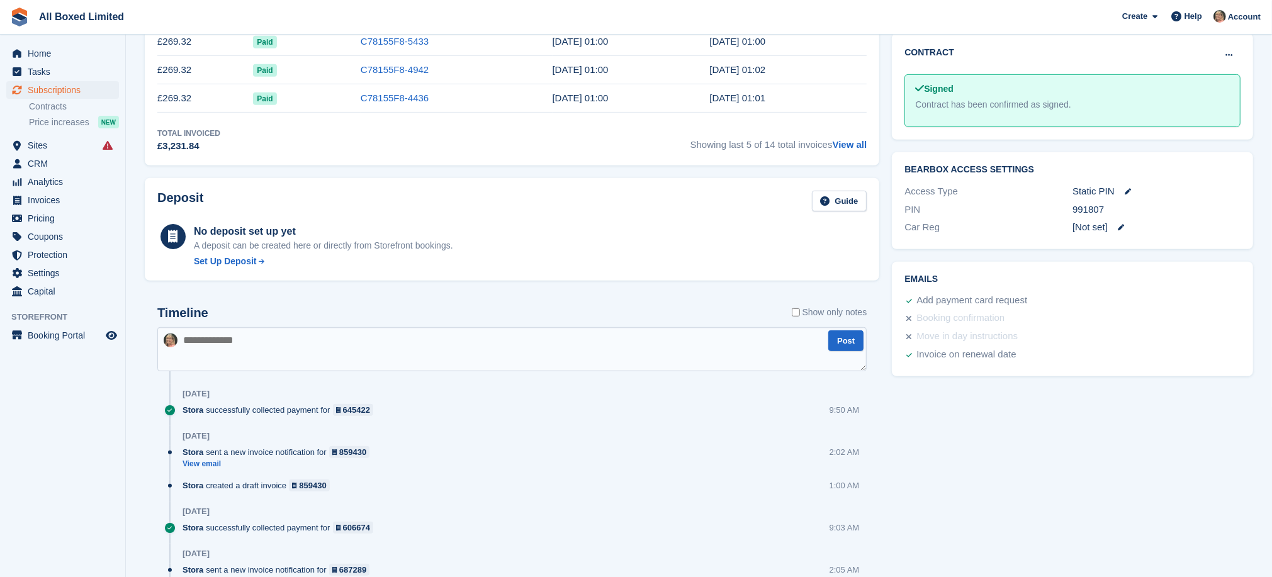
scroll to position [567, 0]
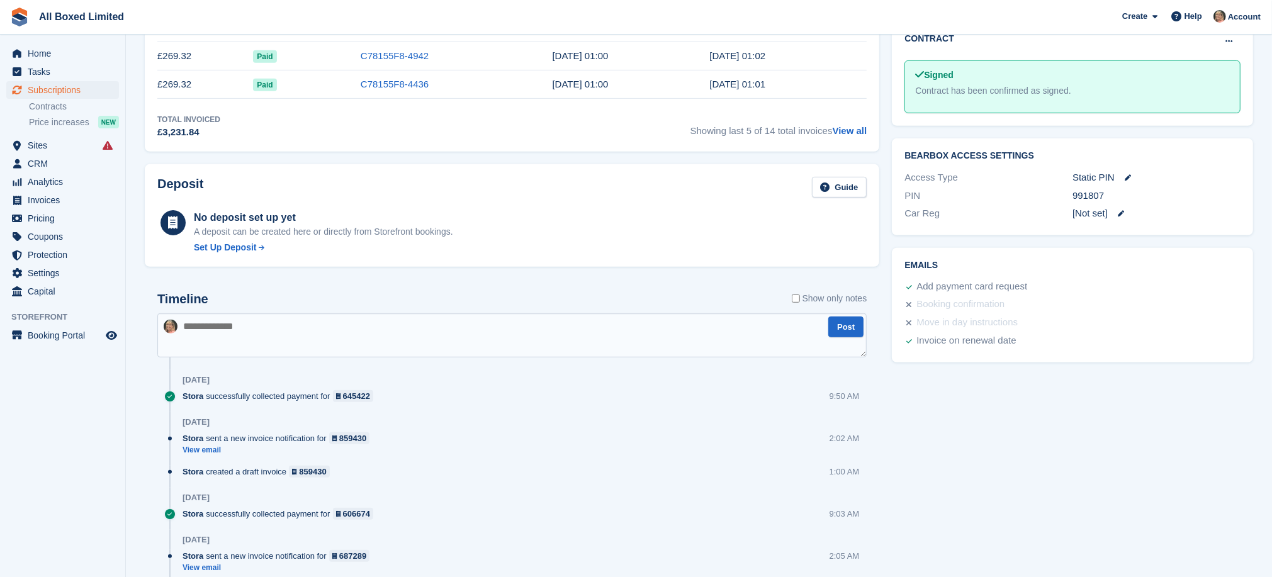
click at [368, 334] on textarea at bounding box center [512, 336] width 710 height 44
paste textarea "**********"
type textarea "**********"
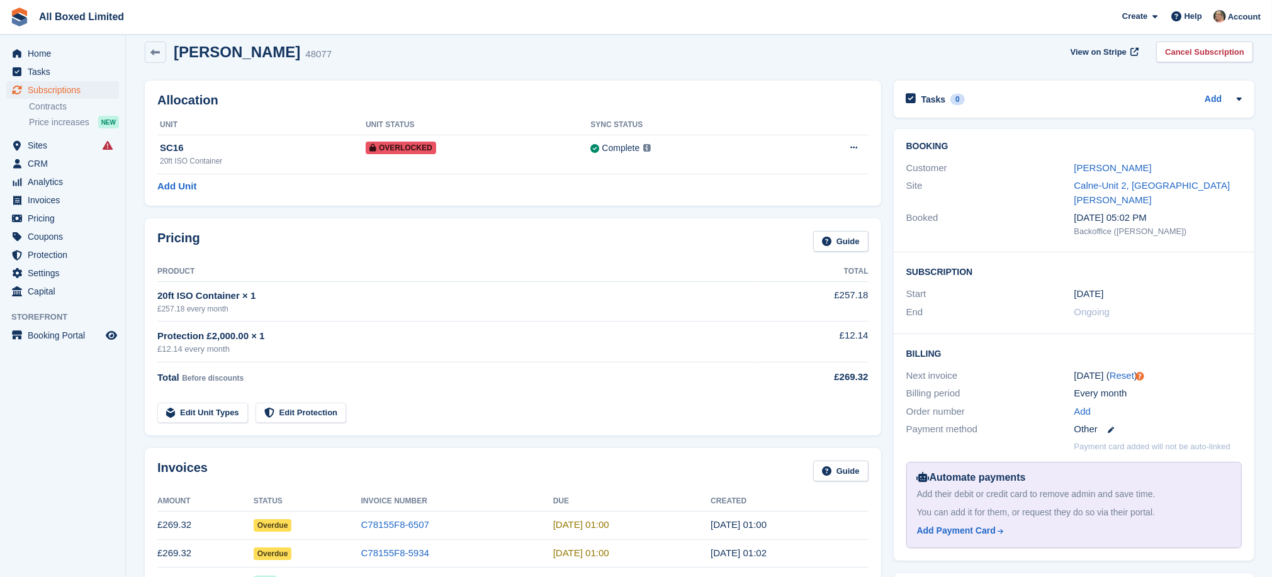
scroll to position [0, 0]
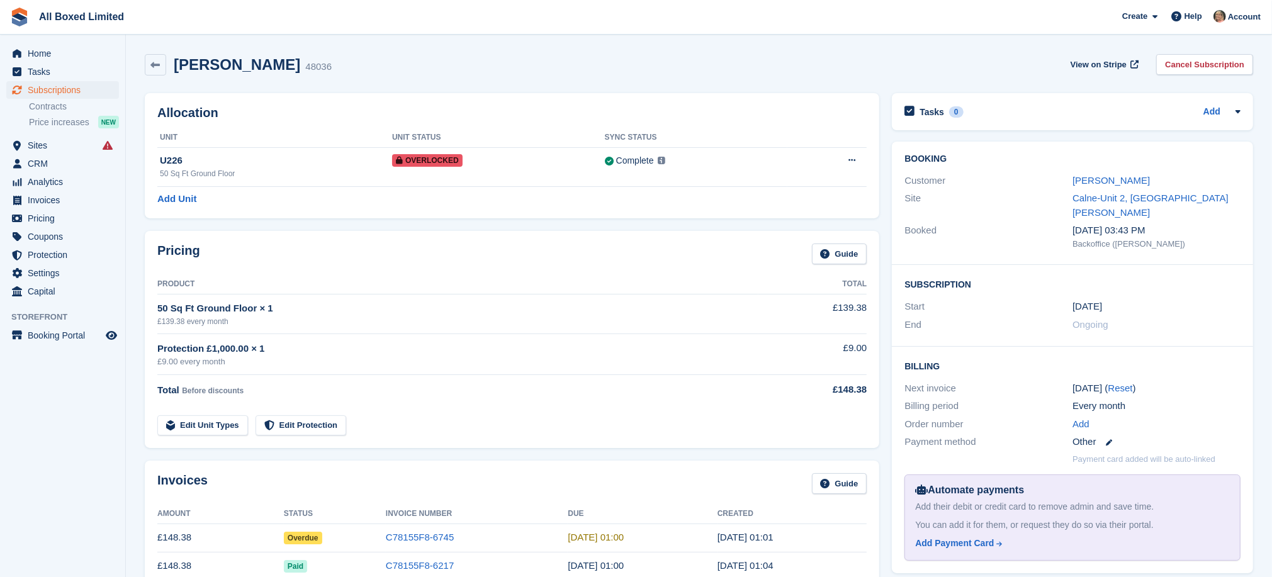
scroll to position [189, 0]
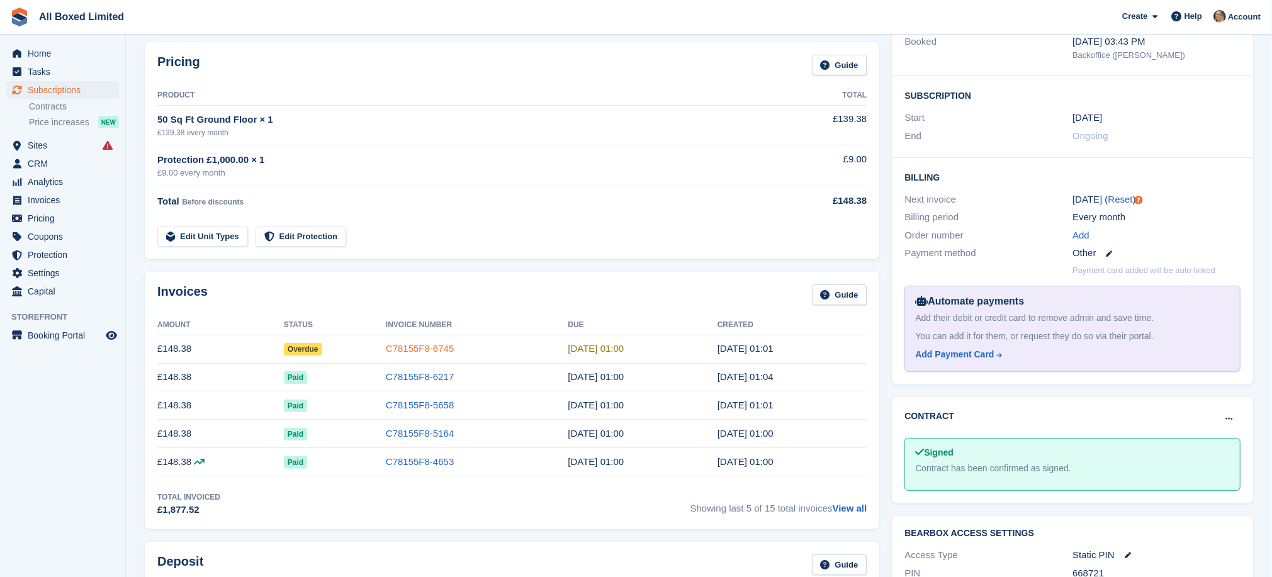
click at [409, 348] on link "C78155F8-6745" at bounding box center [420, 348] width 68 height 11
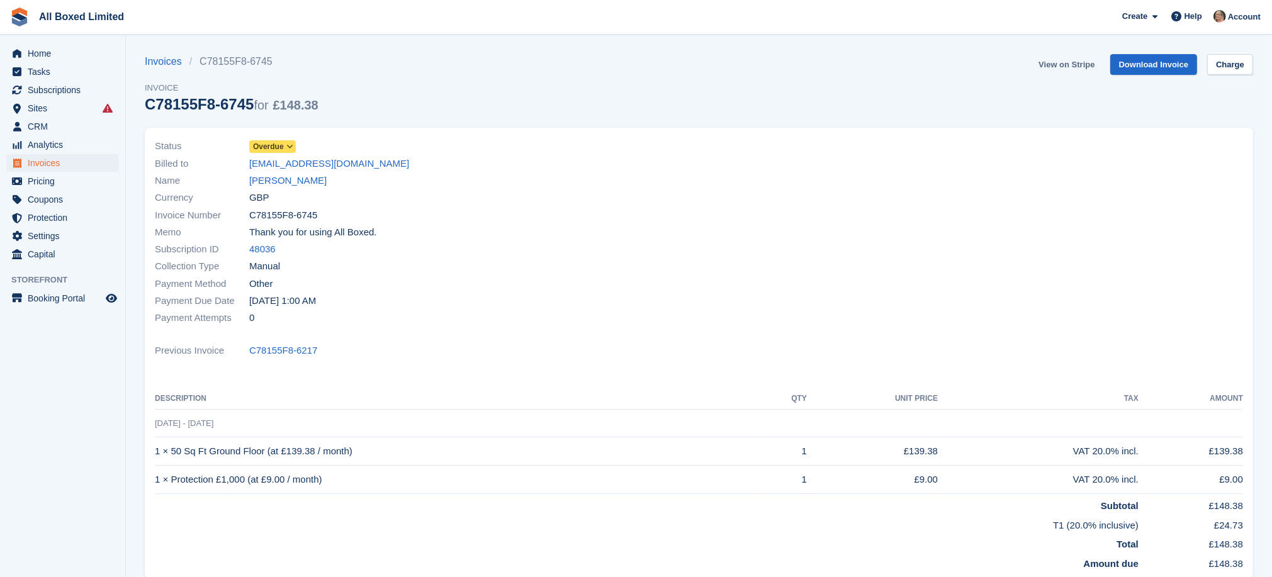
click at [1055, 62] on link "View on Stripe" at bounding box center [1067, 64] width 66 height 21
click at [289, 180] on link "[PERSON_NAME]" at bounding box center [287, 181] width 77 height 14
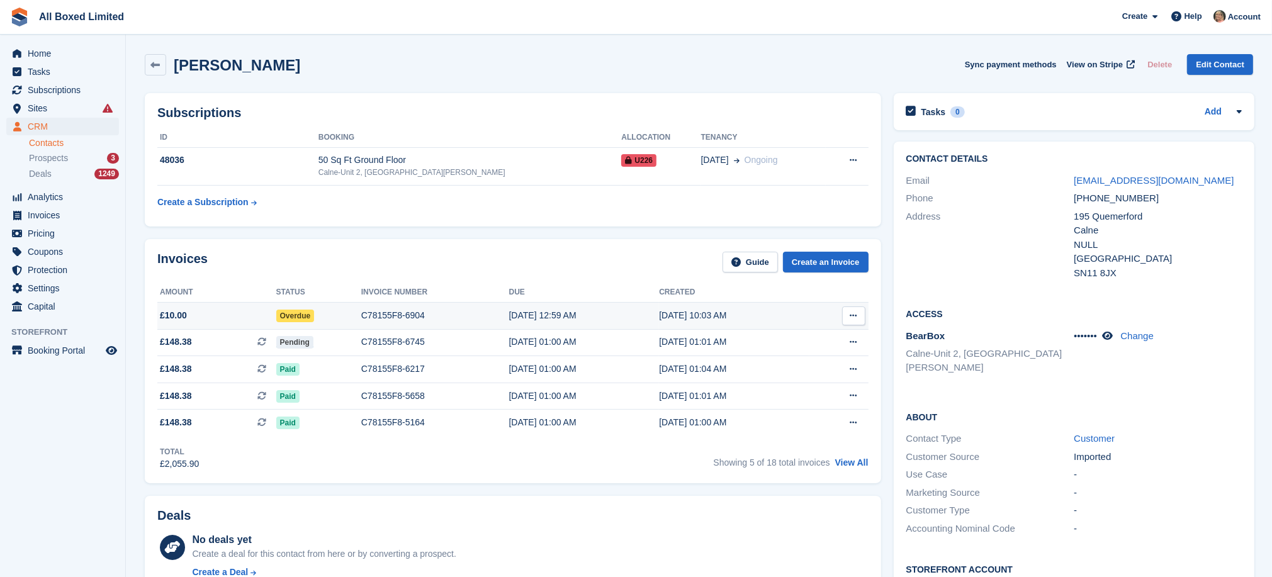
click at [400, 314] on div "C78155F8-6904" at bounding box center [435, 315] width 148 height 13
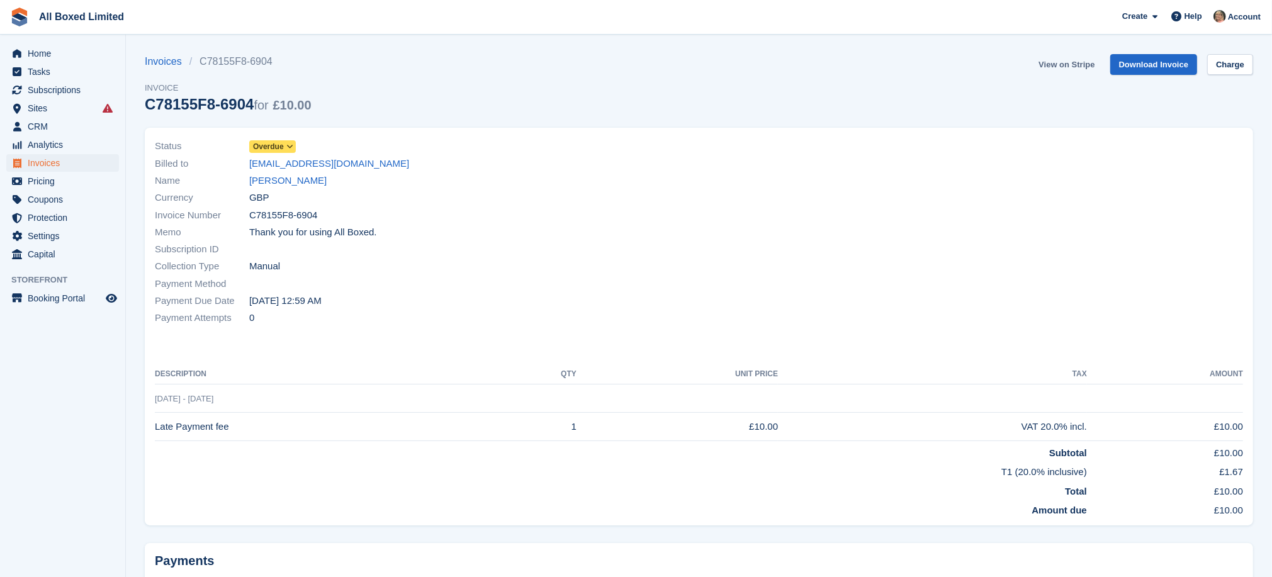
click at [1055, 63] on link "View on Stripe" at bounding box center [1067, 64] width 66 height 21
click at [290, 183] on link "[PERSON_NAME]" at bounding box center [287, 181] width 77 height 14
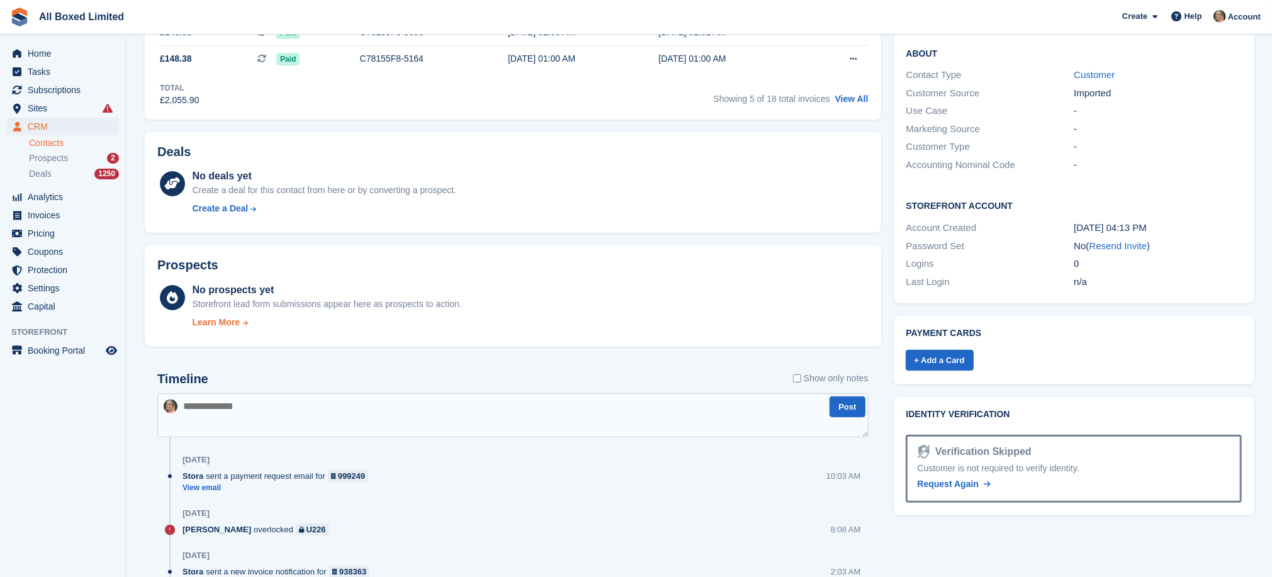
scroll to position [378, 0]
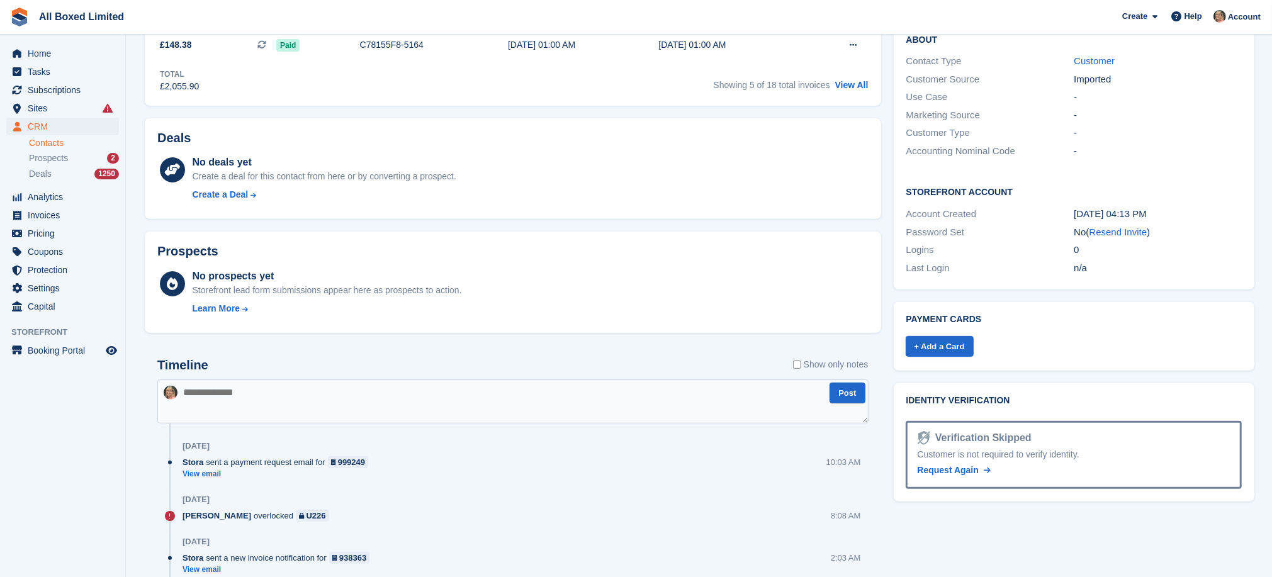
click at [363, 400] on textarea at bounding box center [512, 402] width 711 height 44
type textarea "**********"
